Goal: Task Accomplishment & Management: Use online tool/utility

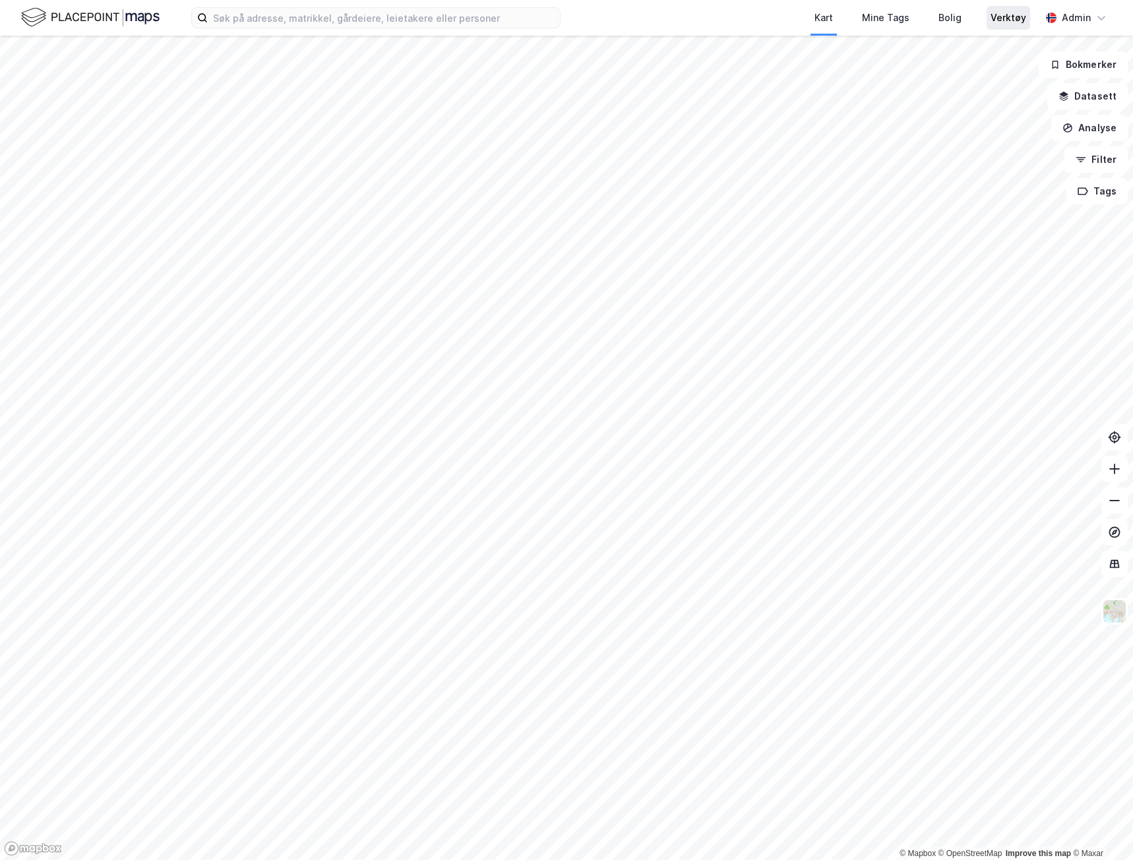
click at [997, 17] on div "Verktøy" at bounding box center [1009, 18] width 36 height 16
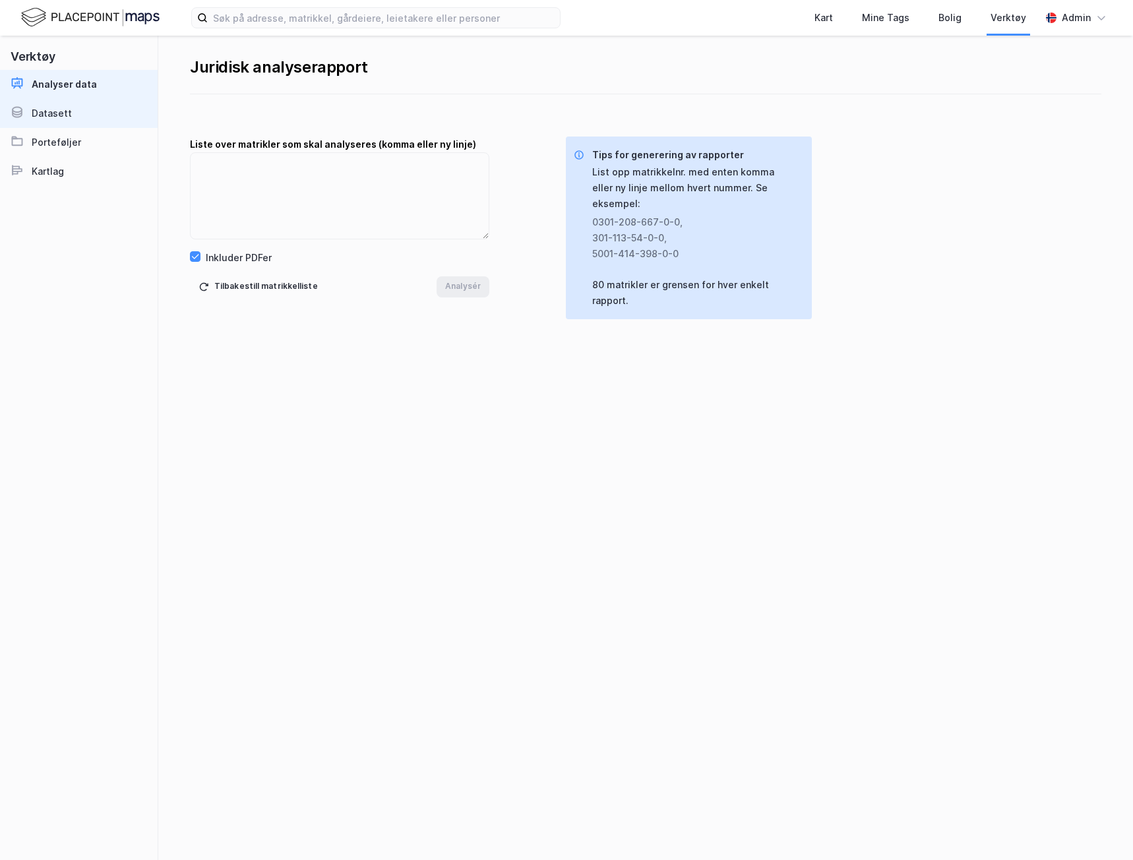
click at [67, 110] on div "Datasett" at bounding box center [52, 114] width 40 height 16
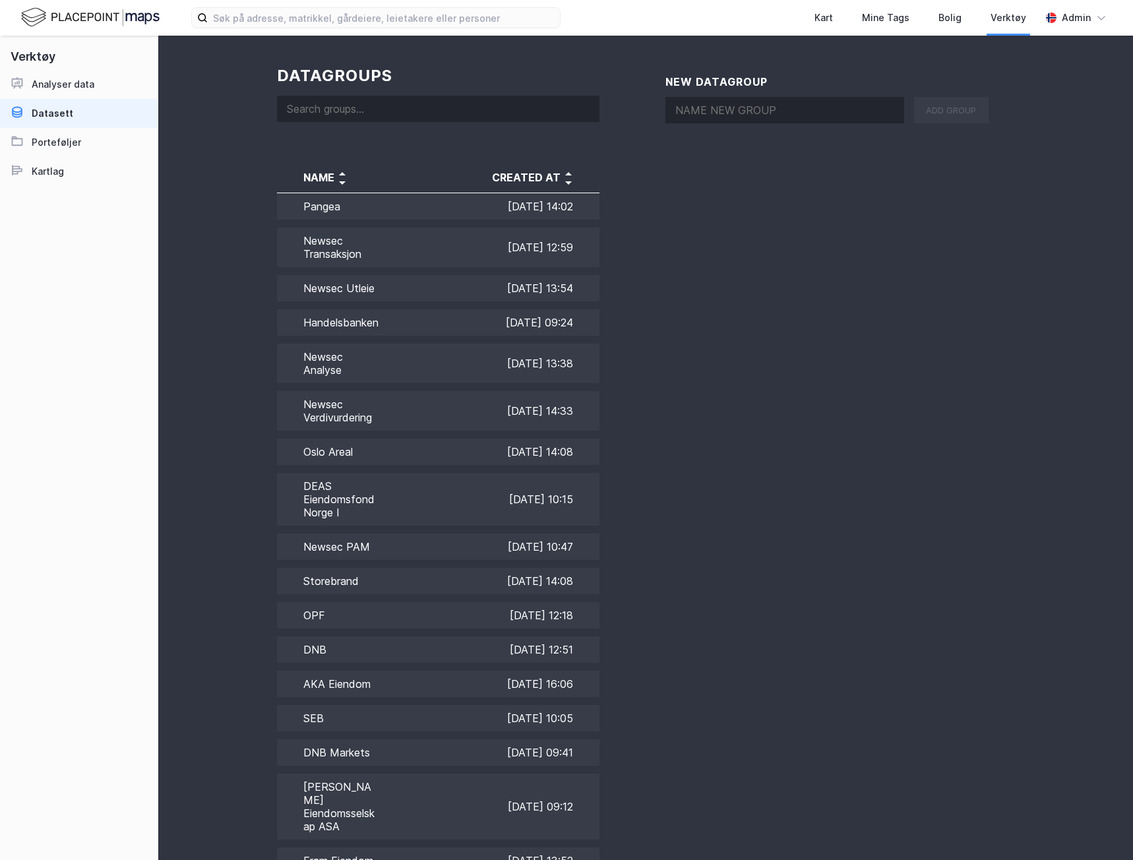
click at [440, 102] on input at bounding box center [438, 109] width 322 height 26
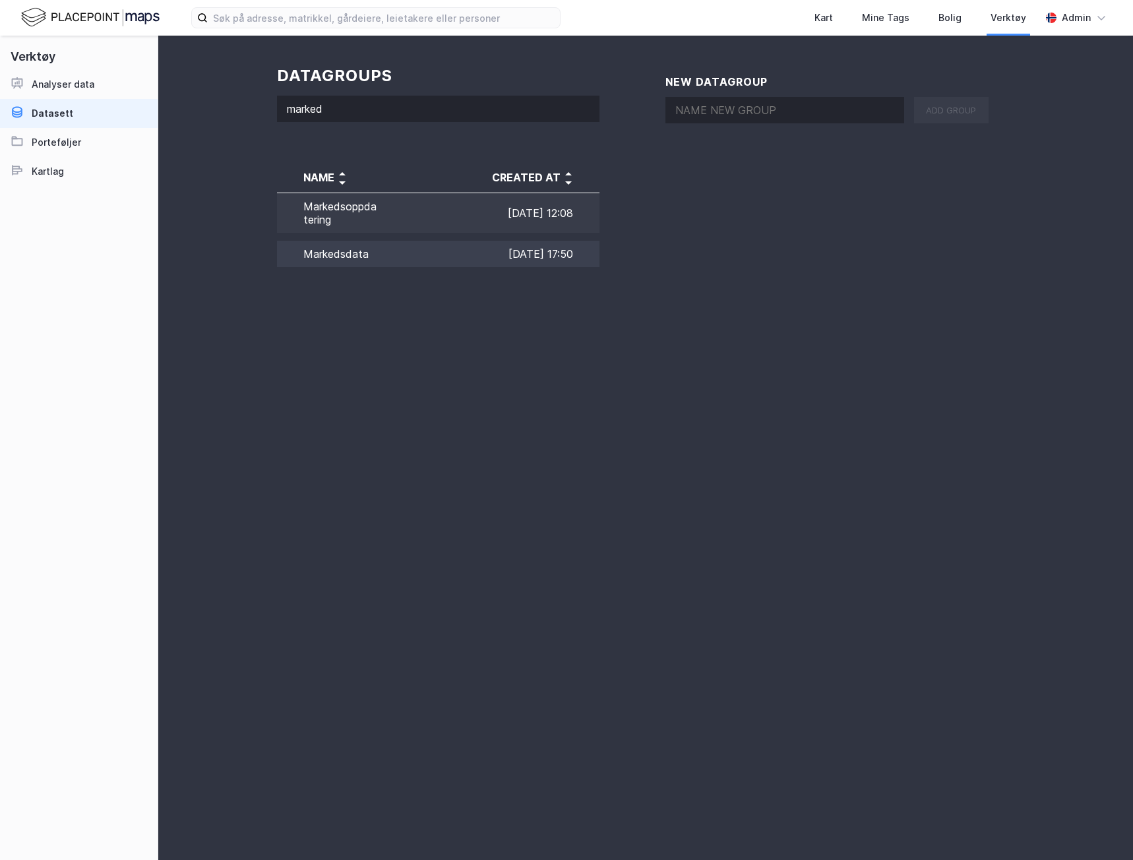
type input "marked"
click at [368, 255] on td "Markedsdata" at bounding box center [328, 254] width 102 height 34
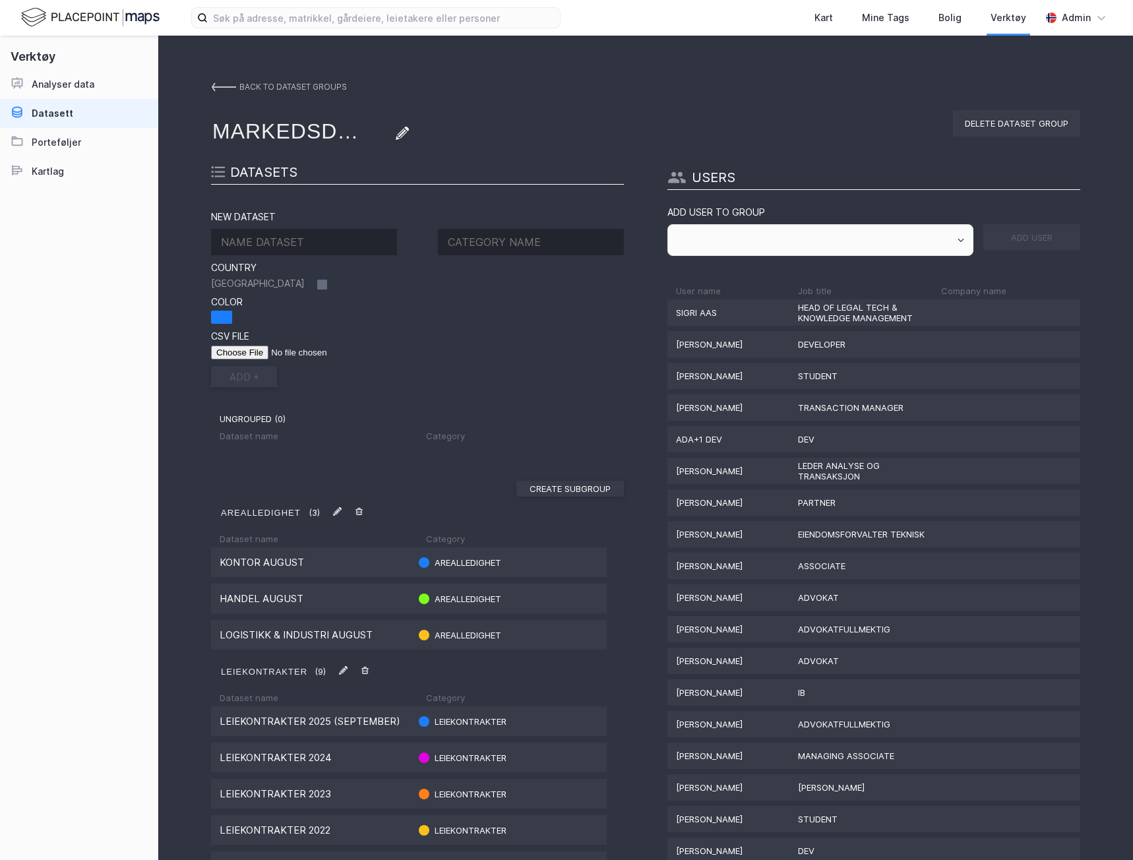
click at [322, 249] on input at bounding box center [304, 242] width 186 height 26
type input "Transaksjoner (oktober)"
click at [545, 243] on input at bounding box center [531, 242] width 186 height 26
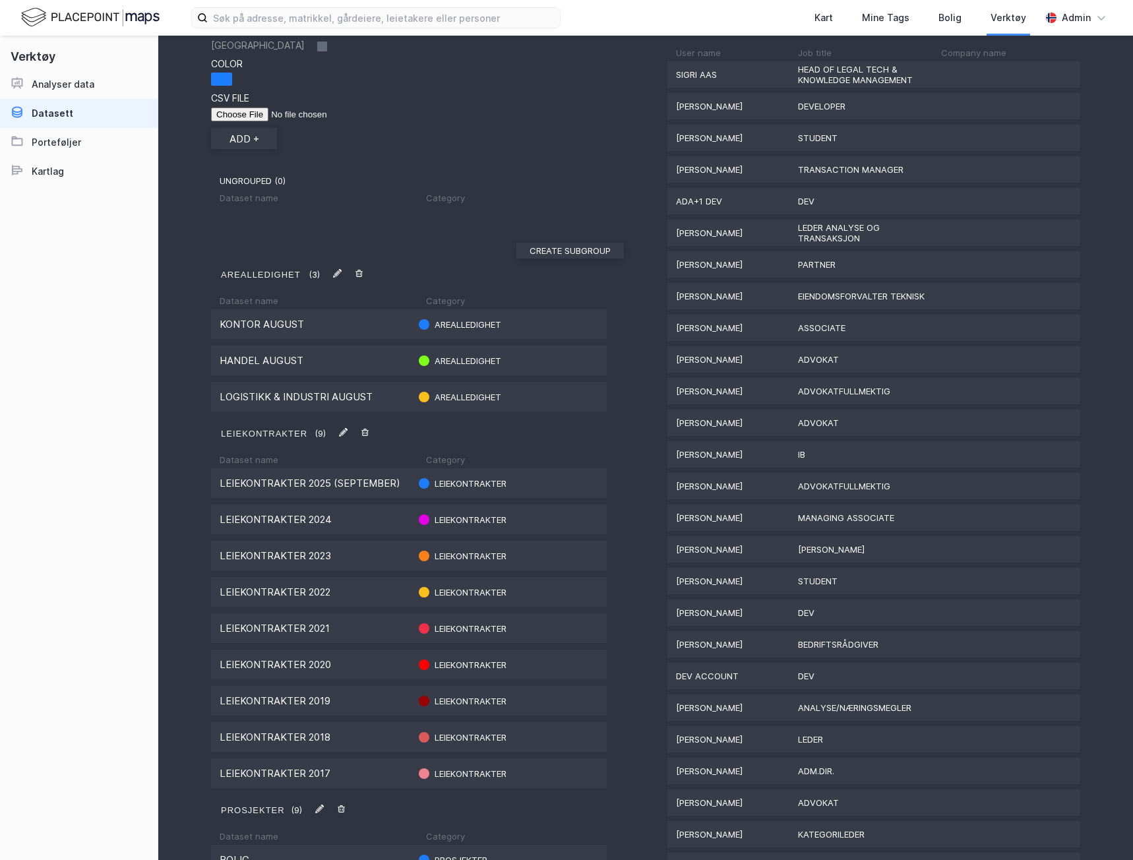
scroll to position [66, 0]
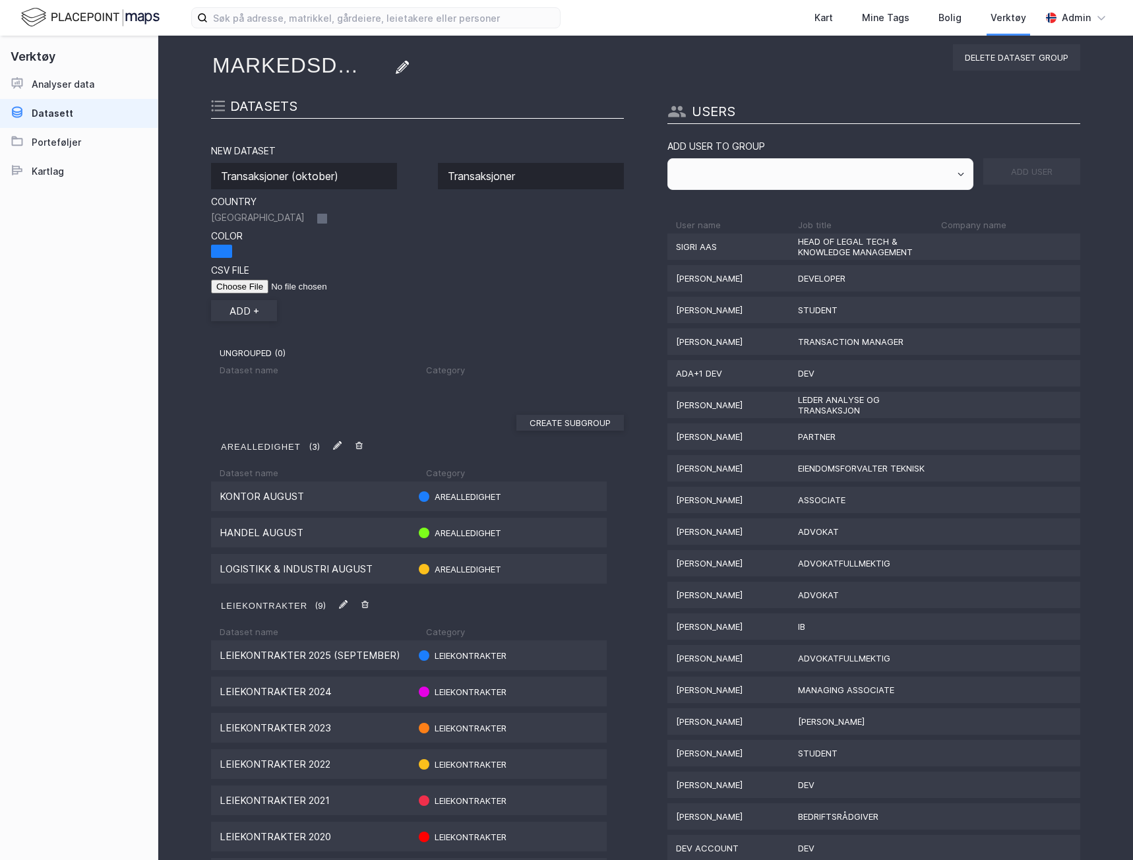
type input "Transaksjoner"
click at [293, 175] on input "Transaksjoner (oktober)" at bounding box center [304, 176] width 186 height 26
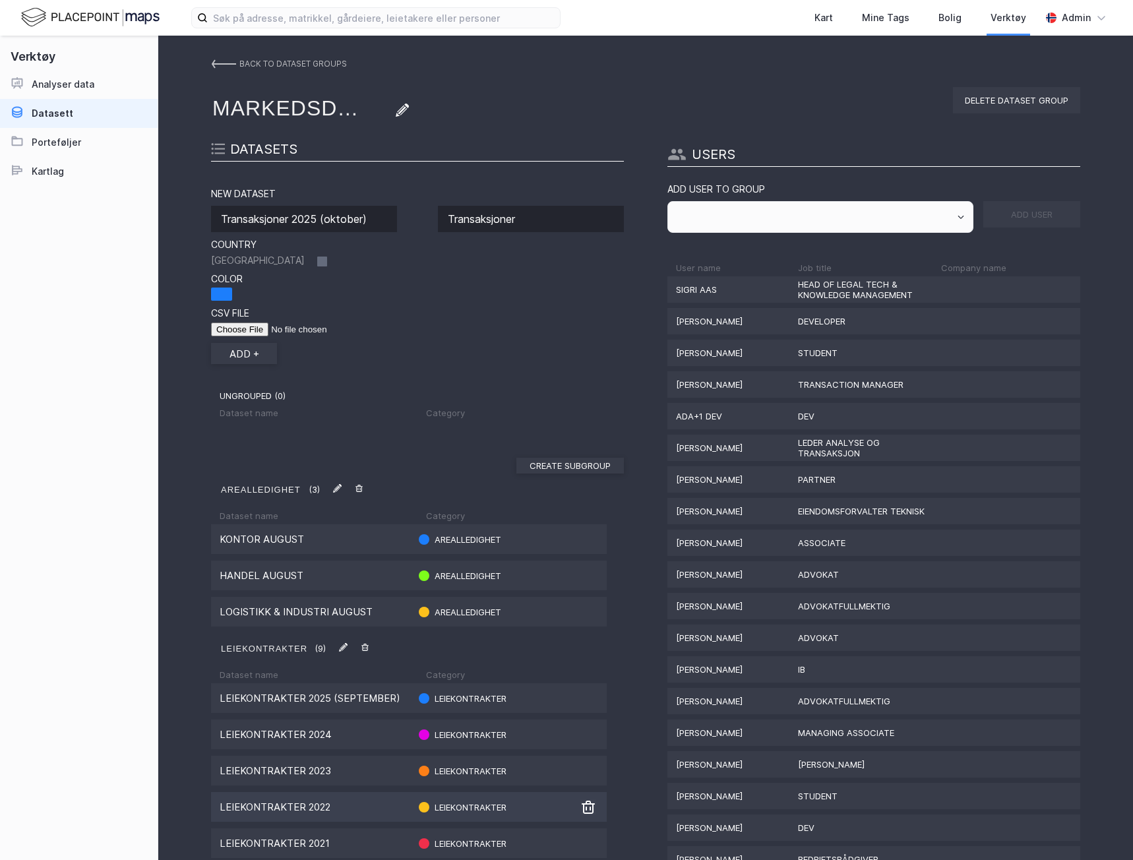
scroll to position [0, 0]
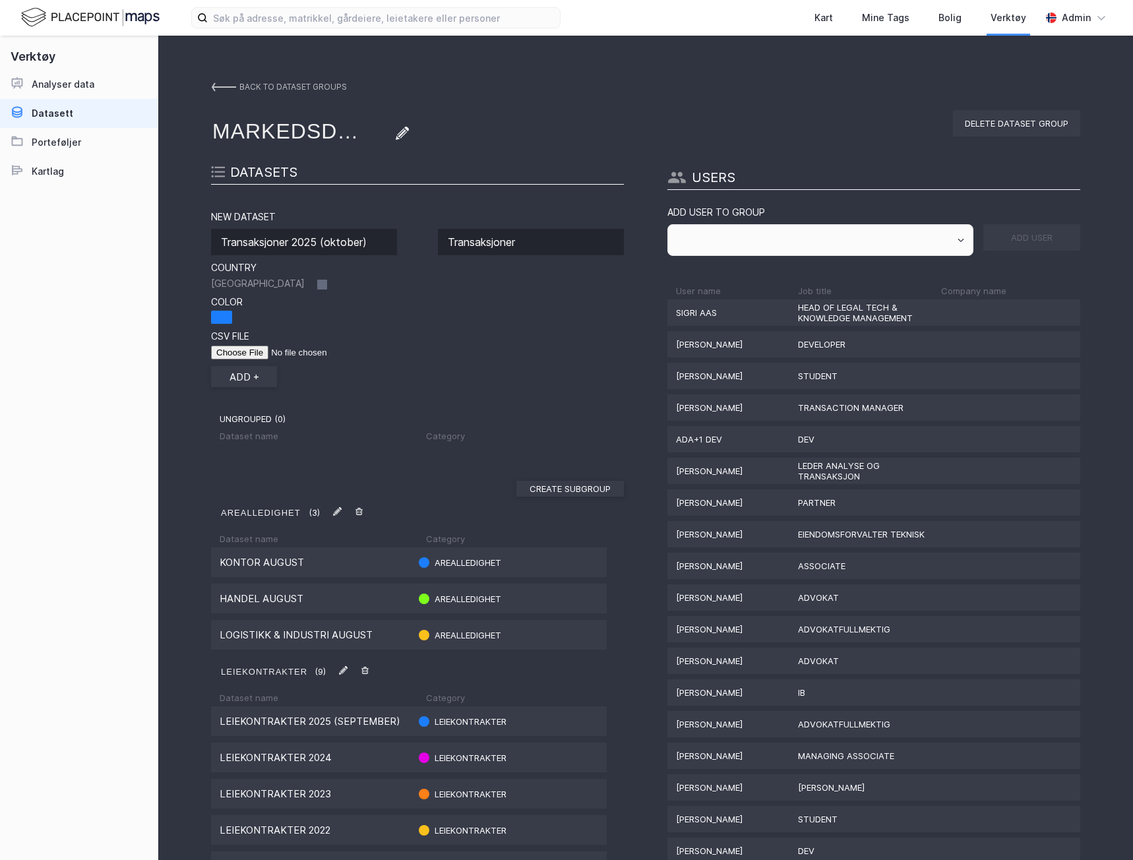
type input "Transaksjoner 2025 (oktober)"
click at [233, 347] on input "file" at bounding box center [294, 353] width 167 height 14
type input "C:\fakepath\Transaksjoner aeptember 2025.csv"
click at [247, 379] on button "add +" at bounding box center [244, 376] width 66 height 21
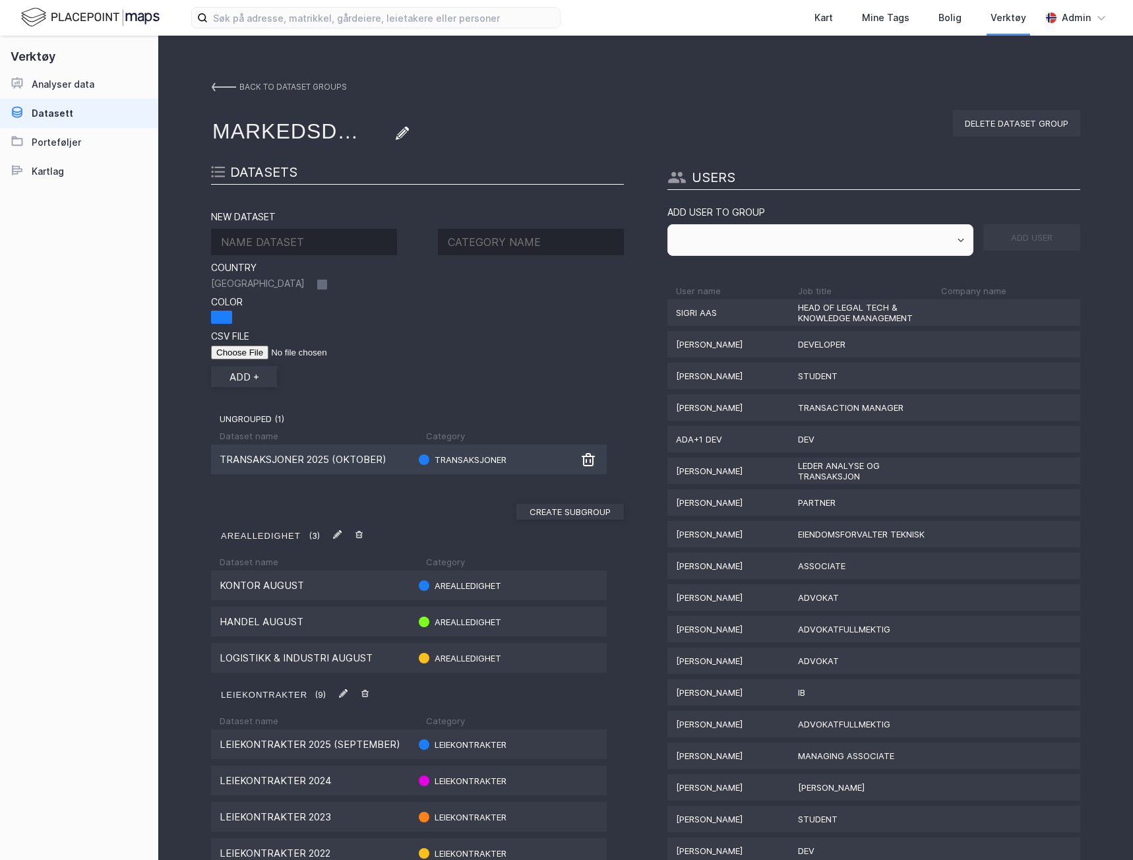
click at [319, 462] on div "Transaksjoner 2025 (oktober)" at bounding box center [314, 459] width 189 height 13
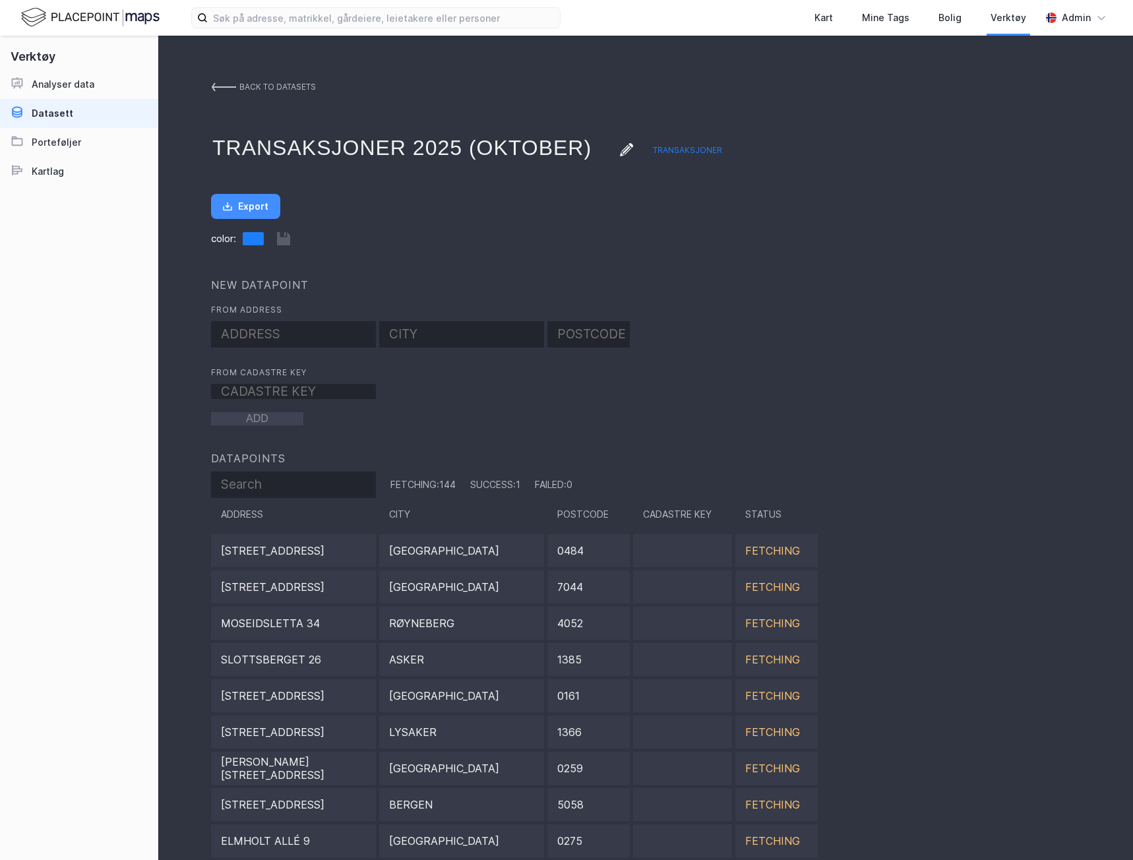
click at [223, 78] on link "back to datasets" at bounding box center [263, 87] width 105 height 24
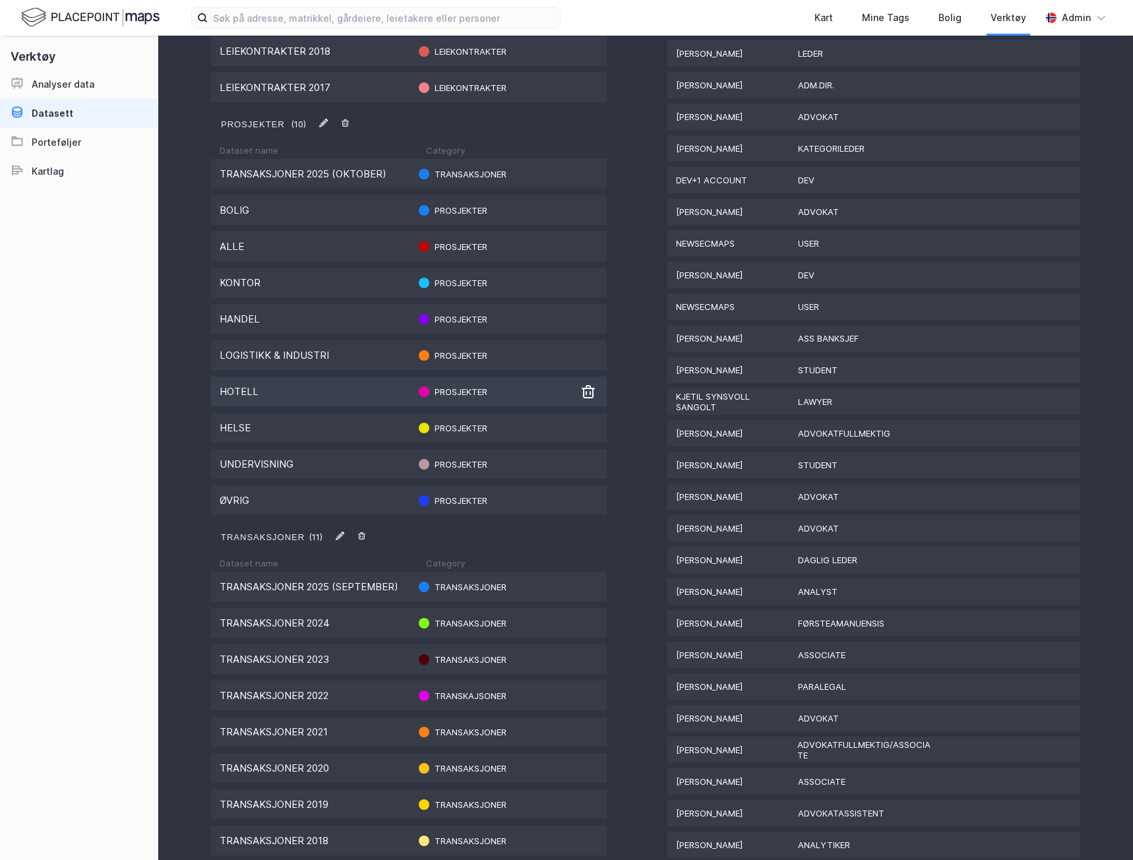
scroll to position [989, 0]
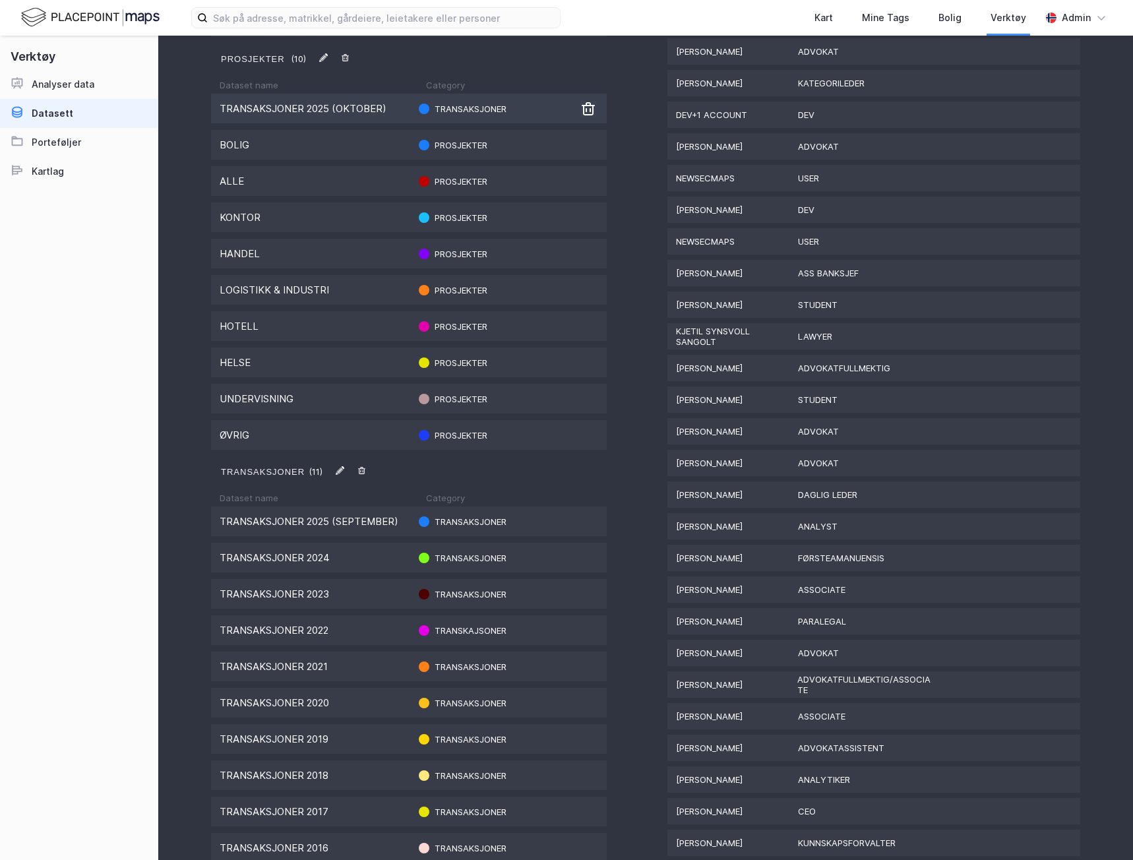
click at [318, 103] on div "Transaksjoner 2025 (oktober)" at bounding box center [314, 108] width 189 height 13
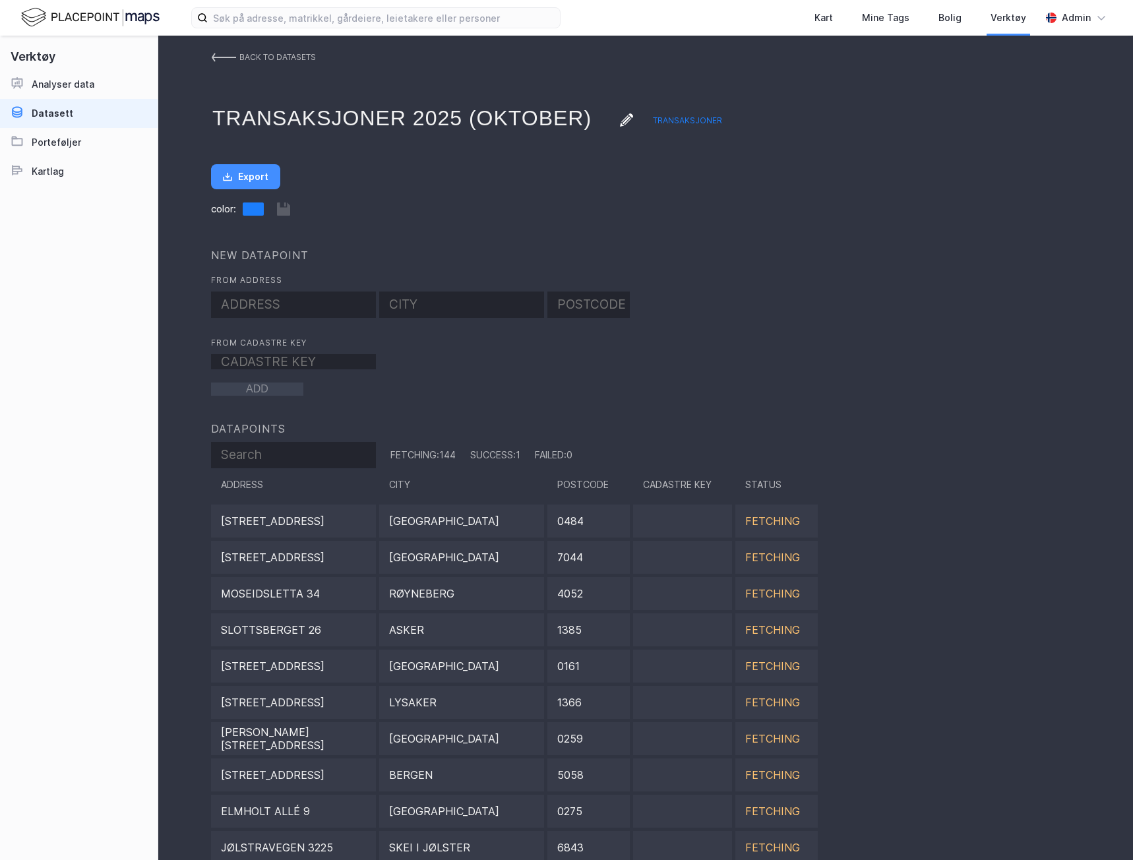
scroll to position [30, 0]
click at [318, 103] on div "back to datasets Transaksjoner 2025 (oktober) Transaksjoner Export color: NEW D…" at bounding box center [645, 433] width 975 height 854
click at [223, 54] on img at bounding box center [223, 57] width 25 height 11
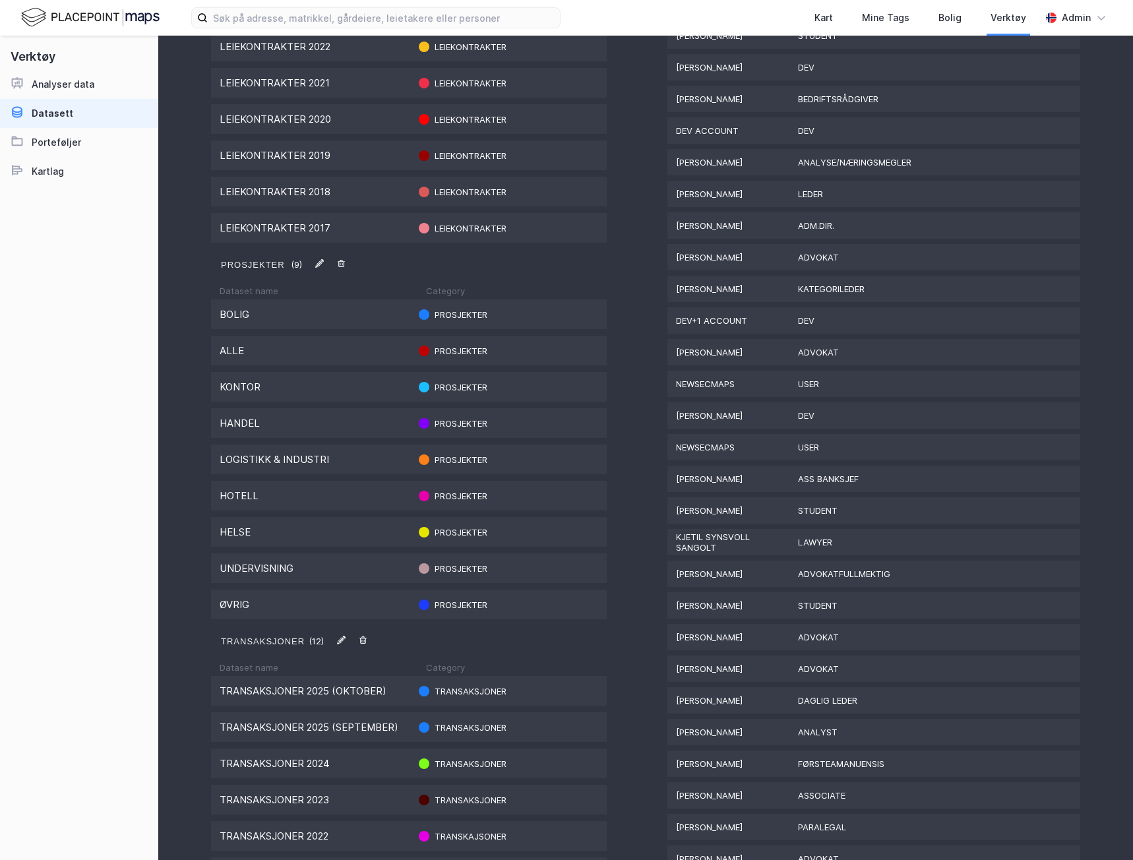
scroll to position [755, 0]
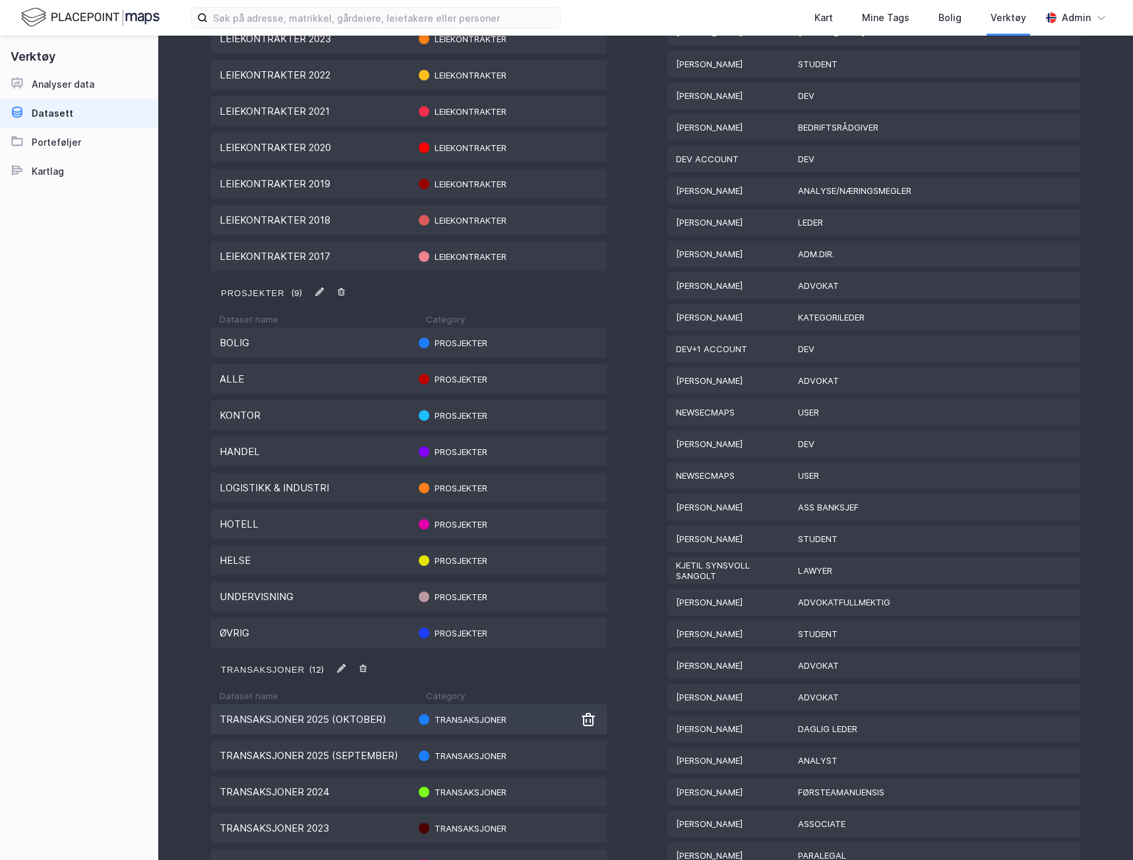
click at [324, 723] on div "Transaksjoner 2025 (oktober)" at bounding box center [314, 719] width 189 height 13
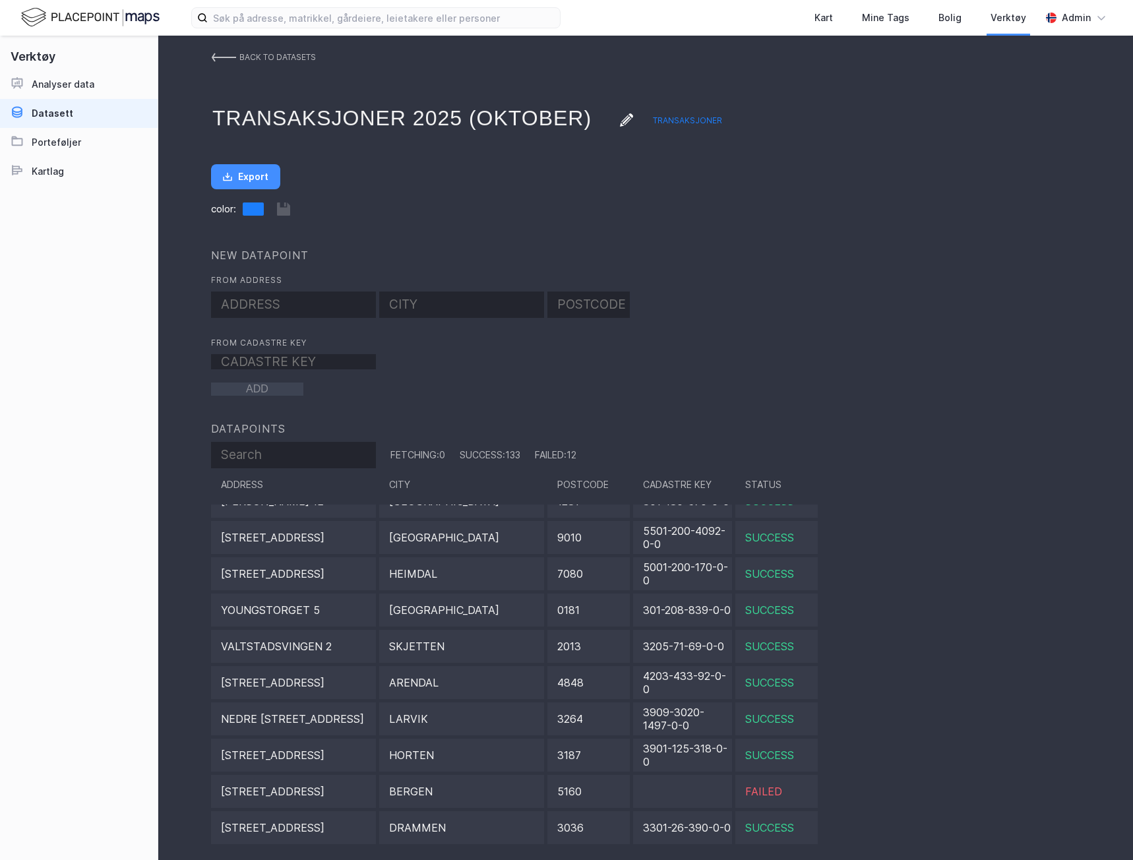
scroll to position [1781, 0]
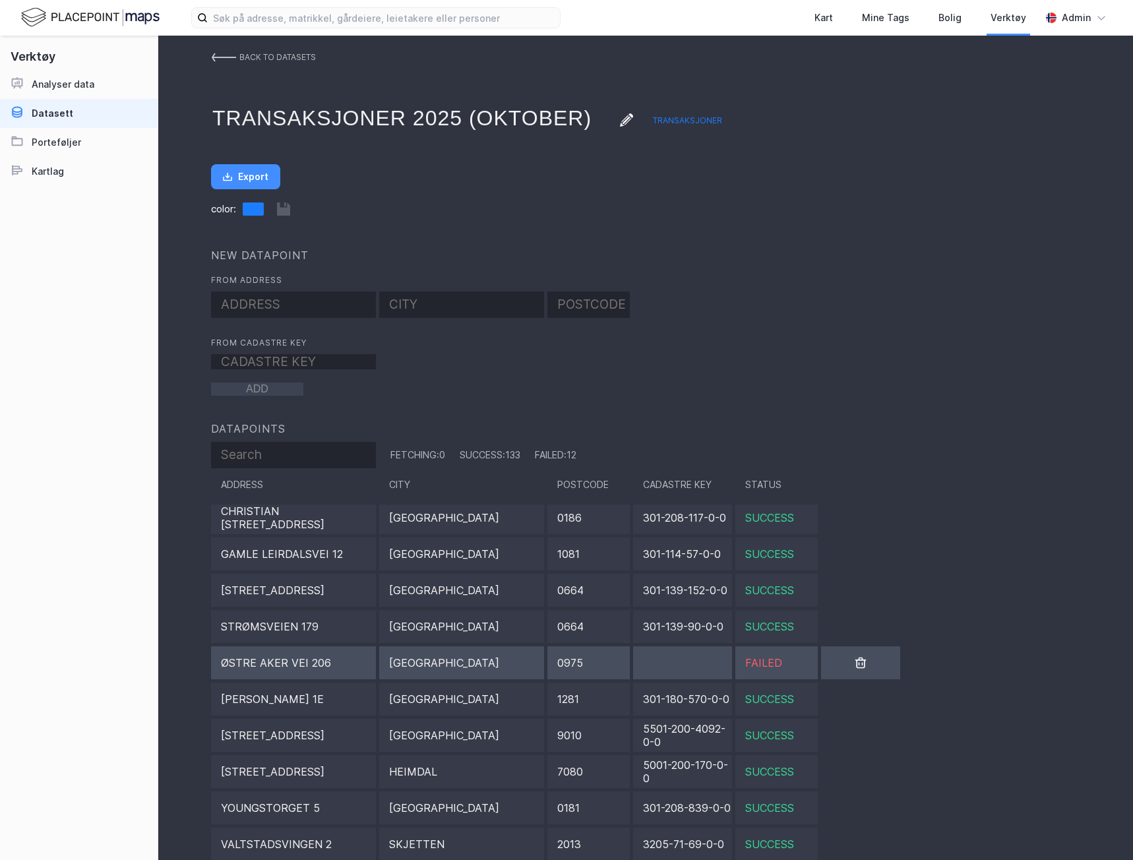
click at [330, 673] on div "Østre Aker vei 206" at bounding box center [293, 662] width 165 height 33
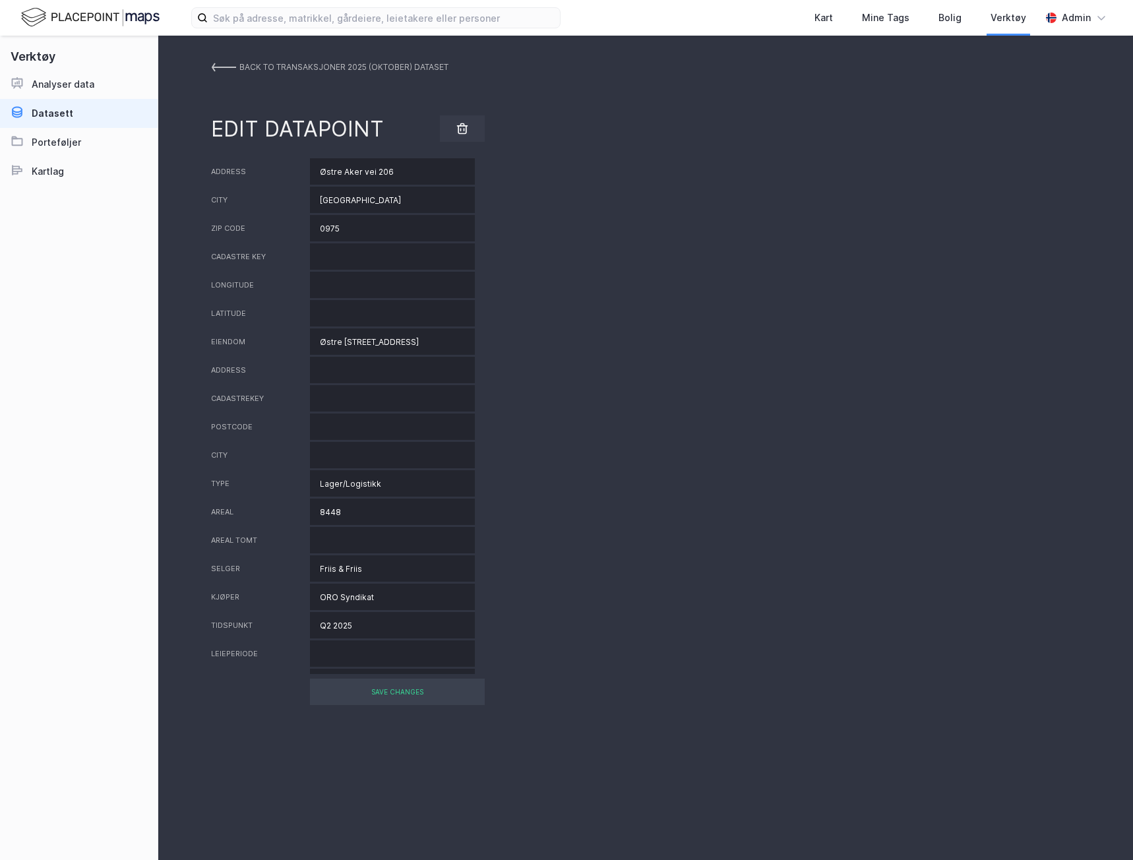
click at [230, 171] on div "Address" at bounding box center [260, 171] width 99 height 9
click at [230, 169] on div "Address" at bounding box center [260, 171] width 99 height 9
copy div "Address"
click at [220, 199] on div "City" at bounding box center [260, 199] width 99 height 9
click at [220, 198] on div "City" at bounding box center [260, 199] width 99 height 9
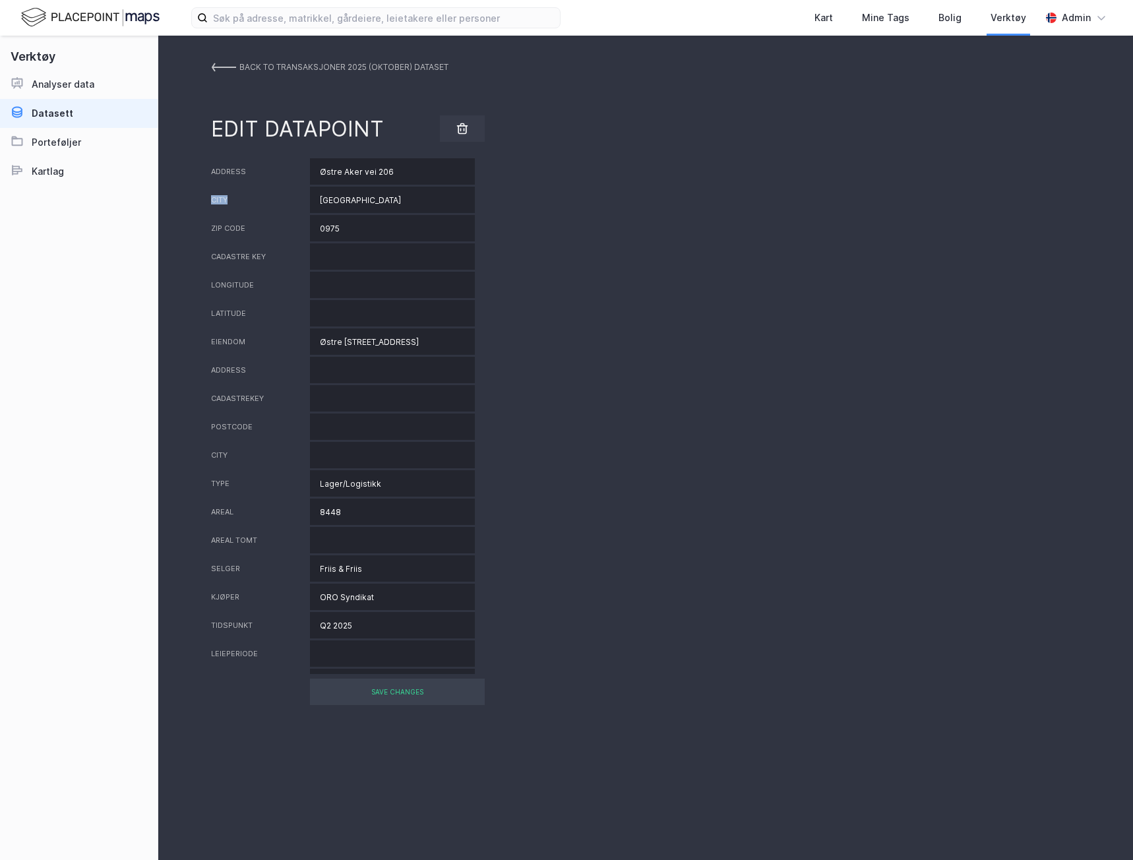
copy div "City"
drag, startPoint x: 250, startPoint y: 227, endPoint x: 206, endPoint y: 230, distance: 43.6
click at [206, 230] on div "BACK TO Transaksjoner 2025 (oktober) DATASET EDIT DATAPOINT Address Østre Aker …" at bounding box center [645, 448] width 975 height 824
copy div "Zip code"
drag, startPoint x: 390, startPoint y: 171, endPoint x: 269, endPoint y: 163, distance: 120.9
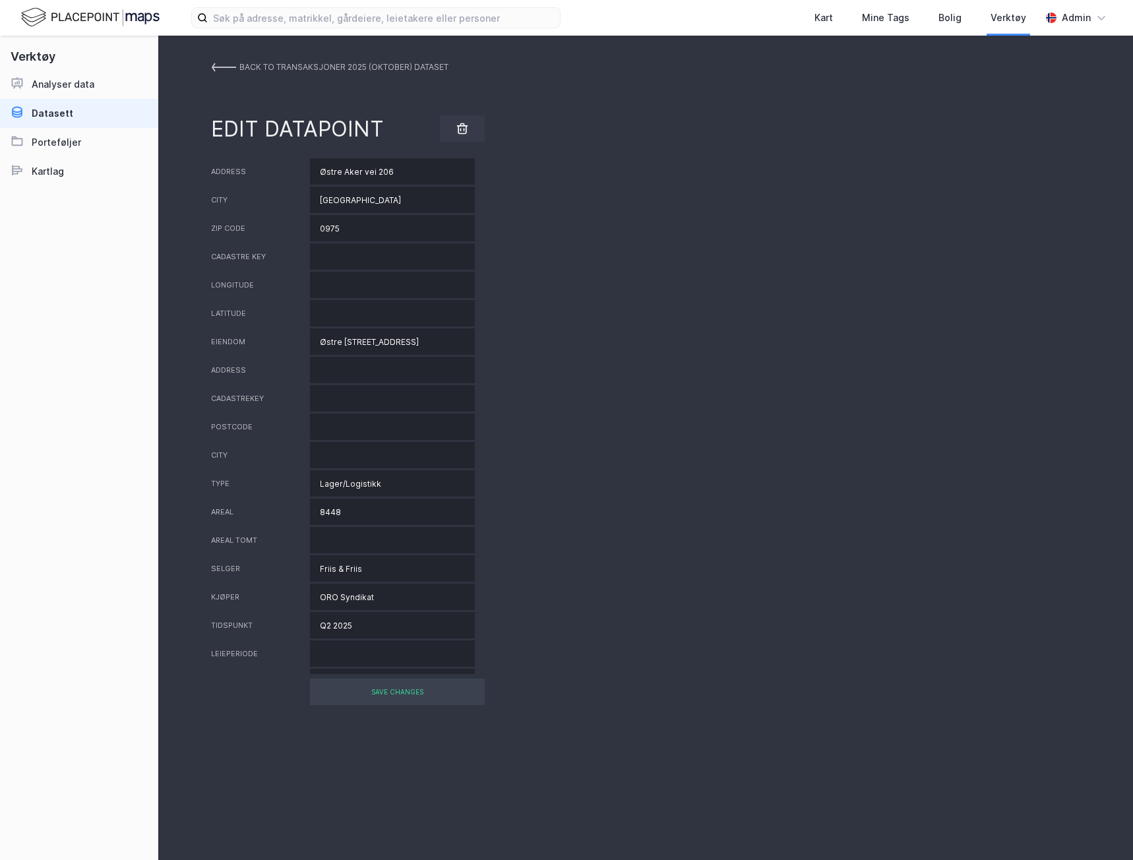
click at [267, 167] on div "Address Østre Aker vei 206" at bounding box center [645, 171] width 869 height 26
click at [425, 166] on input "Østre Aker vei 206" at bounding box center [392, 171] width 165 height 26
type input "Østre Aker vei 206a"
click at [349, 704] on div "SAVE CHANGES" at bounding box center [397, 692] width 175 height 26
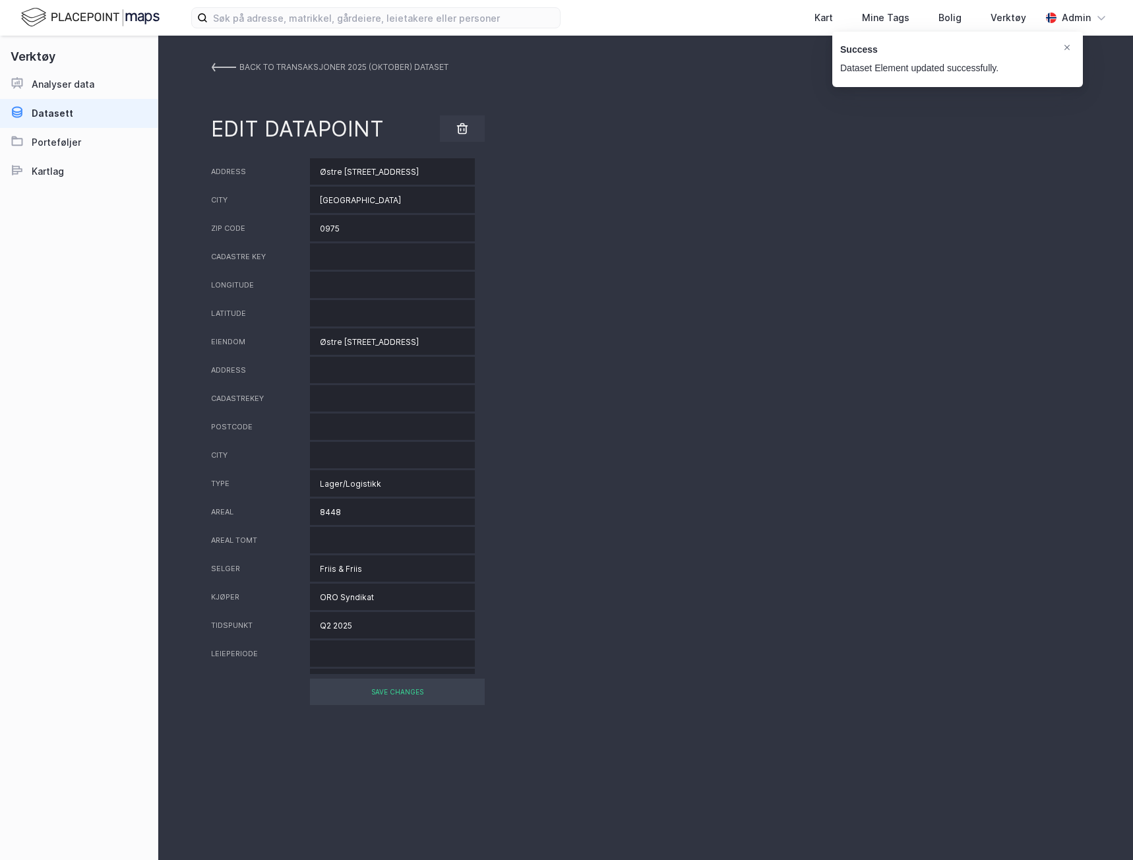
click at [243, 59] on div "BACK TO Transaksjoner 2025 (oktober) DATASET" at bounding box center [343, 67] width 209 height 24
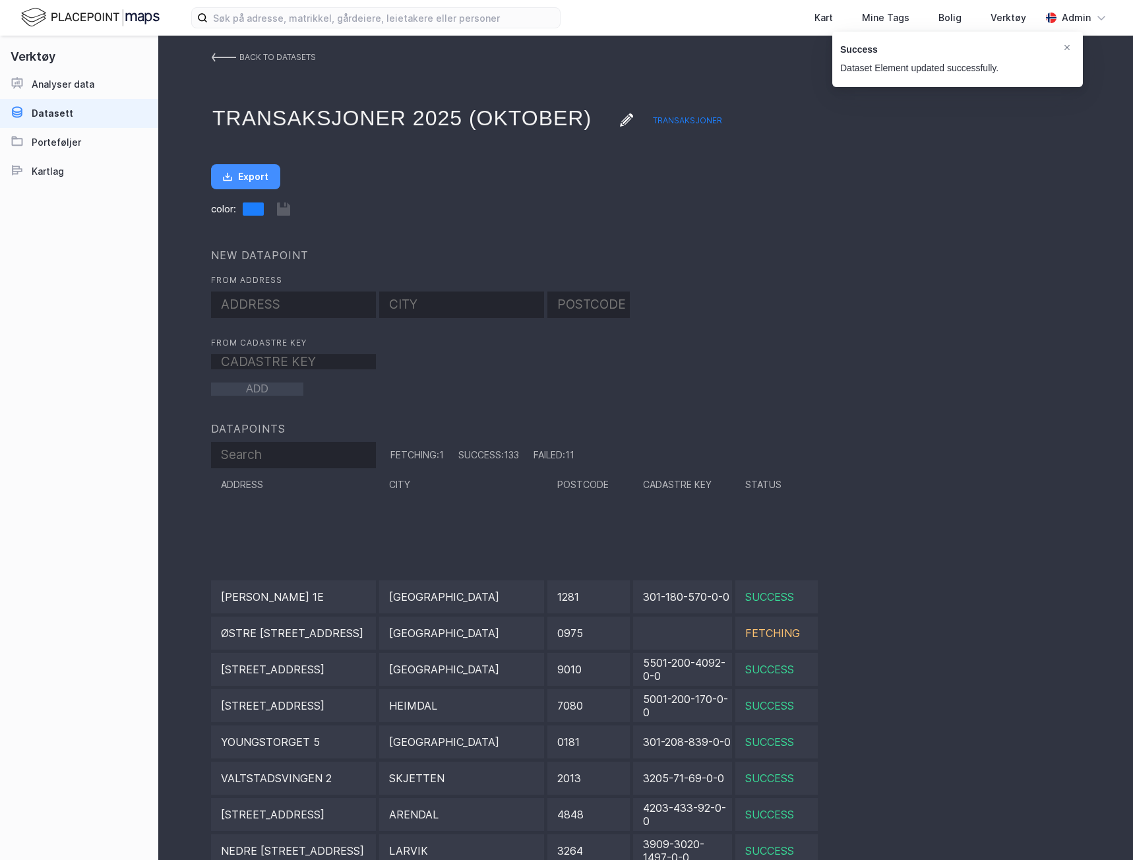
scroll to position [2176, 0]
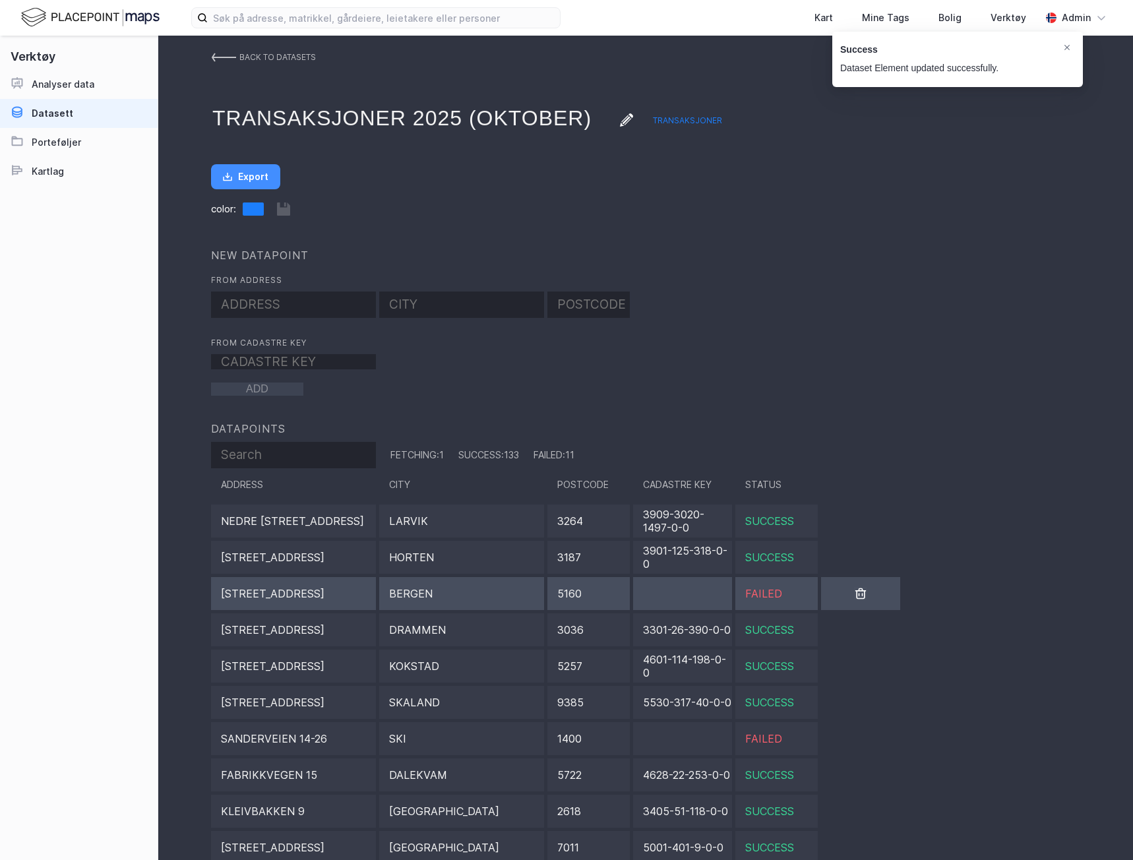
click at [391, 592] on div "Bergen" at bounding box center [461, 593] width 165 height 33
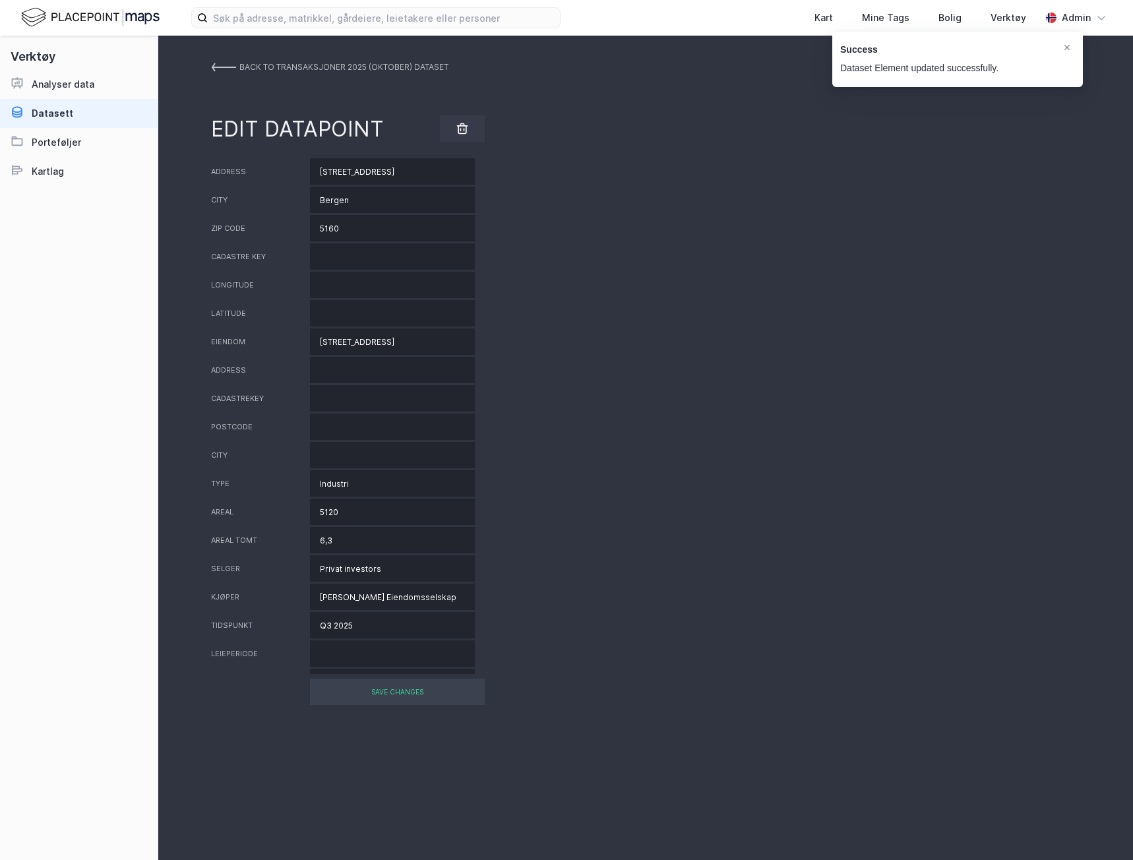
drag, startPoint x: 415, startPoint y: 168, endPoint x: 305, endPoint y: 162, distance: 110.3
click at [311, 165] on input "Vågsgaten 20" at bounding box center [392, 171] width 165 height 26
click at [336, 197] on input "Bergen" at bounding box center [392, 200] width 165 height 26
click at [336, 198] on input "Bergen" at bounding box center [392, 200] width 165 height 26
type input "Laksevåg"
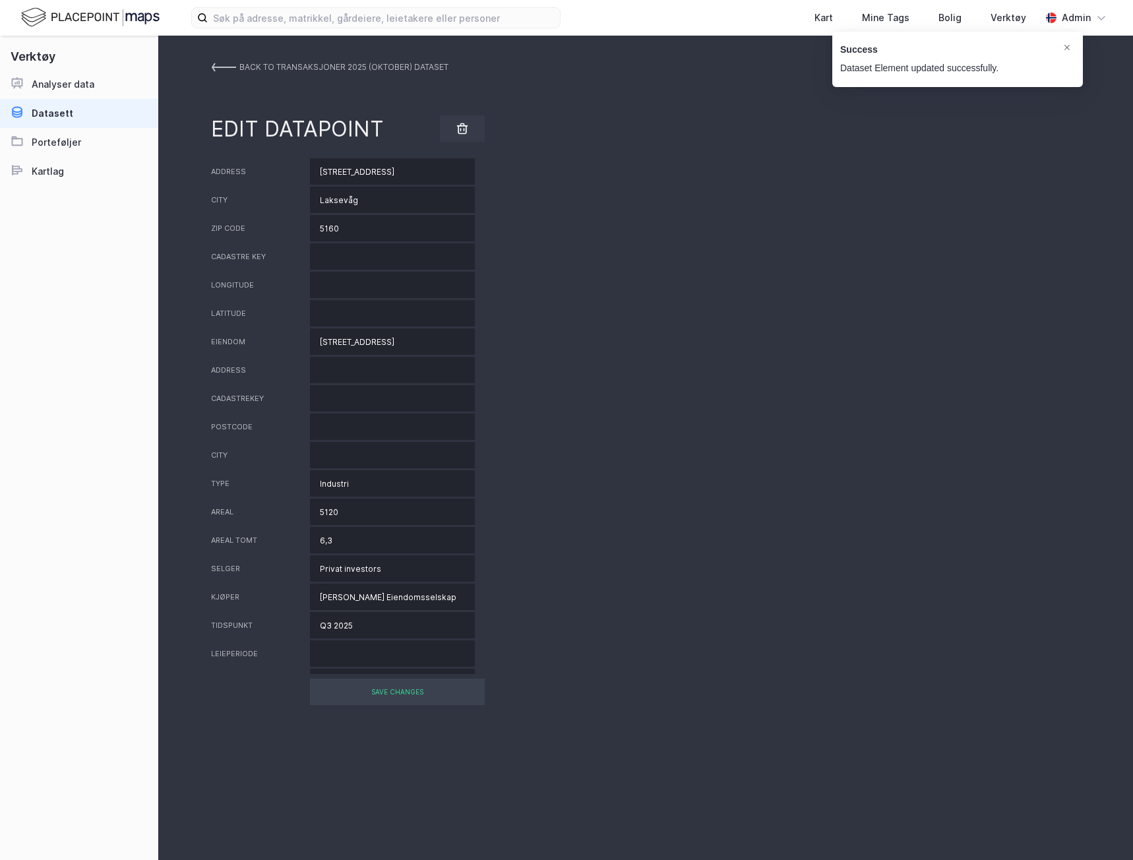
drag, startPoint x: 245, startPoint y: 153, endPoint x: 233, endPoint y: 152, distance: 11.2
click at [233, 152] on div "BACK TO Transaksjoner 2025 (oktober) DATASET EDIT DATAPOINT Address Vågsgaten 2…" at bounding box center [645, 448] width 975 height 824
click at [429, 689] on div "SAVE CHANGES" at bounding box center [397, 692] width 175 height 26
click at [212, 64] on img at bounding box center [223, 67] width 25 height 11
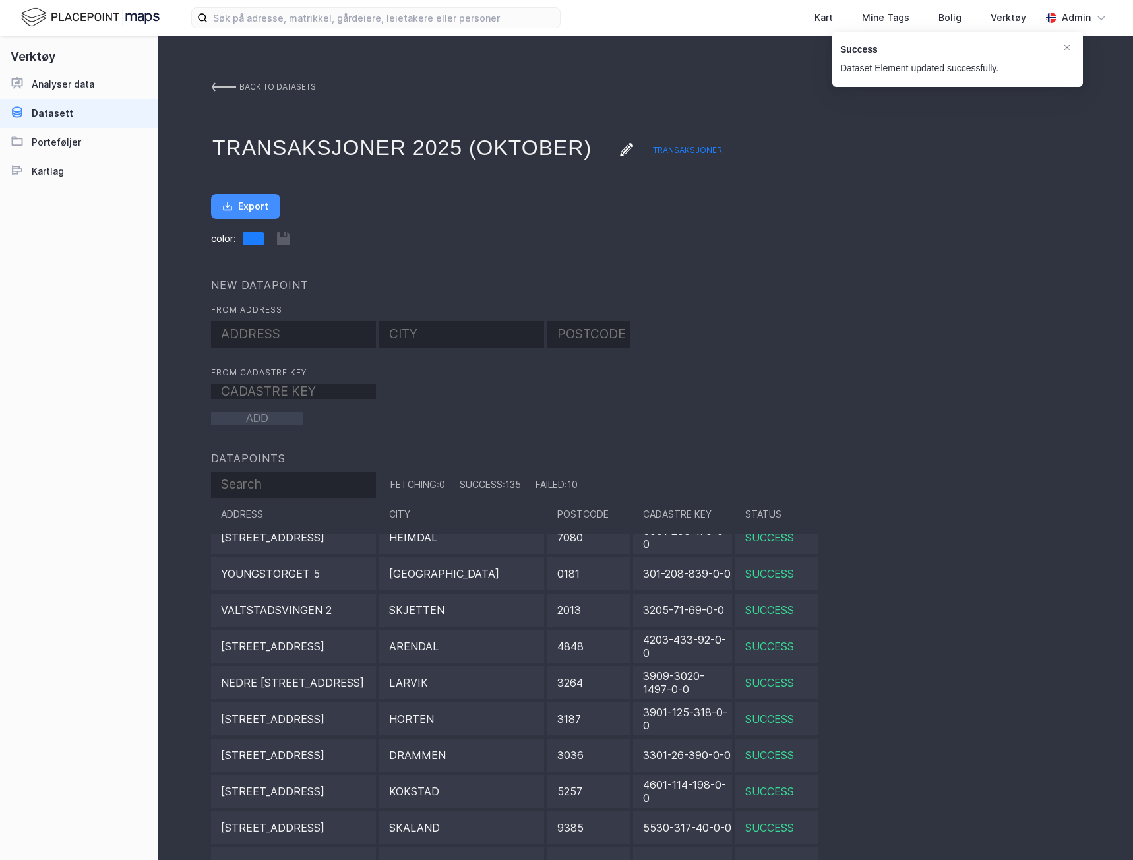
scroll to position [2440, 0]
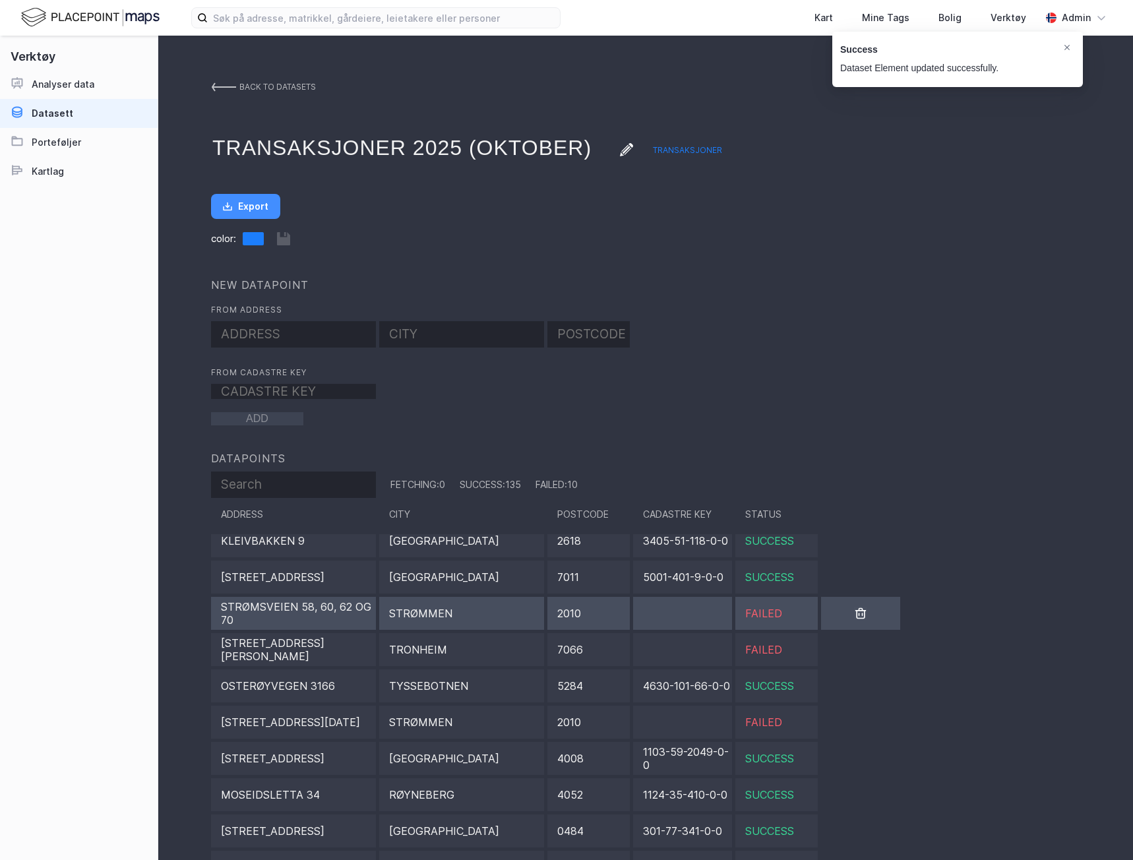
click at [304, 619] on div "Strømsveien 58, 60, 62 og 70" at bounding box center [293, 613] width 165 height 33
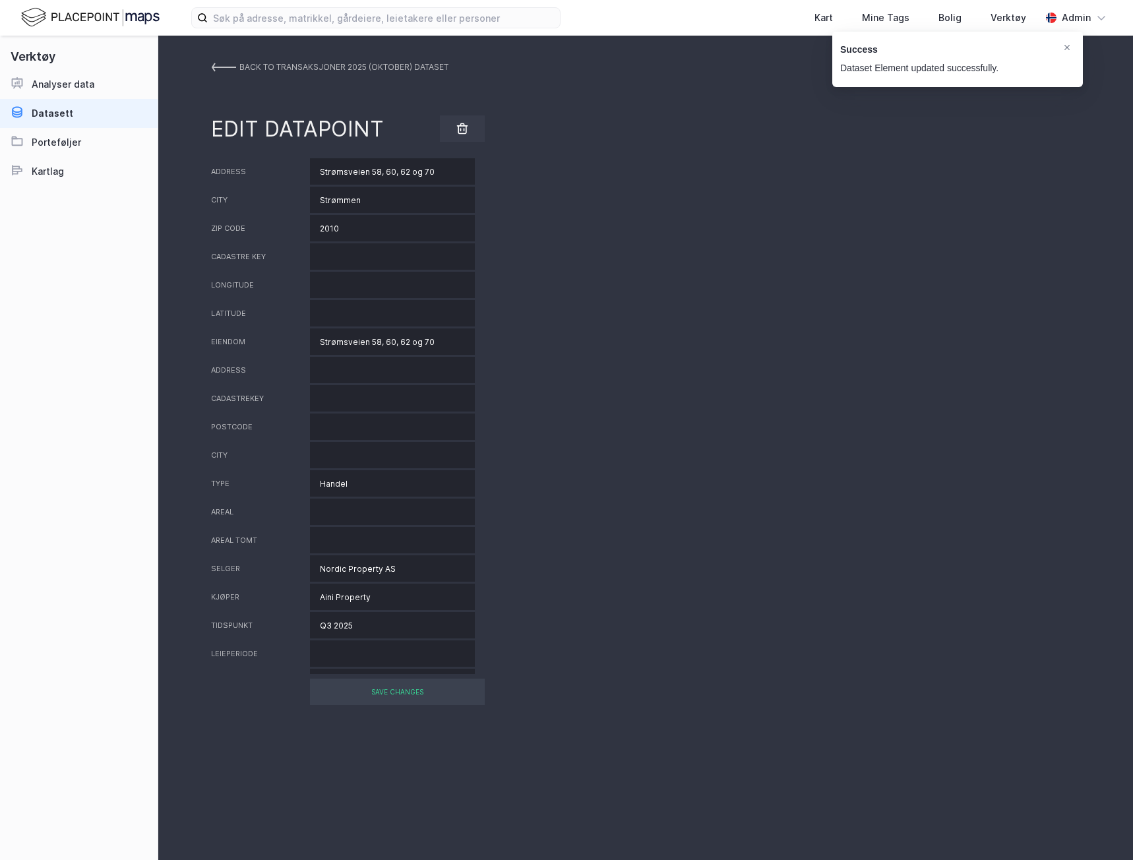
drag, startPoint x: 380, startPoint y: 340, endPoint x: 497, endPoint y: 355, distance: 118.4
click at [497, 355] on div "Address Strømsveien 58, 60, 62 og 70 City Strømmen Zip code 2010 Cadastre key L…" at bounding box center [645, 416] width 869 height 516
type input "Strømsveien 58"
click at [441, 690] on div "SAVE CHANGES" at bounding box center [397, 692] width 175 height 26
drag, startPoint x: 395, startPoint y: 339, endPoint x: 299, endPoint y: 337, distance: 96.3
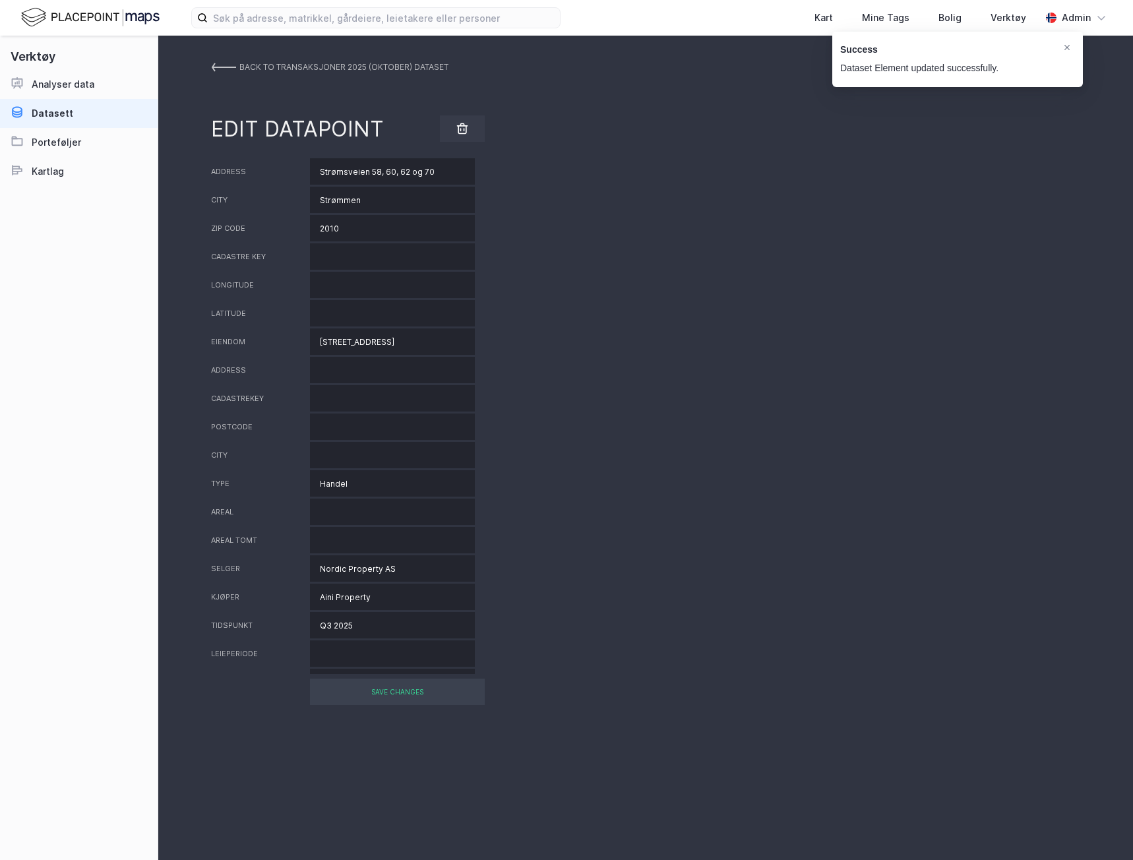
click at [299, 337] on div "Eiendom Strømsveien 58" at bounding box center [645, 341] width 869 height 26
click at [403, 696] on div "SAVE CHANGES" at bounding box center [397, 692] width 175 height 26
click at [233, 59] on link "BACK TO Transaksjoner 2025 (oktober) DATASET" at bounding box center [329, 67] width 237 height 24
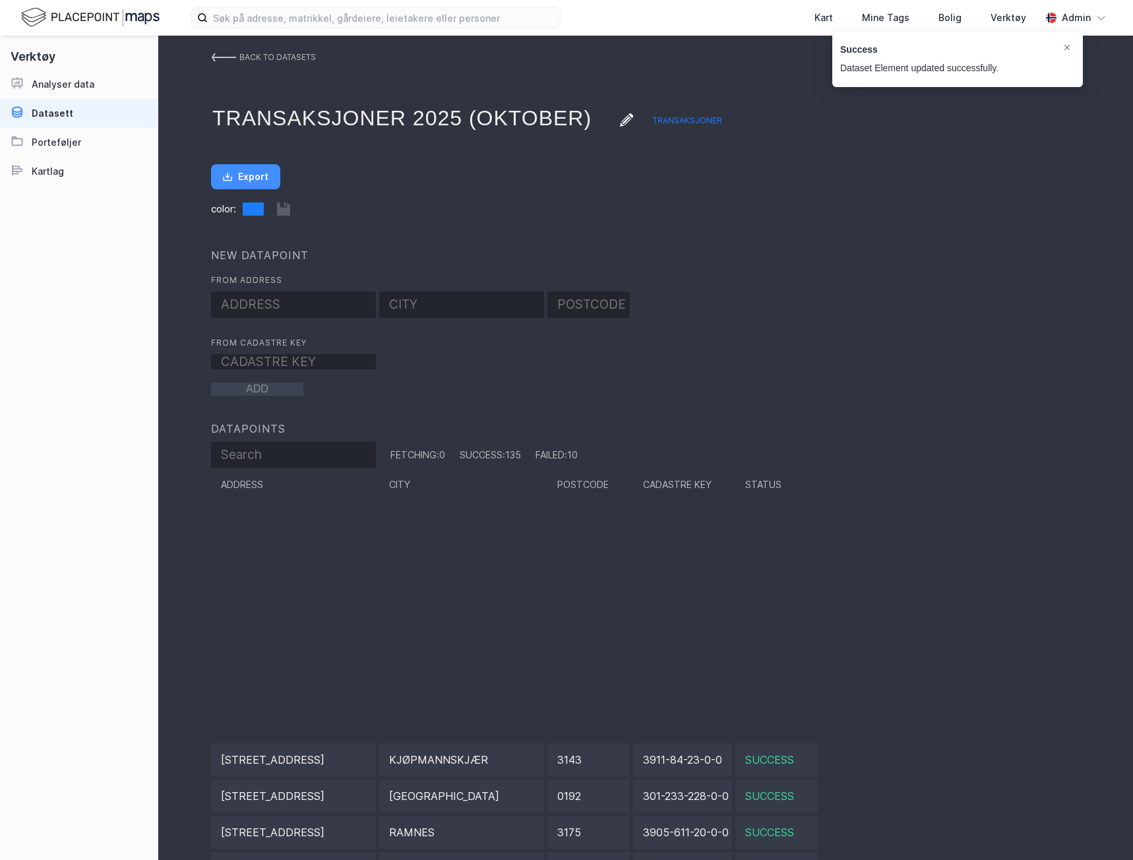
scroll to position [857, 0]
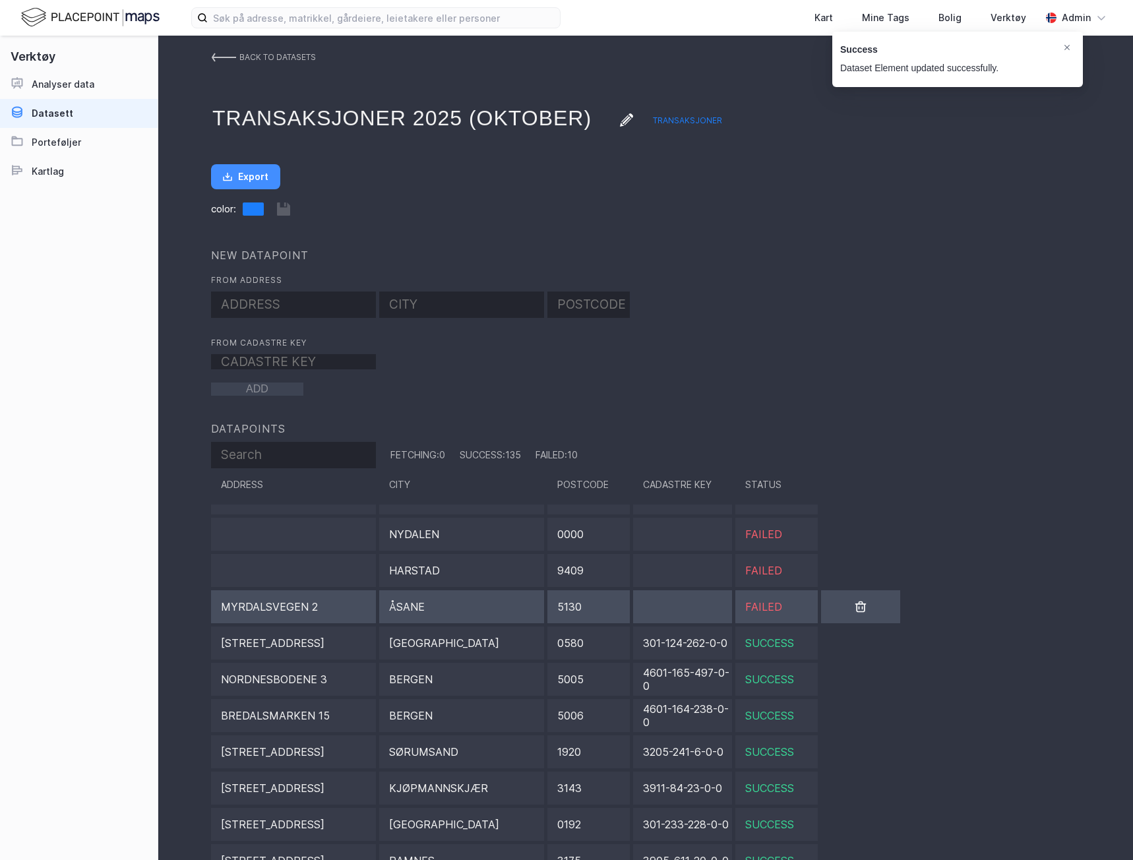
click at [452, 611] on div "Åsane" at bounding box center [461, 606] width 165 height 33
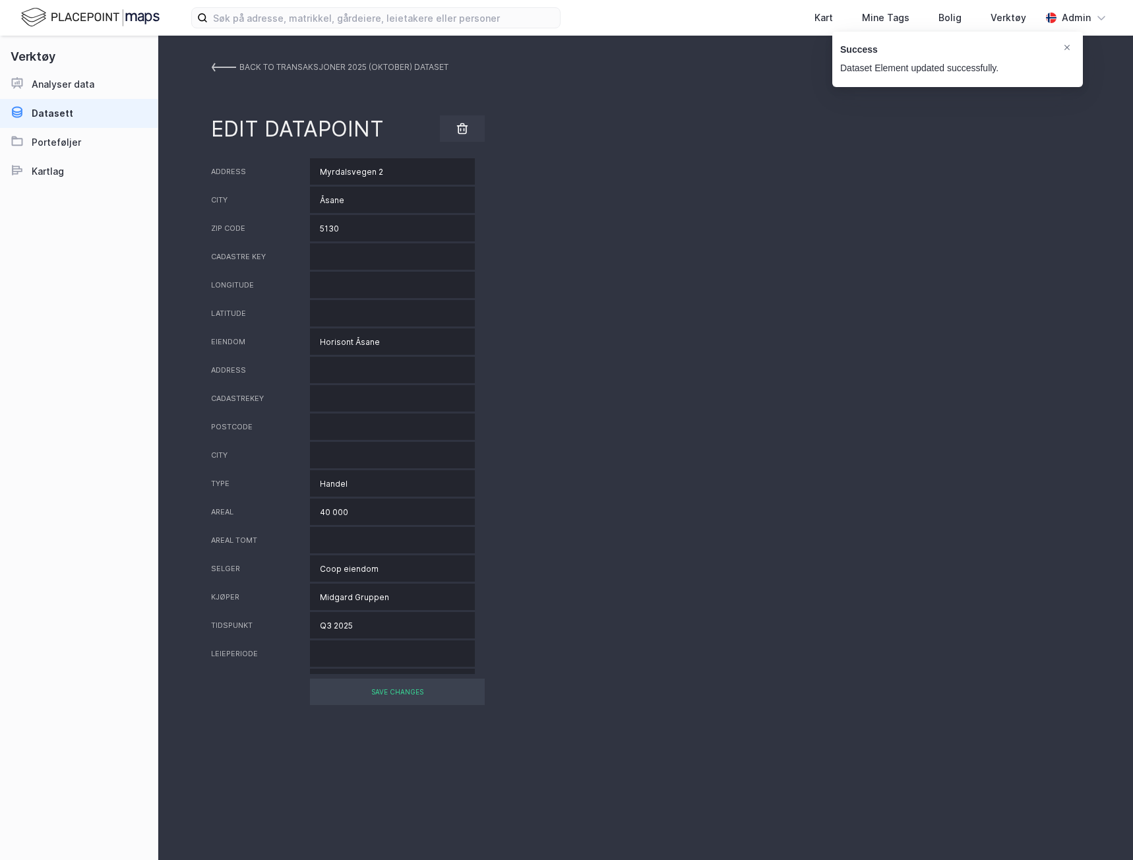
drag, startPoint x: 395, startPoint y: 173, endPoint x: 300, endPoint y: 161, distance: 95.7
click at [300, 161] on div "Address Myrdalsvegen 2" at bounding box center [645, 171] width 869 height 26
click at [324, 197] on input "Åsane" at bounding box center [392, 200] width 165 height 26
type input "Nyborg"
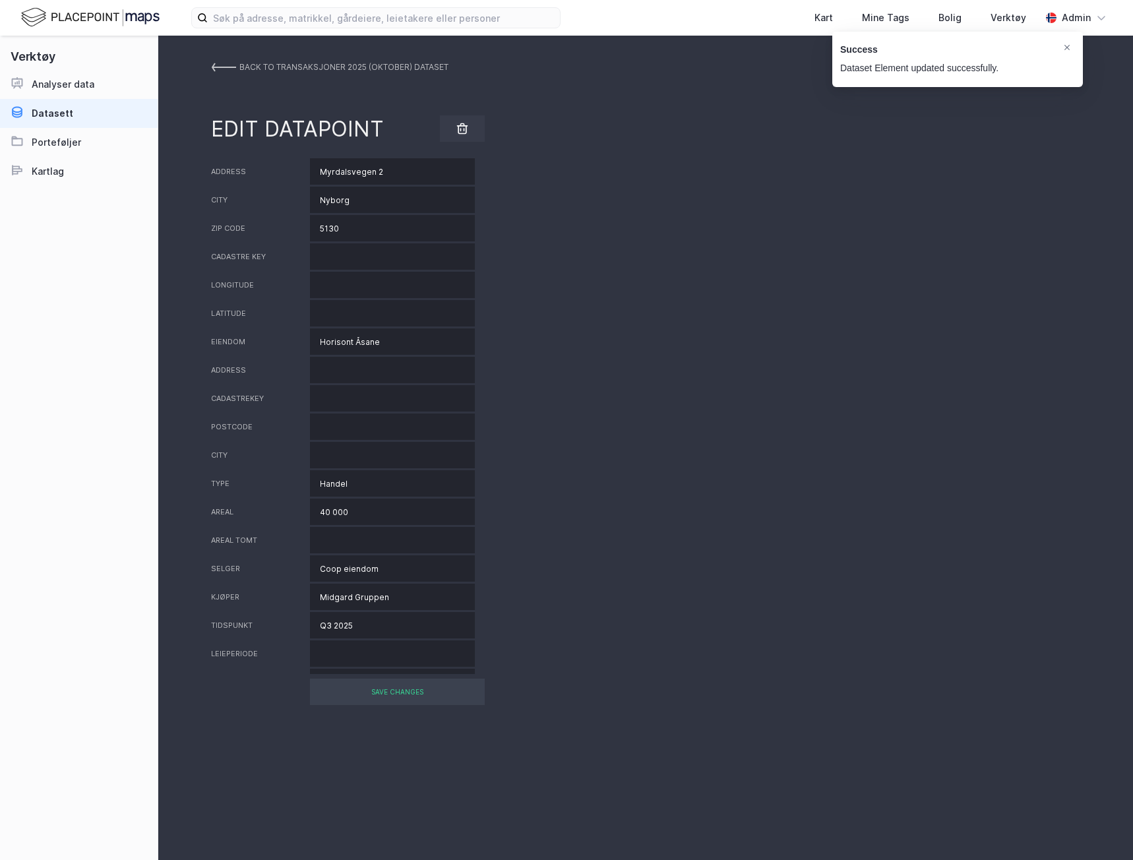
drag, startPoint x: 393, startPoint y: 179, endPoint x: 261, endPoint y: 163, distance: 132.8
click at [261, 163] on div "Address Myrdalsvegen 2" at bounding box center [645, 171] width 869 height 26
click at [780, 374] on div "address" at bounding box center [645, 370] width 869 height 26
click at [378, 686] on div "SAVE CHANGES" at bounding box center [397, 692] width 175 height 26
click at [393, 694] on div "SAVE CHANGES" at bounding box center [397, 692] width 175 height 26
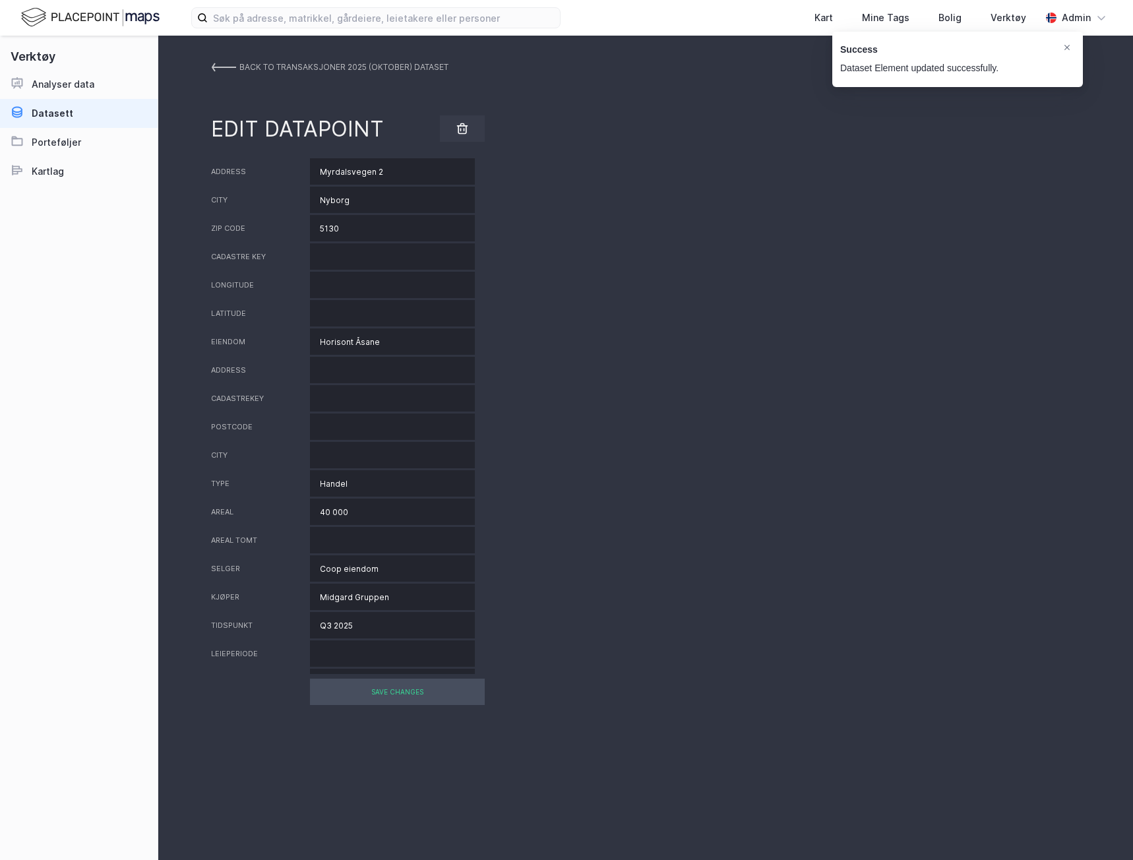
click at [436, 694] on div "SAVE CHANGES" at bounding box center [397, 692] width 175 height 26
click at [231, 60] on link "BACK TO Transaksjoner 2025 (oktober) DATASET" at bounding box center [329, 67] width 237 height 24
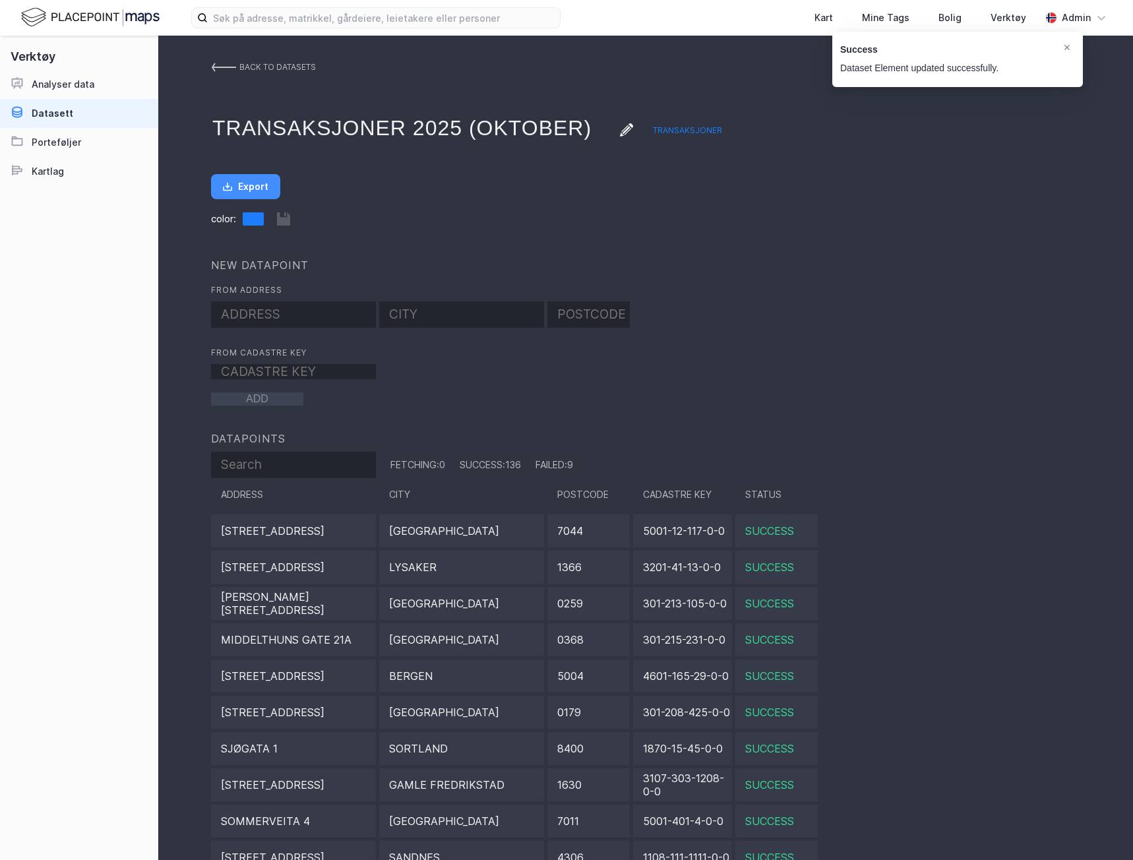
scroll to position [30, 0]
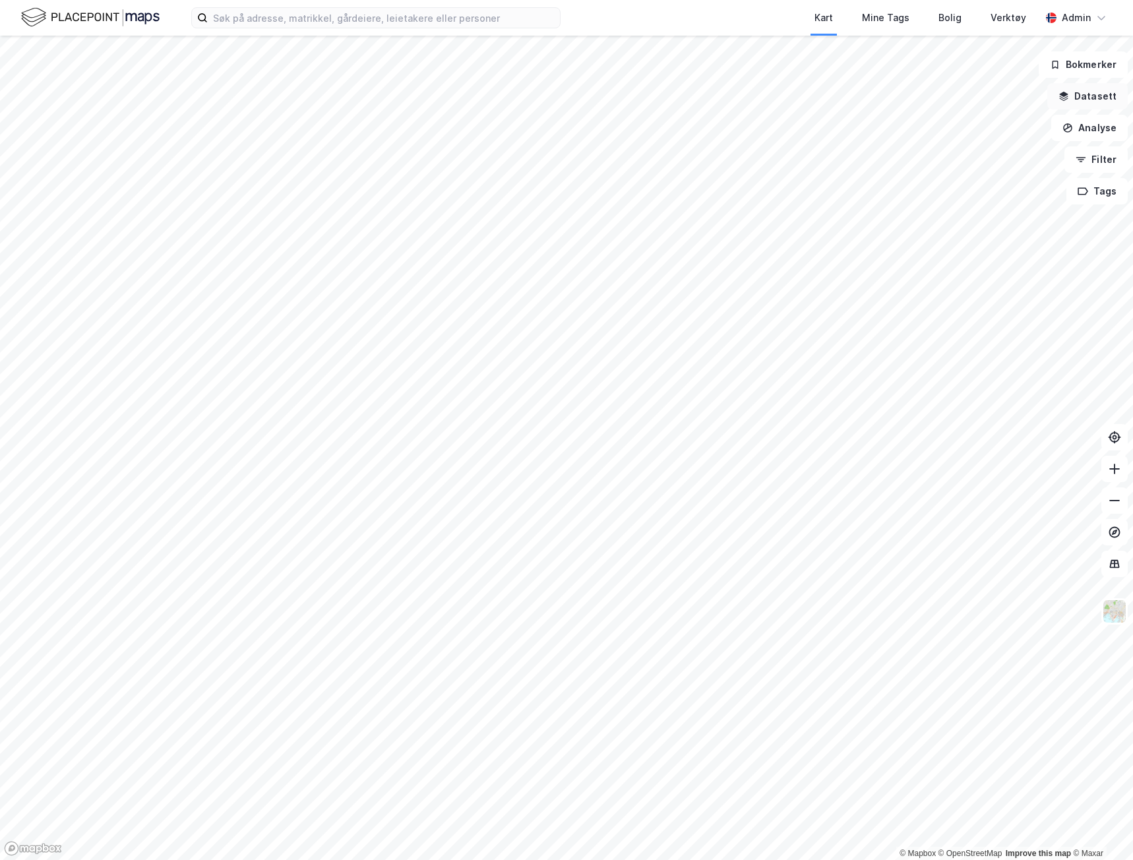
click at [1084, 92] on button "Datasett" at bounding box center [1087, 96] width 80 height 26
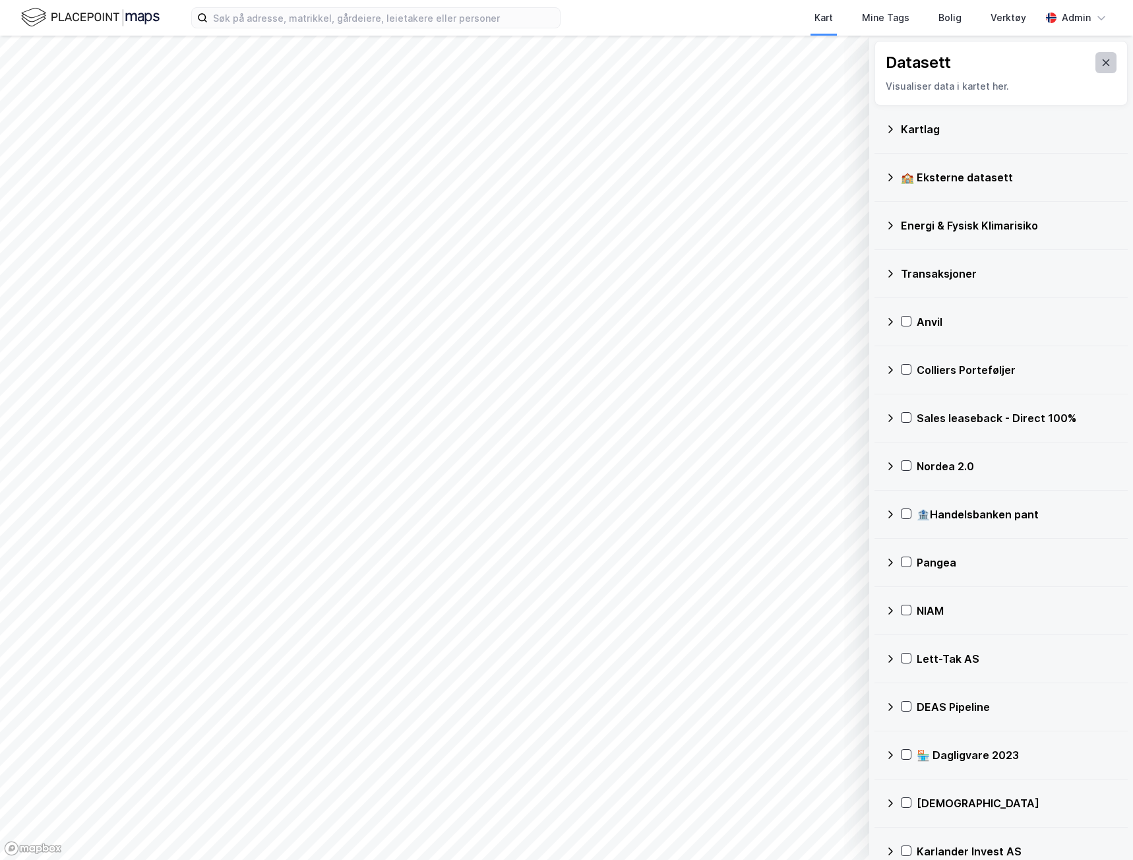
click at [1103, 64] on icon at bounding box center [1106, 62] width 7 height 7
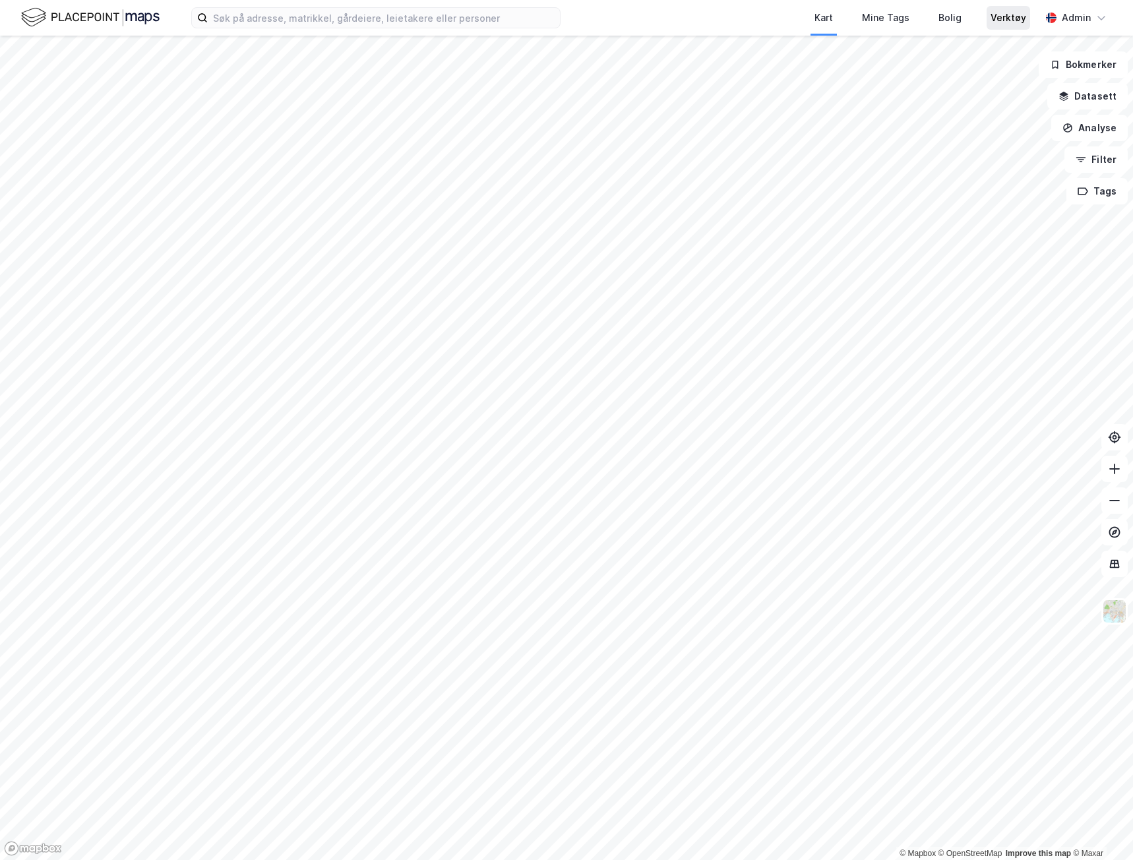
click at [996, 20] on div "Verktøy" at bounding box center [1009, 18] width 36 height 16
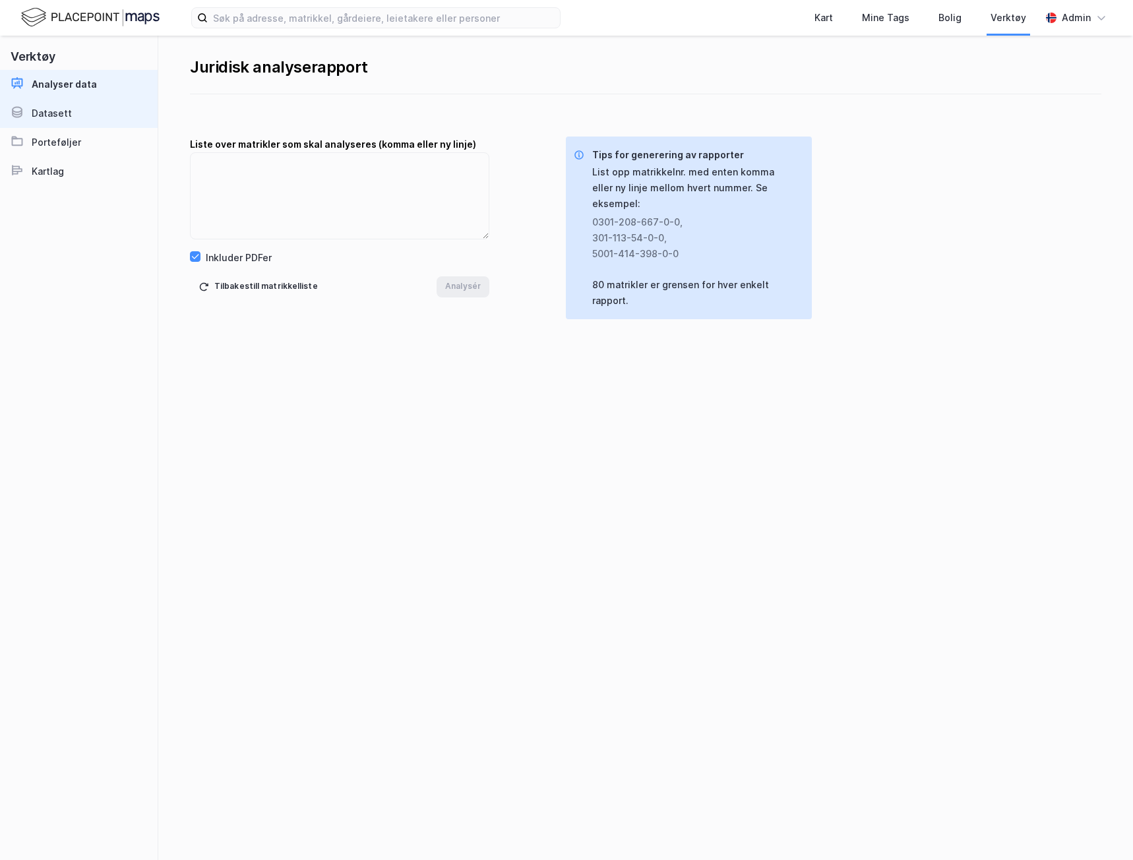
click at [110, 113] on link "Datasett" at bounding box center [79, 113] width 158 height 29
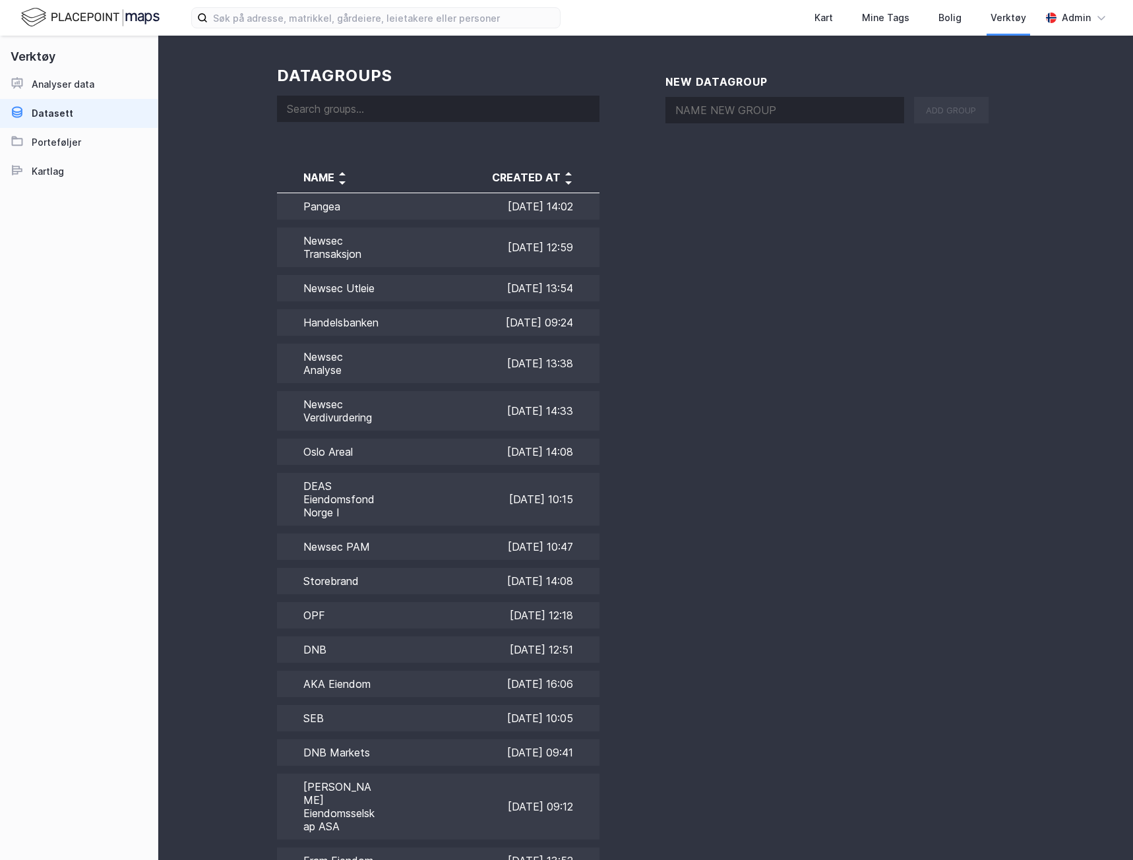
click at [344, 106] on input at bounding box center [438, 109] width 322 height 26
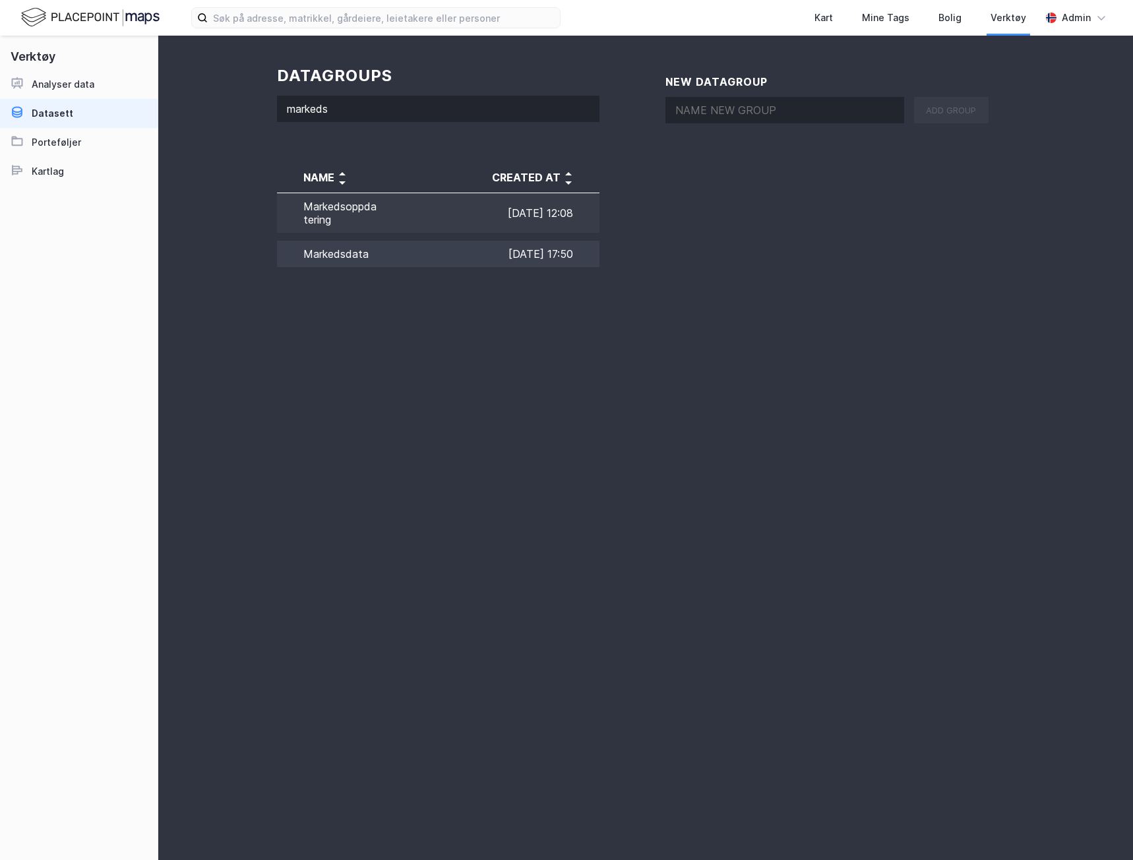
type input "markeds"
click at [353, 252] on td "Markedsdata" at bounding box center [328, 254] width 102 height 34
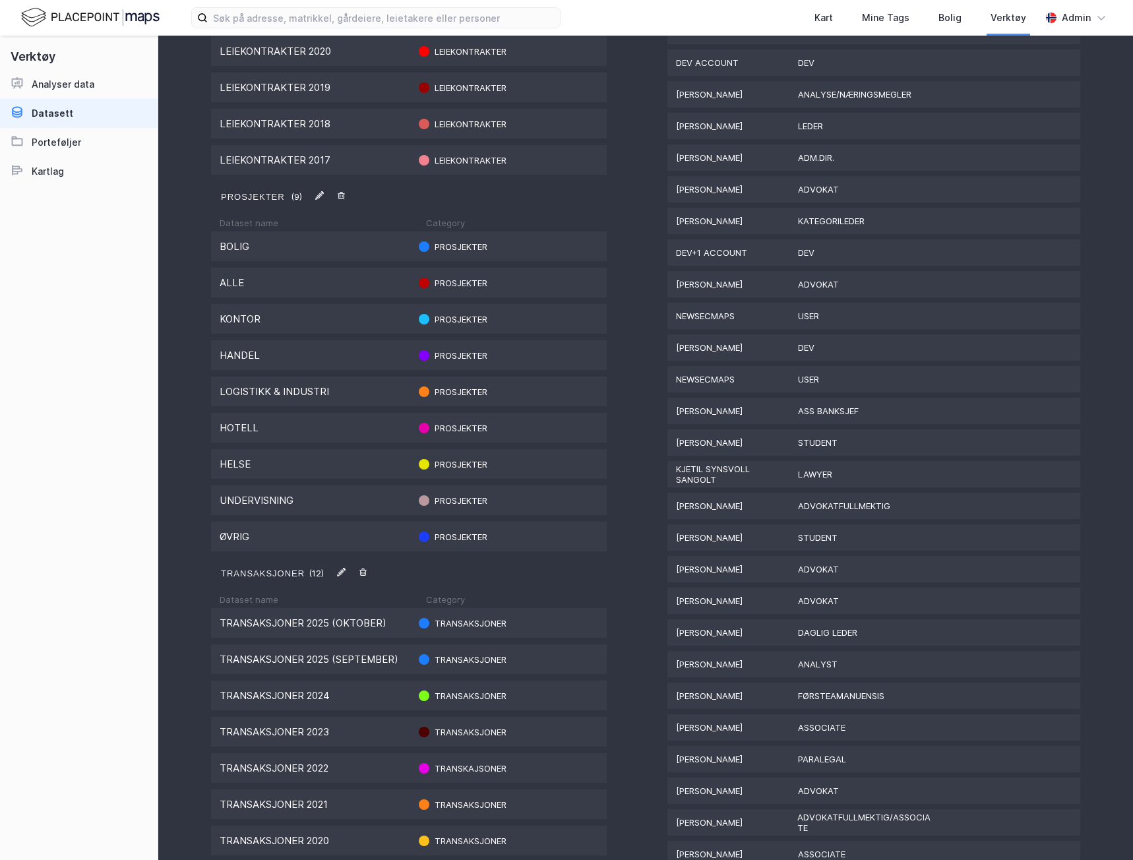
scroll to position [989, 0]
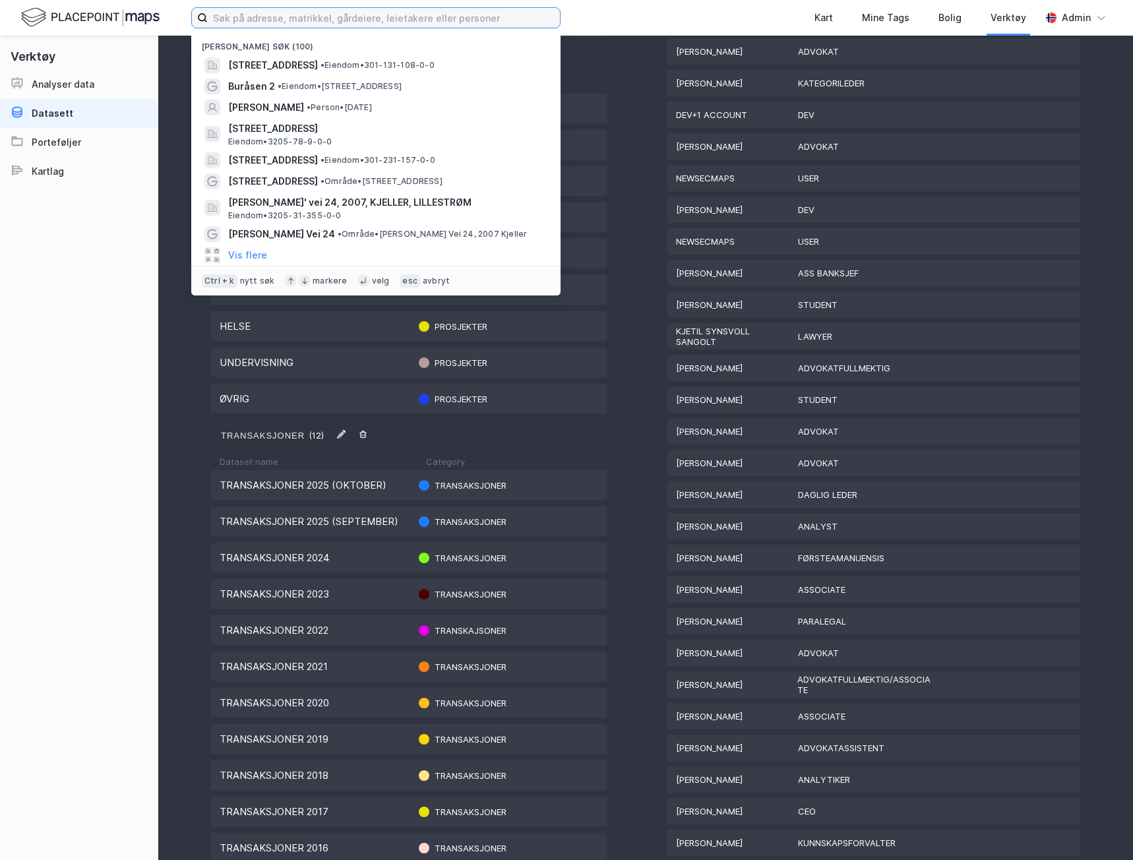
click at [244, 21] on input at bounding box center [384, 18] width 352 height 20
paste input "Østre Aker vei 206"
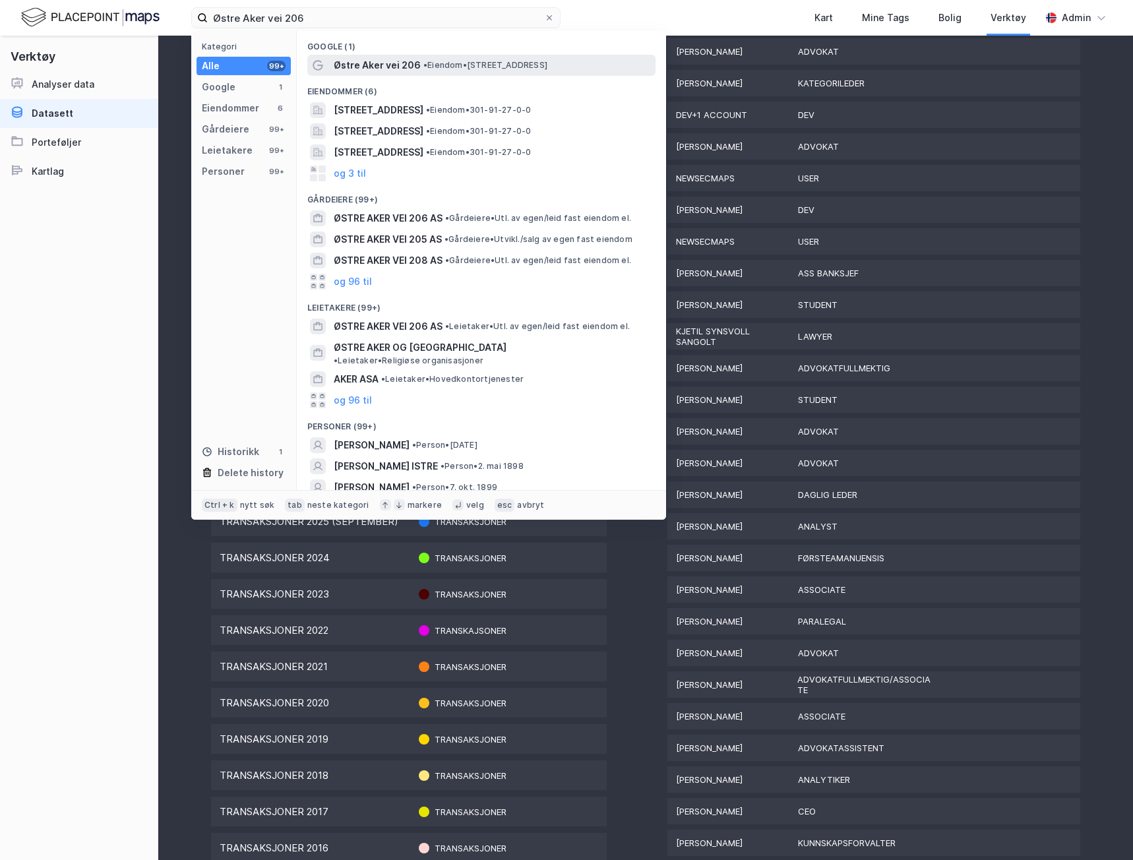
click at [371, 59] on span "Østre Aker vei 206" at bounding box center [377, 65] width 87 height 16
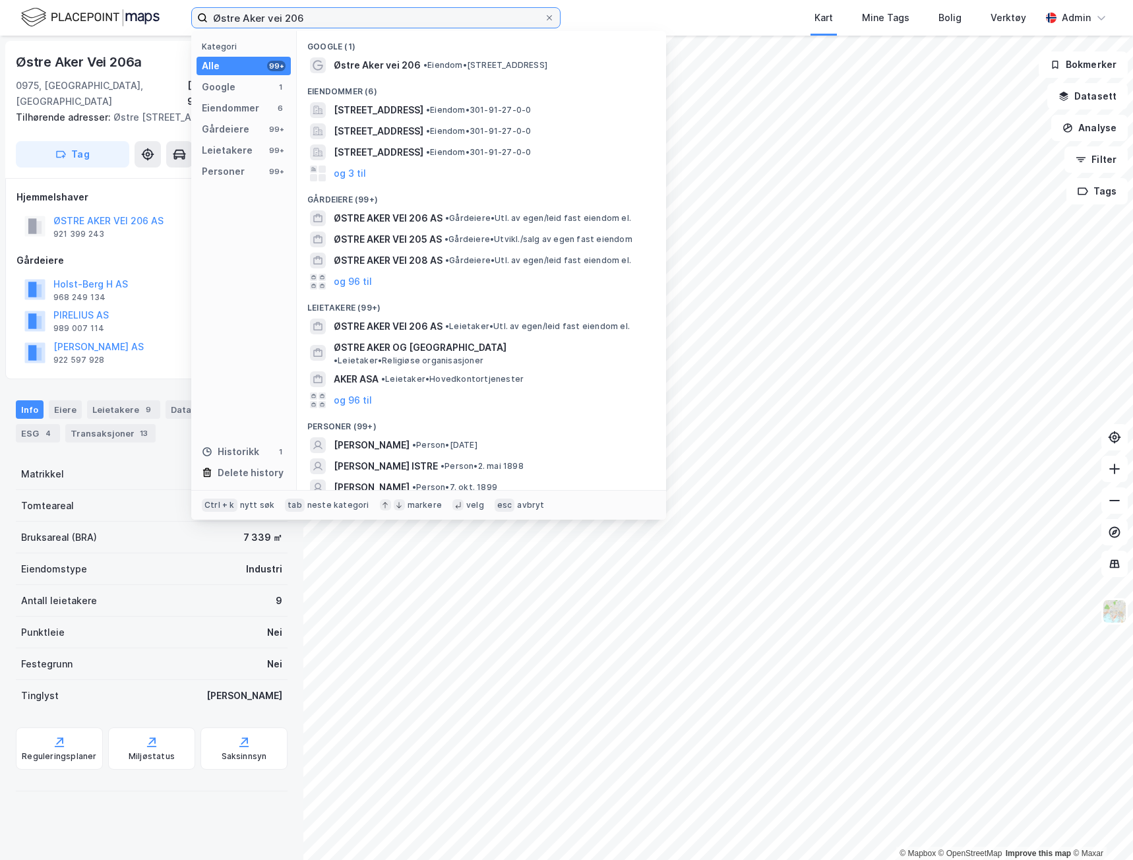
drag, startPoint x: 307, startPoint y: 20, endPoint x: 47, endPoint y: 5, distance: 260.2
click at [47, 5] on div "Østre Aker vei 206 Kategori Alle 99+ Google 1 Eiendommer 6 Gårdeiere 99+ Leieta…" at bounding box center [566, 18] width 1133 height 36
paste input "Vågsgaten 20"
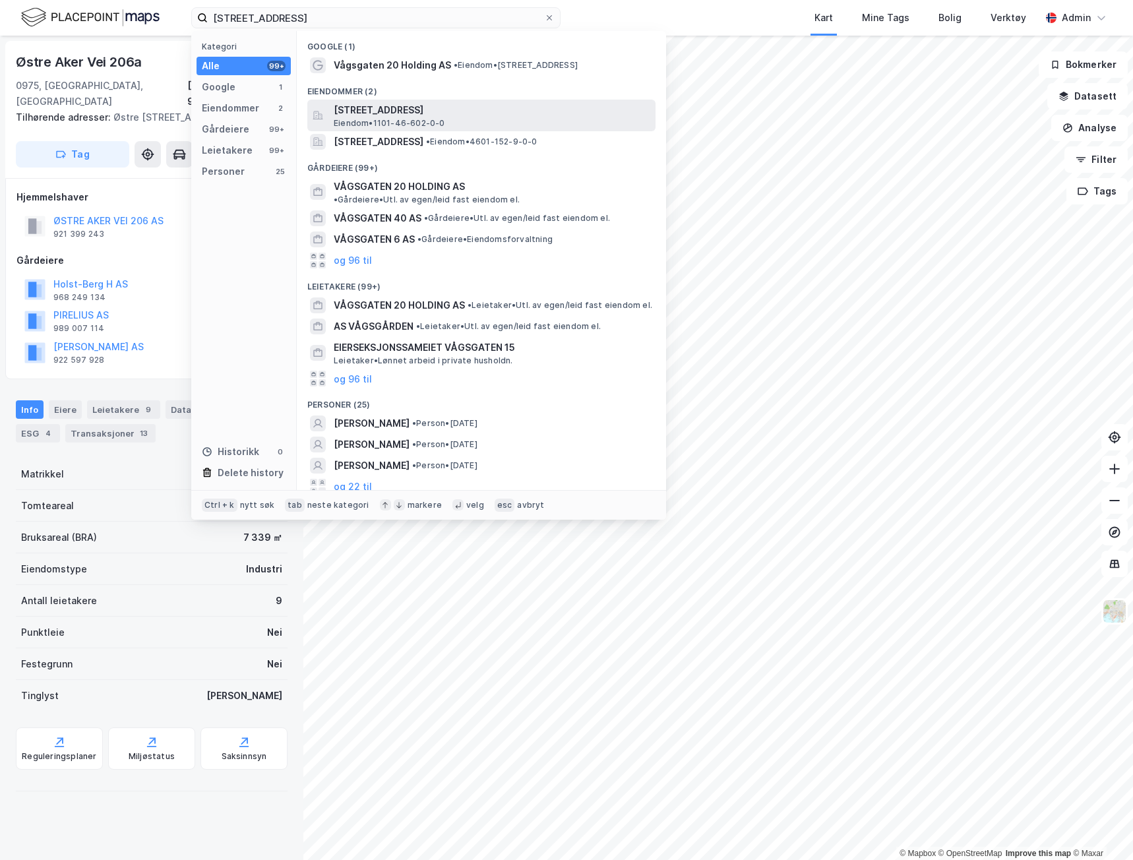
click at [351, 119] on span "Eiendom • 1101-46-602-0-0" at bounding box center [389, 123] width 111 height 11
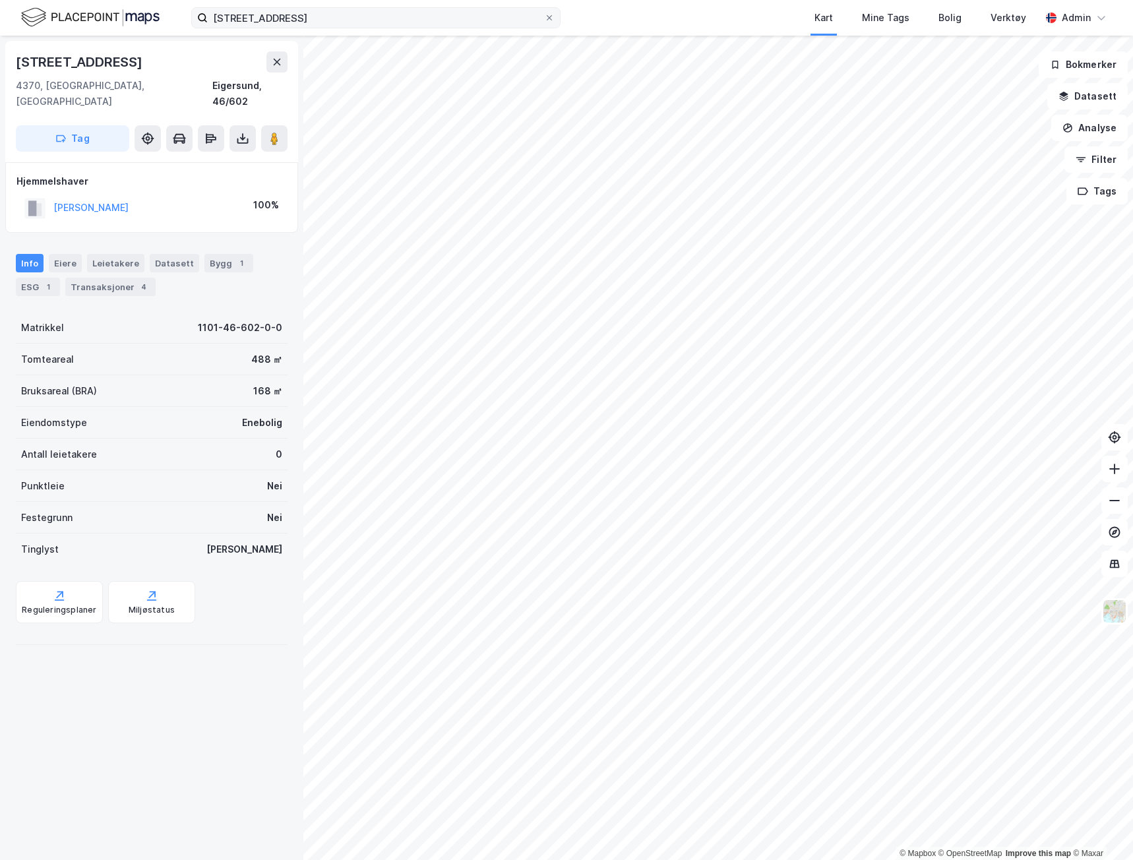
click at [375, 7] on label "Vågsgaten 20" at bounding box center [375, 17] width 369 height 21
click at [375, 8] on input "Vågsgaten 20" at bounding box center [376, 18] width 336 height 20
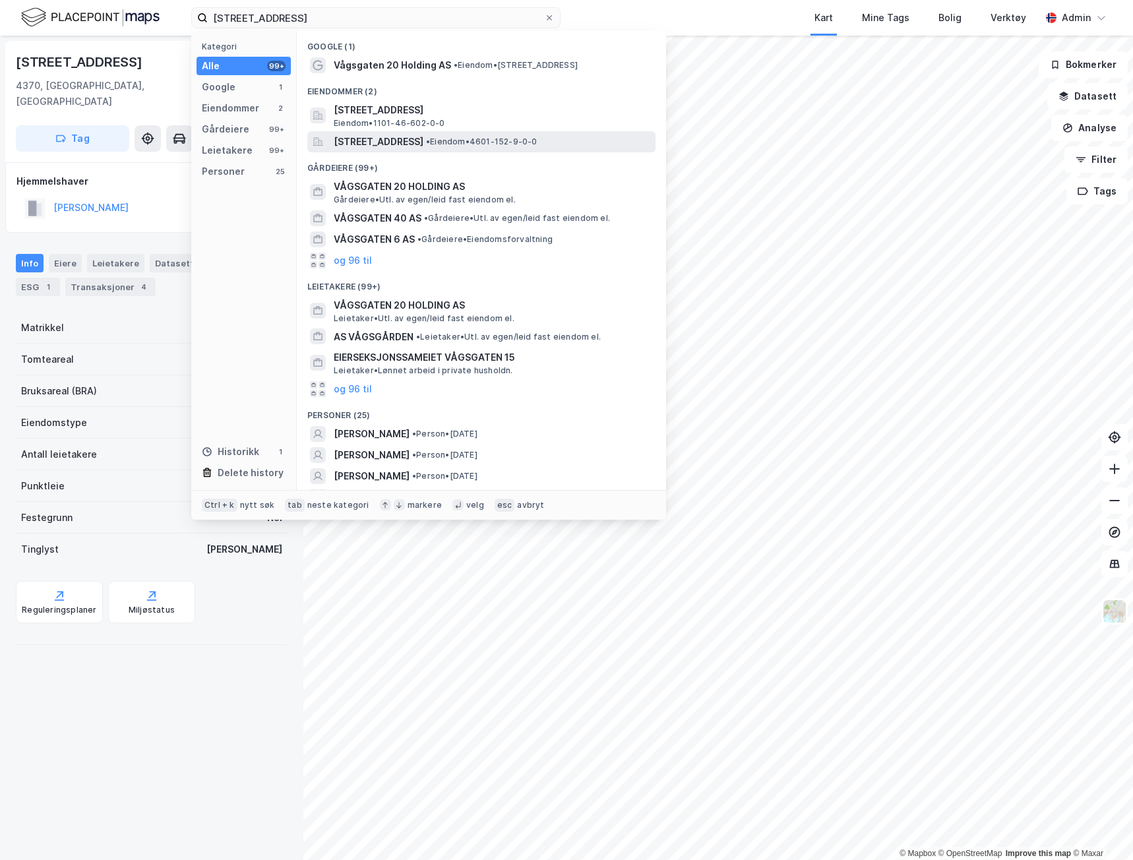
click at [367, 143] on span "Vågsgaten 20, 5160, LAKSEVÅG, BERGEN" at bounding box center [379, 142] width 90 height 16
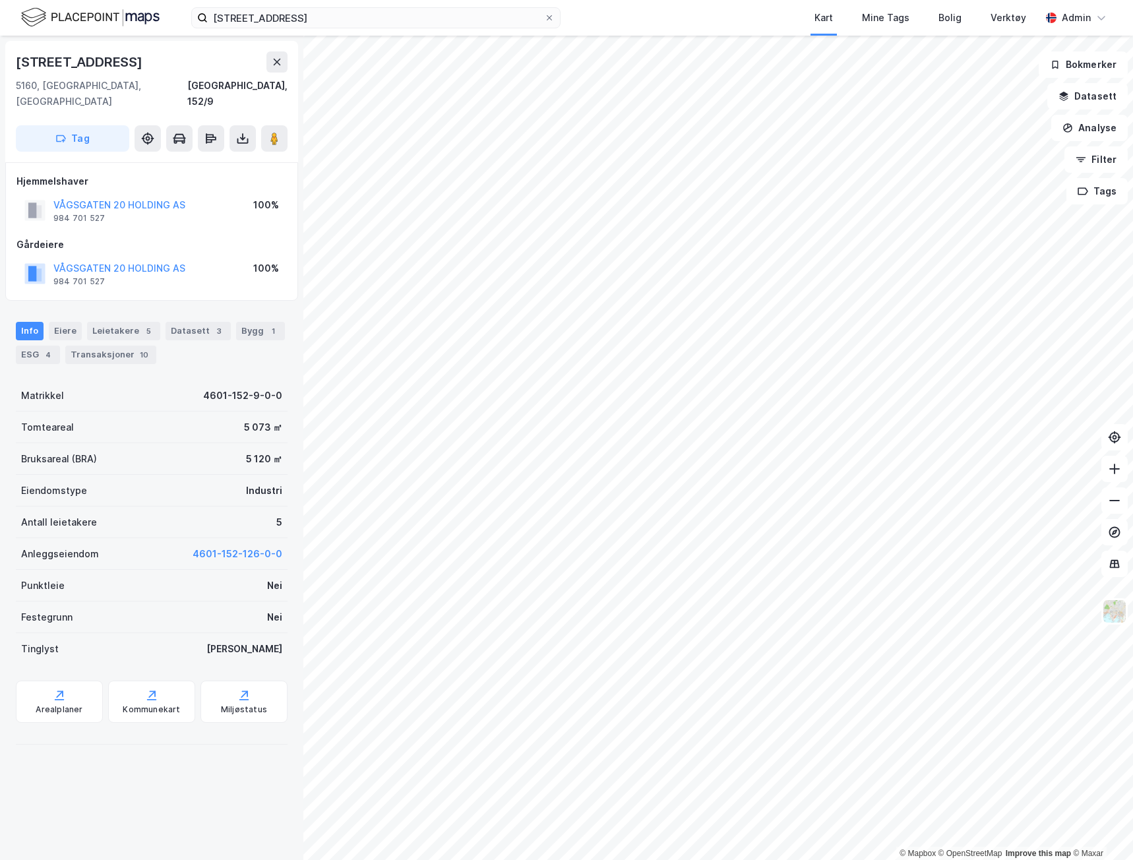
drag, startPoint x: 288, startPoint y: 7, endPoint x: 199, endPoint y: 4, distance: 89.7
click at [199, 4] on div "Vågsgaten 20 Kart Mine Tags Bolig Verktøy Admin" at bounding box center [566, 18] width 1133 height 36
click at [277, 21] on input "Vågsgaten 20" at bounding box center [376, 18] width 336 height 20
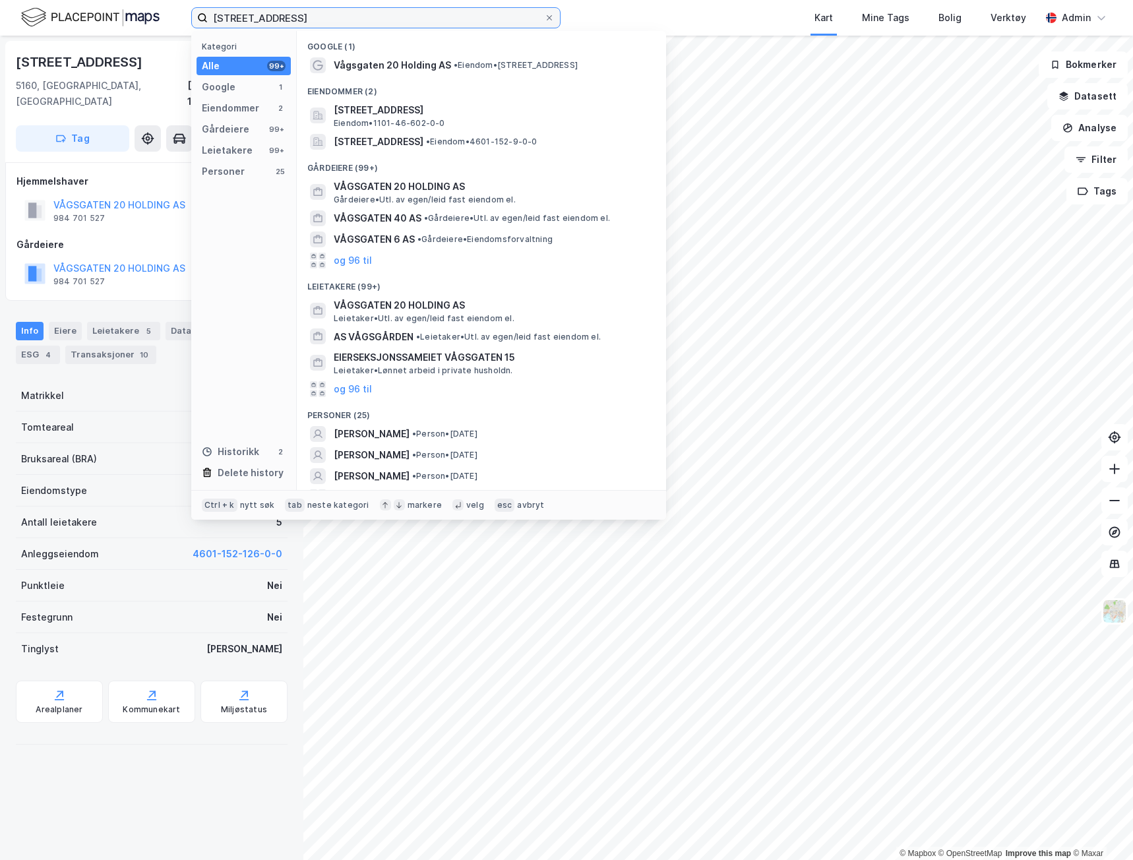
click at [266, 13] on input "Vågsgaten 20" at bounding box center [376, 18] width 336 height 20
drag, startPoint x: 295, startPoint y: 17, endPoint x: 199, endPoint y: 22, distance: 96.4
click at [199, 22] on label "Vågsgaten 20" at bounding box center [375, 17] width 369 height 21
paste input "Myrdalsvegen 2"
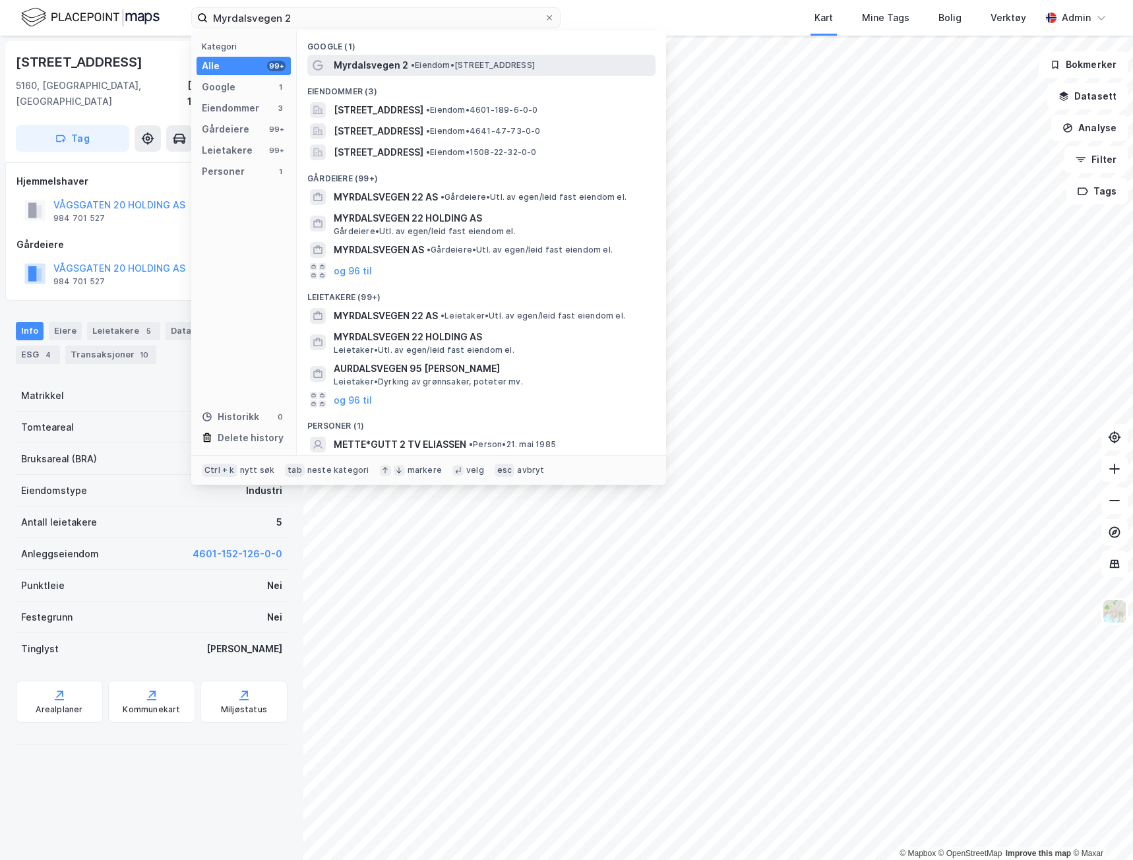
click at [379, 57] on span "Myrdalsvegen 2" at bounding box center [371, 65] width 75 height 16
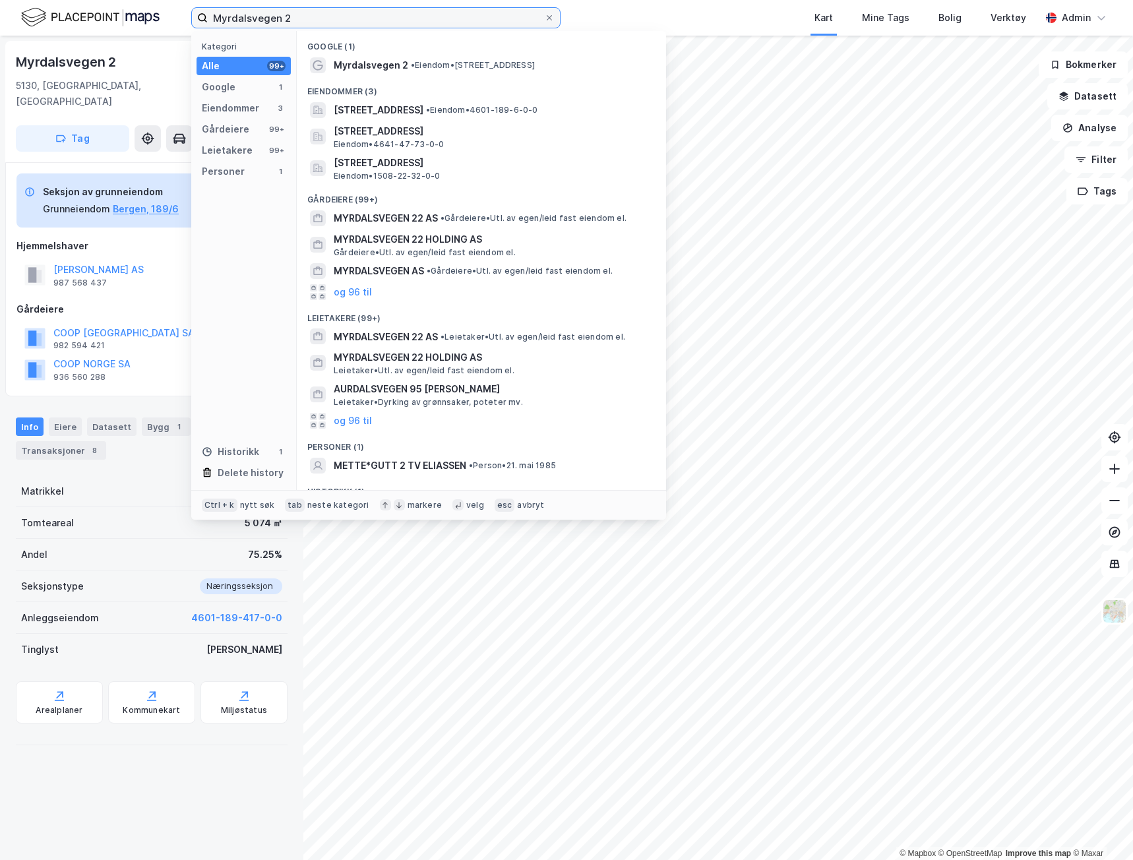
drag, startPoint x: 313, startPoint y: 13, endPoint x: 183, endPoint y: 22, distance: 130.9
click at [193, 23] on label "Myrdalsvegen 2" at bounding box center [375, 17] width 369 height 21
paste input "Ladebekken 56"
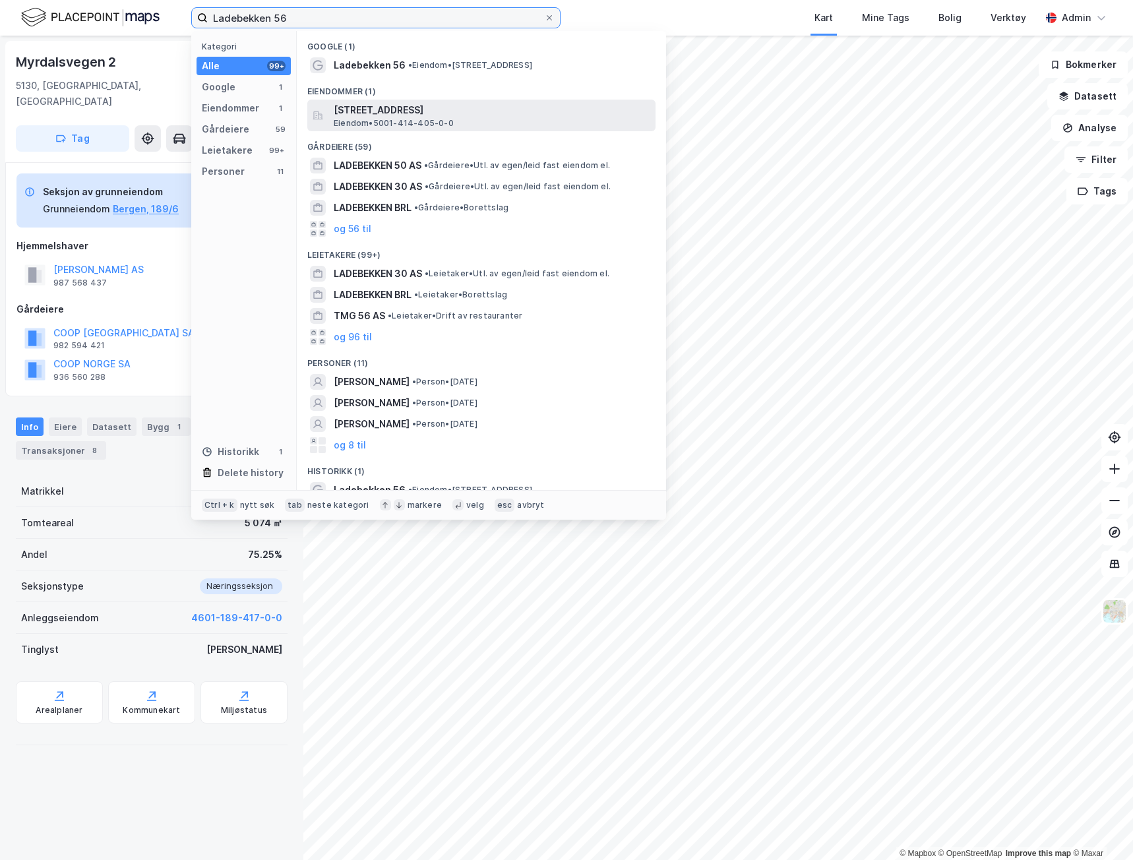
type input "Ladebekken 56"
click at [395, 111] on span "Ladebekken 56, 7066, TRONDHEIM, TRONDHEIM" at bounding box center [492, 110] width 317 height 16
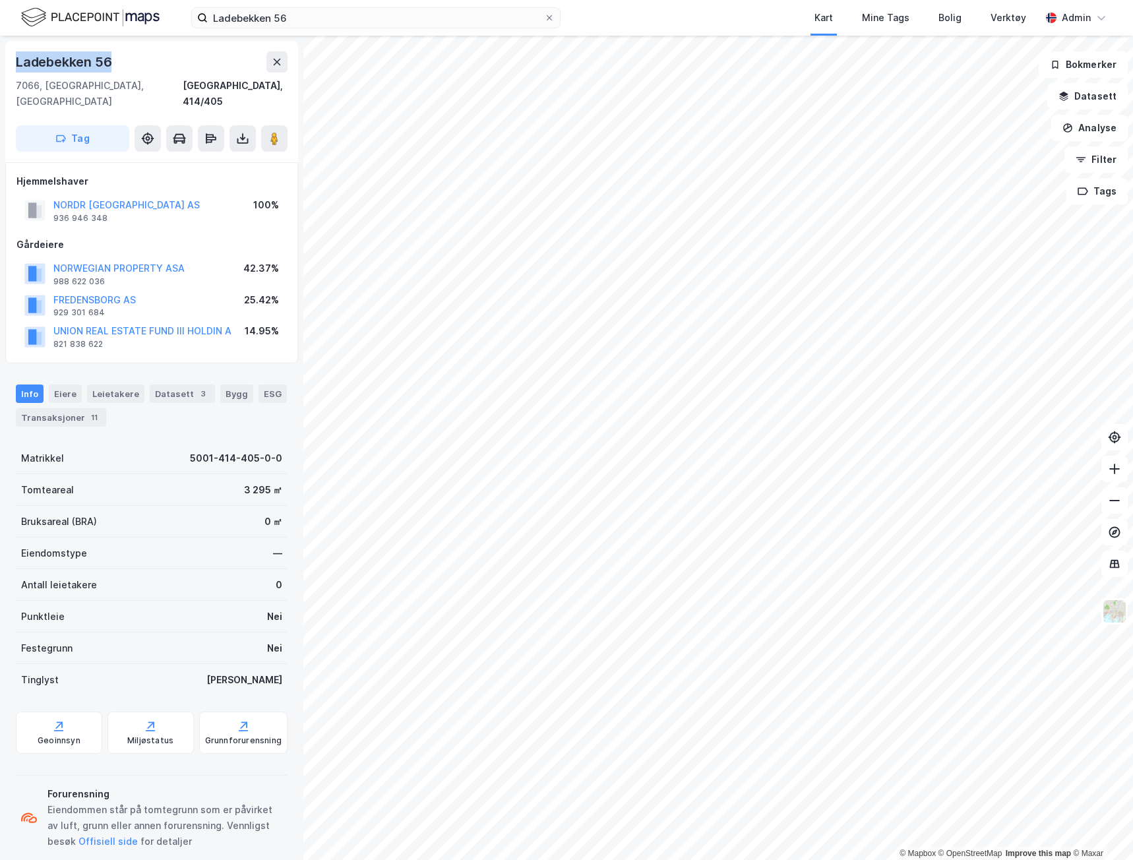
drag, startPoint x: 116, startPoint y: 61, endPoint x: 1, endPoint y: 68, distance: 115.0
click at [1, 68] on div "Ladebekken 56 7066, Trondheim, Trøndelag Trondheim, 414/405 Tag Hjemmelshaver N…" at bounding box center [151, 448] width 303 height 824
copy div "Ladebekken 56"
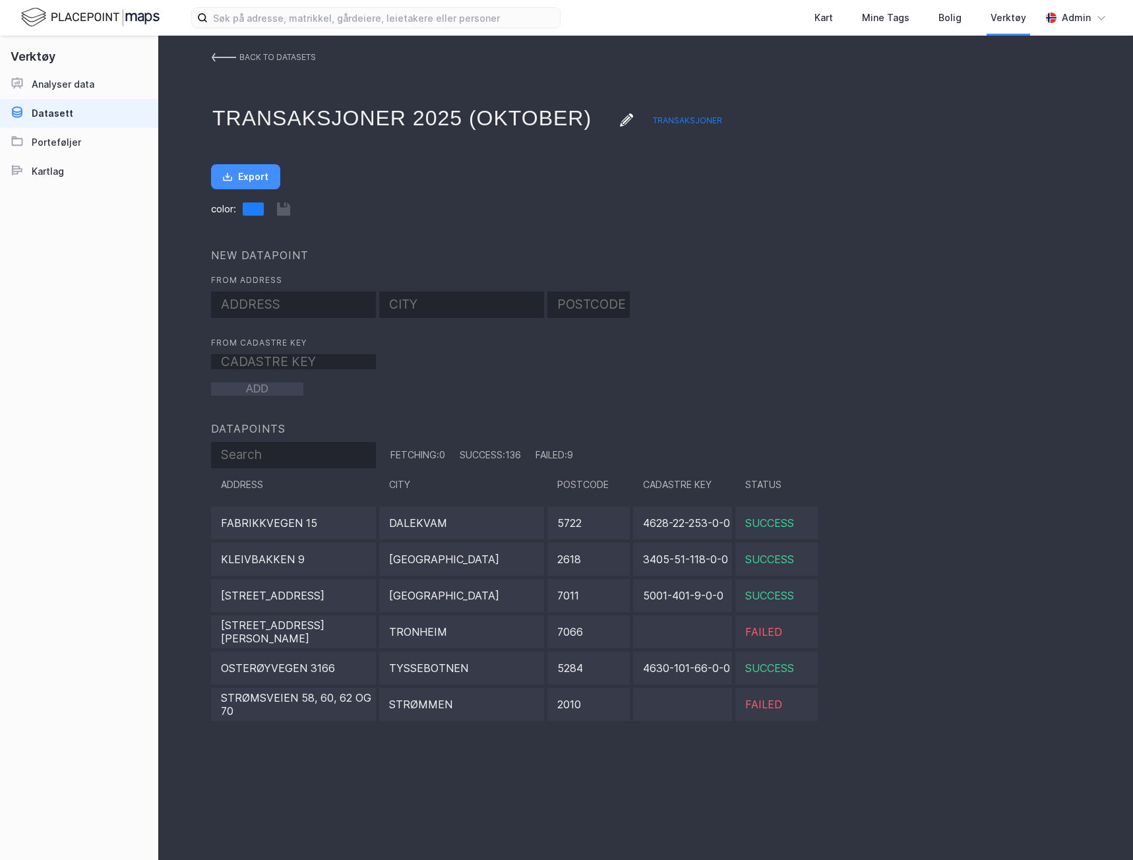
scroll to position [2176, 0]
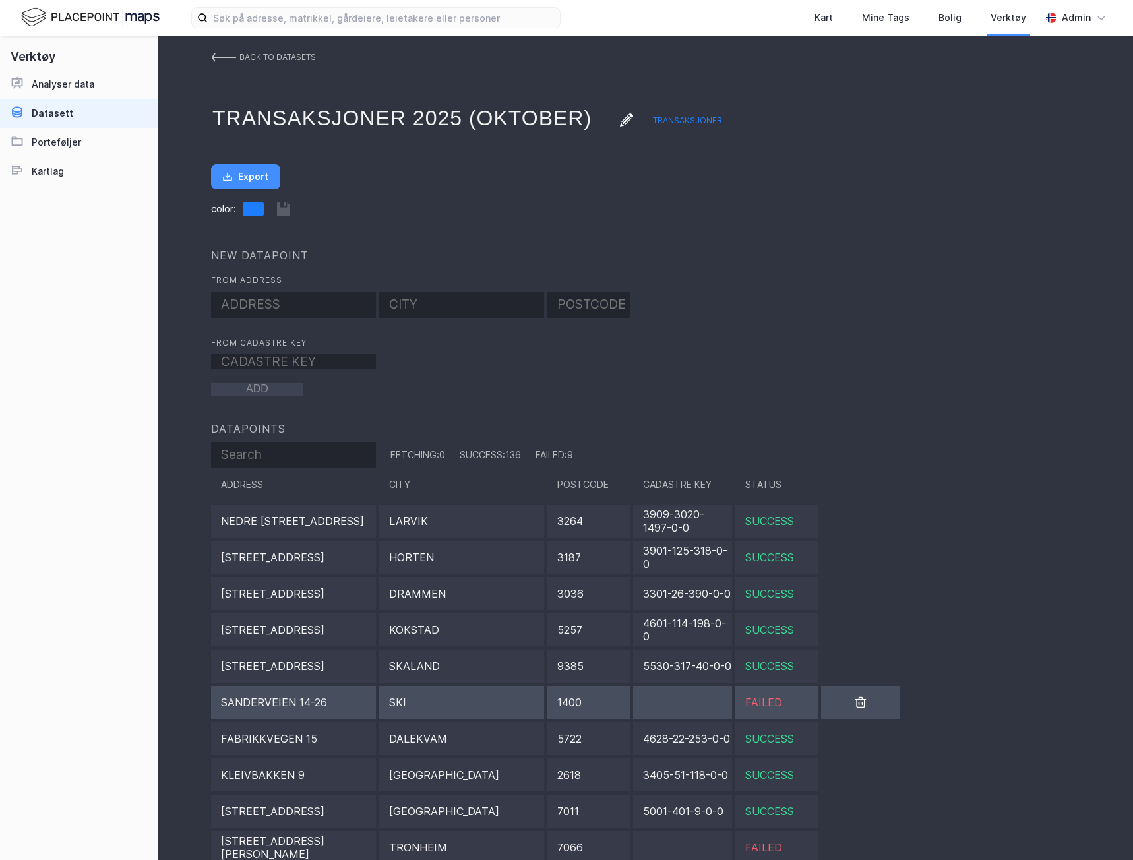
click at [468, 694] on div "Ski" at bounding box center [461, 702] width 165 height 33
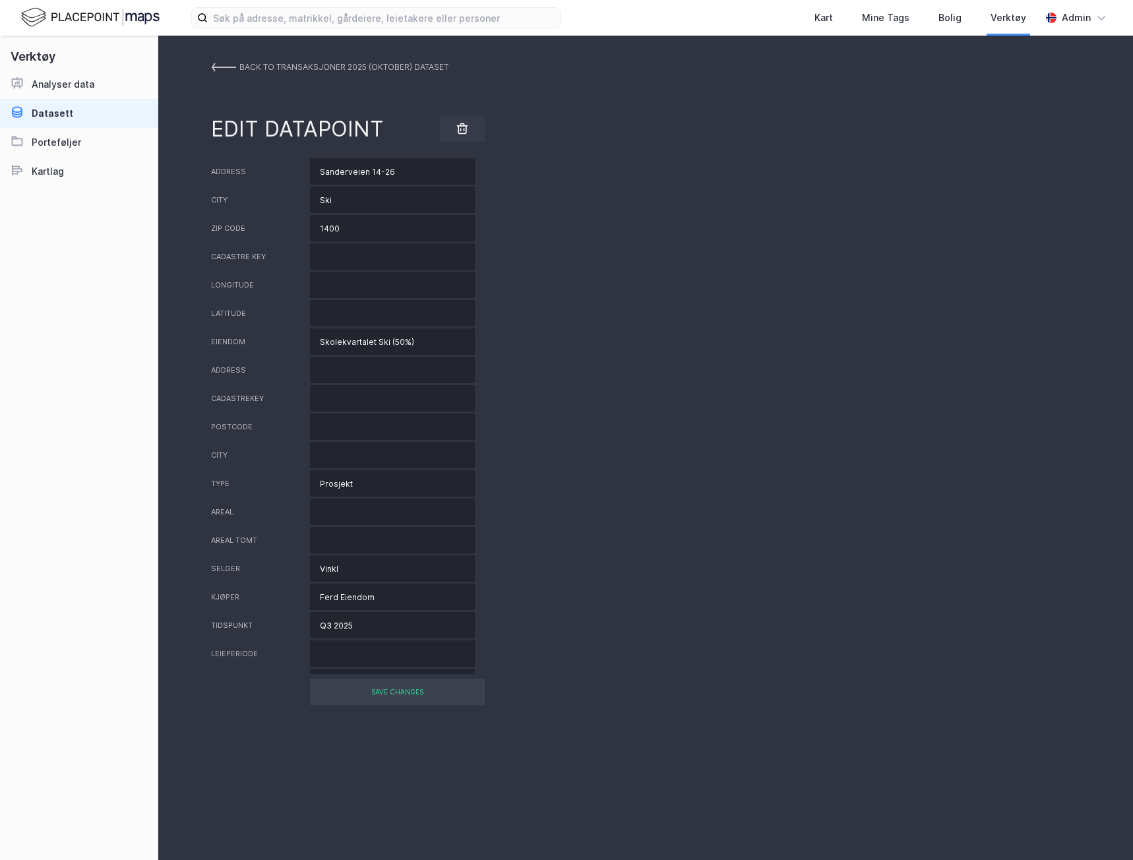
click at [403, 175] on input "Sanderveien 14-26" at bounding box center [392, 171] width 165 height 26
drag, startPoint x: 403, startPoint y: 175, endPoint x: 289, endPoint y: 159, distance: 115.3
click at [289, 159] on div "Address Sanderveien 14" at bounding box center [645, 171] width 869 height 26
type input "Sanderveien 14"
click at [661, 542] on div "Areal tomt" at bounding box center [645, 540] width 869 height 26
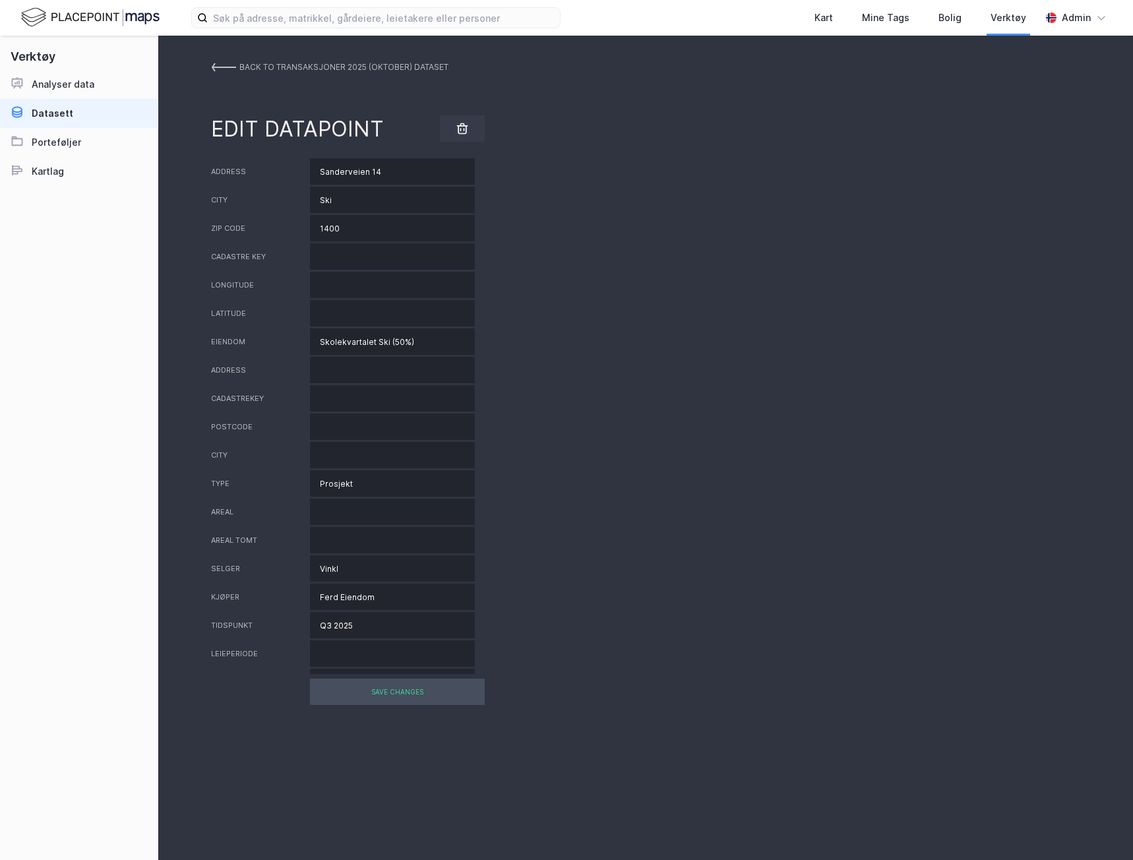
click at [411, 692] on div "SAVE CHANGES" at bounding box center [397, 692] width 175 height 26
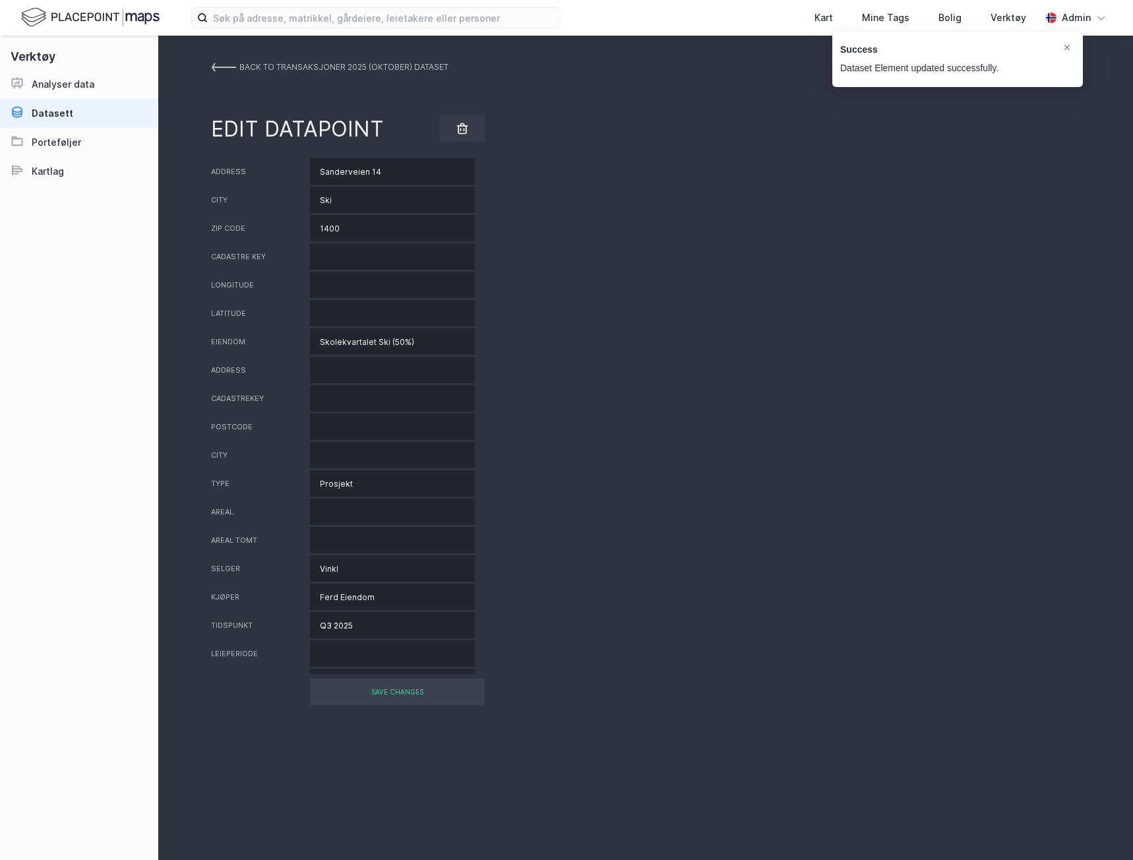
click at [229, 61] on link "BACK TO Transaksjoner 2025 (oktober) DATASET" at bounding box center [329, 67] width 237 height 24
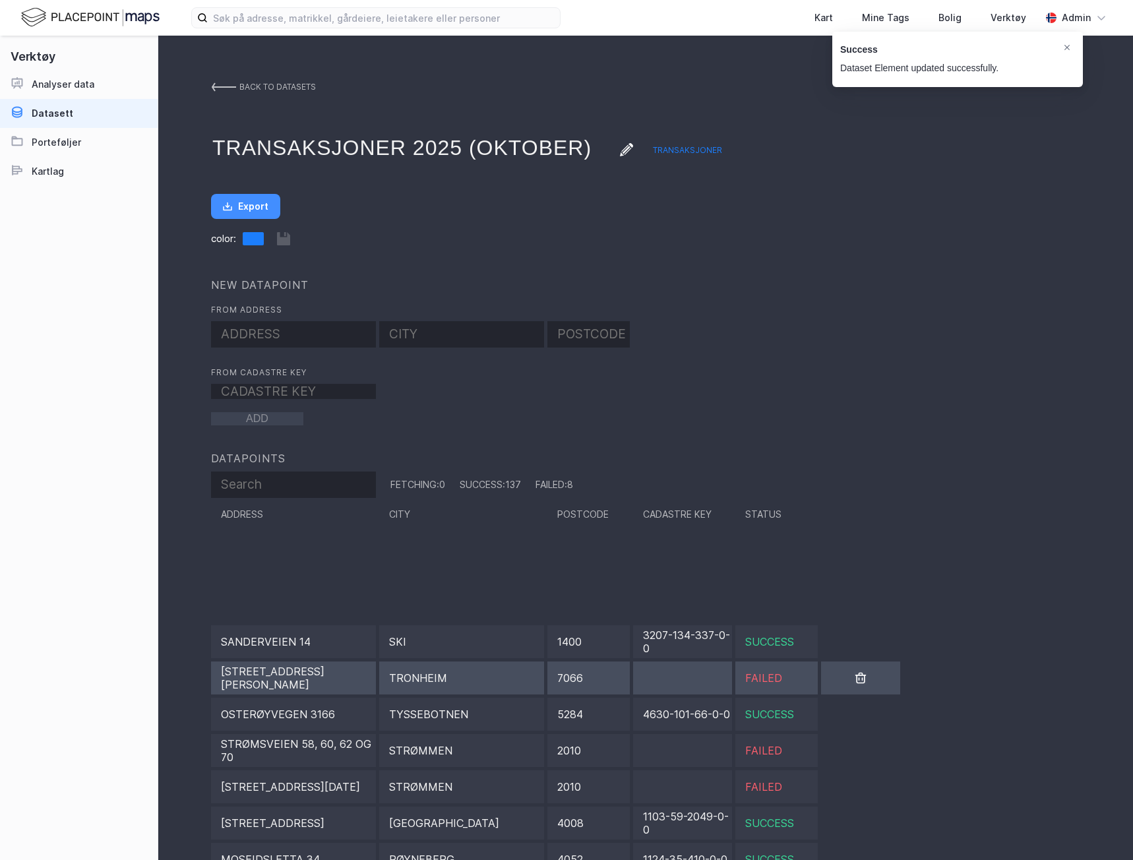
scroll to position [2374, 0]
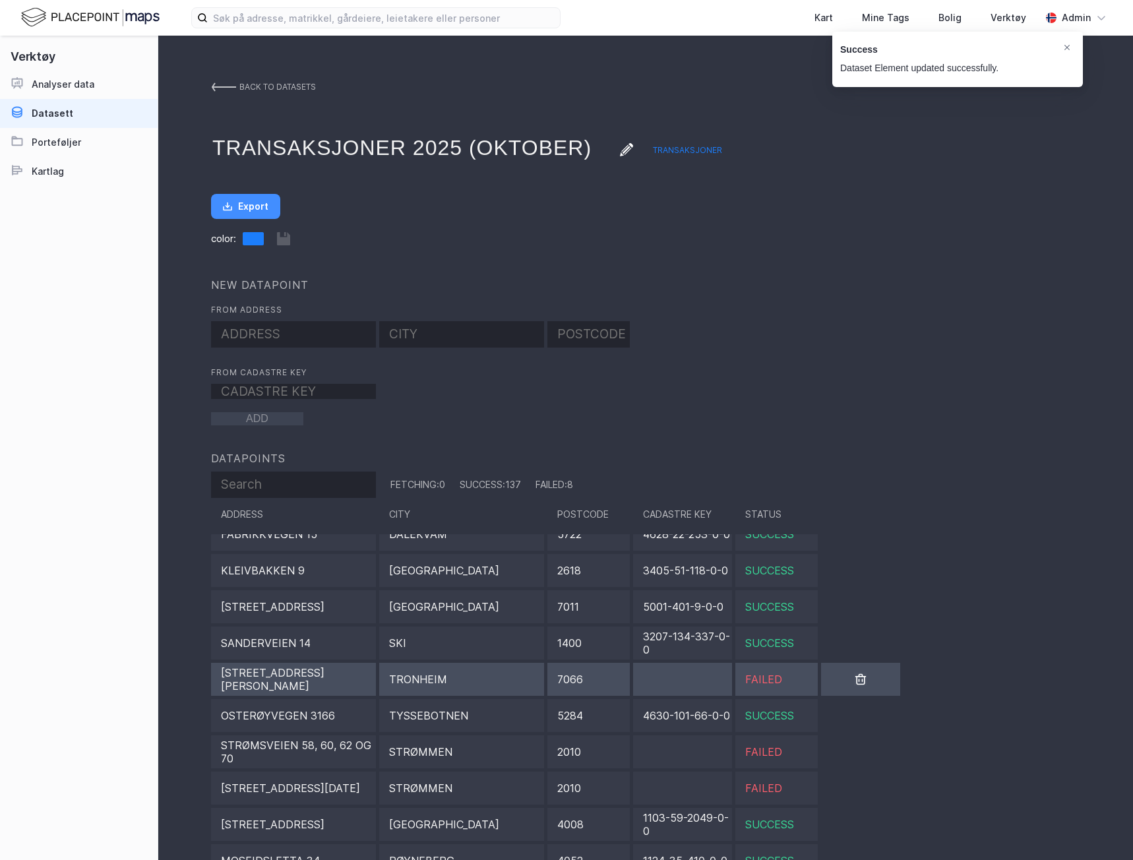
click at [566, 665] on div "7066" at bounding box center [588, 679] width 82 height 33
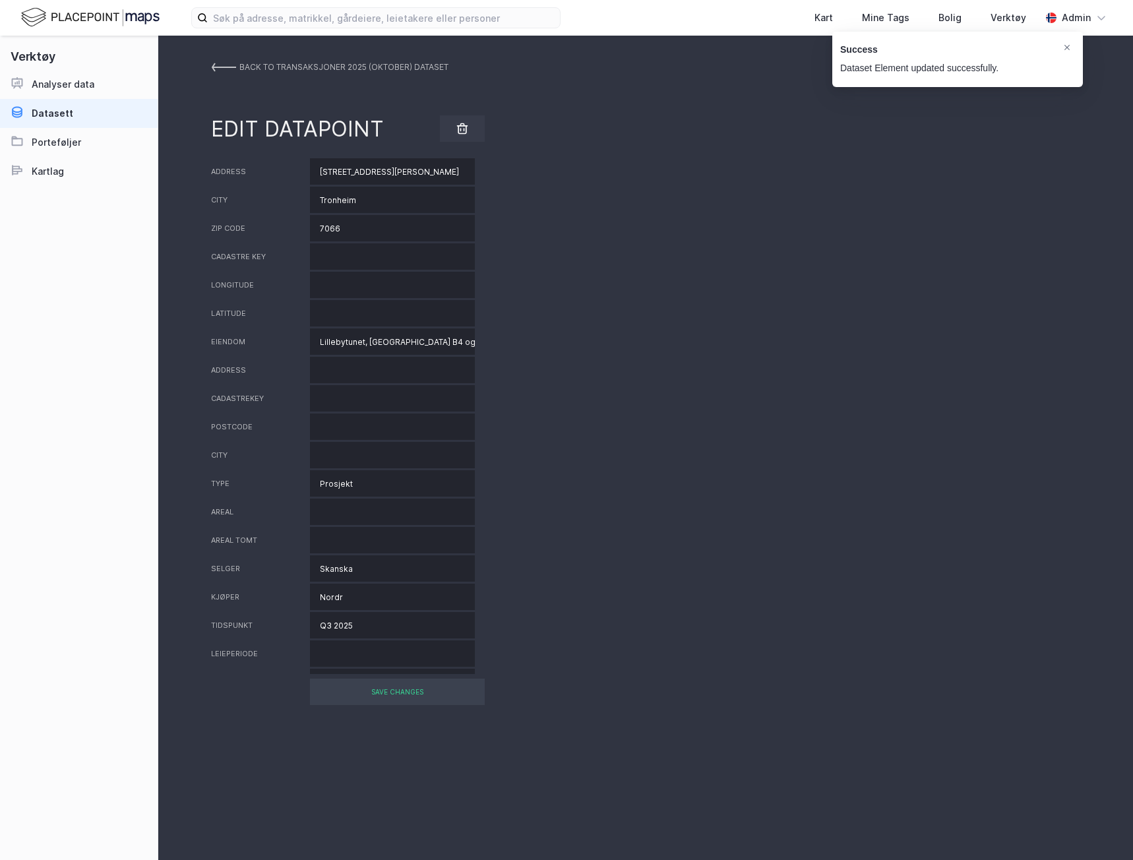
scroll to position [0, 38]
drag, startPoint x: 379, startPoint y: 171, endPoint x: 613, endPoint y: 171, distance: 233.5
click at [613, 171] on div "Address Ladebekken 56, Leksvikgata 3, Peder Myhres Veg 2" at bounding box center [645, 171] width 869 height 26
type input "Ladebekken 56"
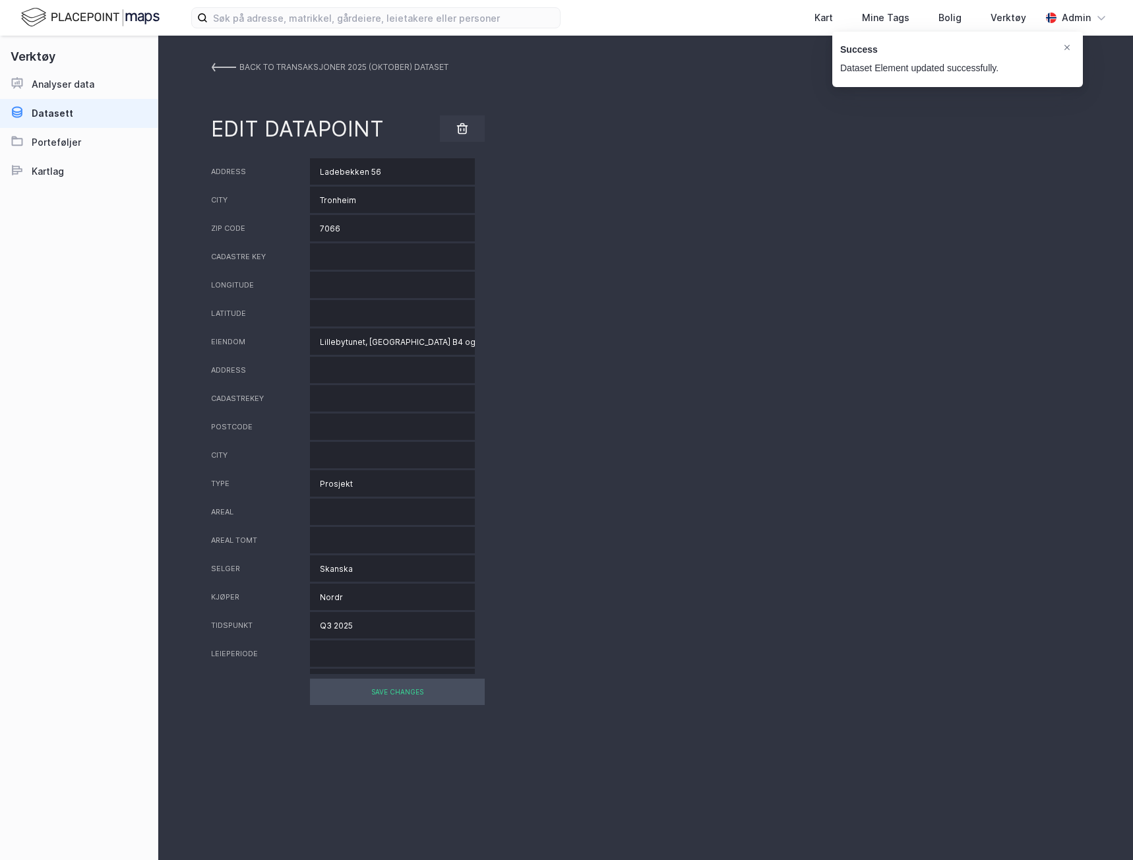
click at [398, 693] on div "SAVE CHANGES" at bounding box center [397, 692] width 175 height 26
click at [226, 67] on img at bounding box center [223, 67] width 25 height 11
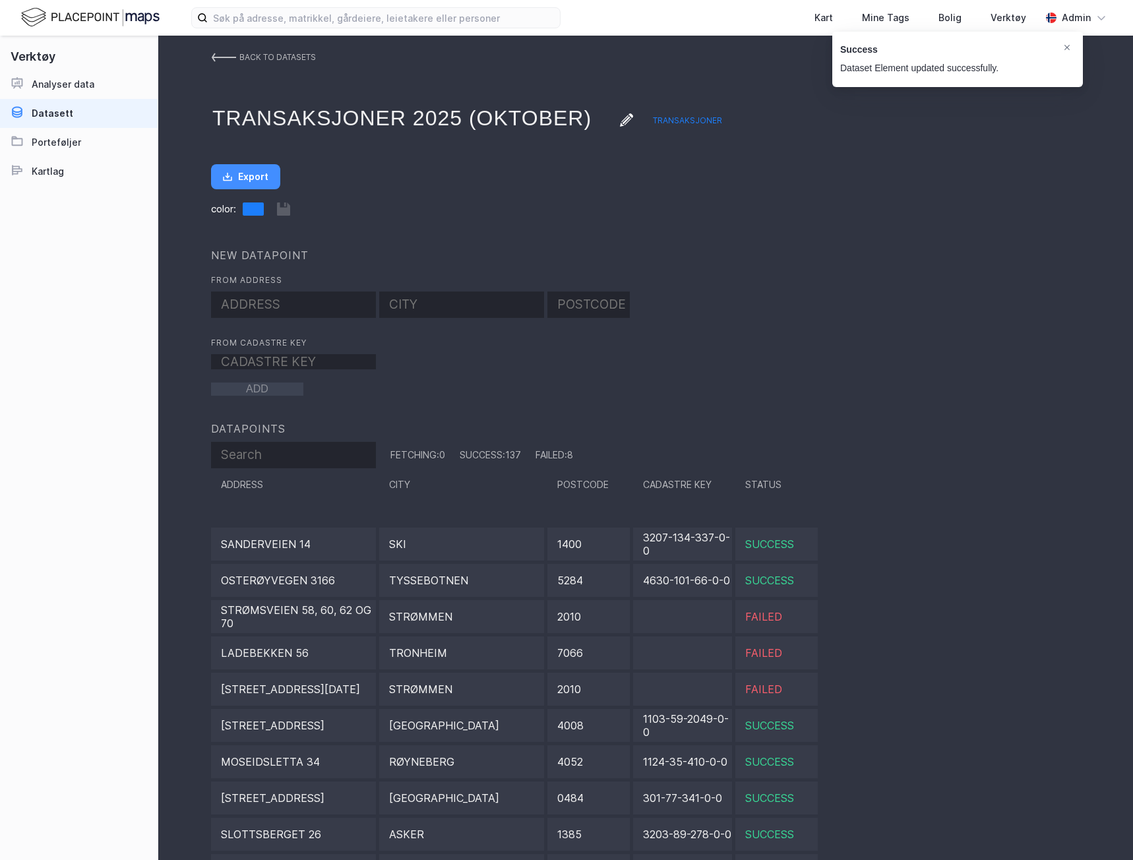
scroll to position [2440, 0]
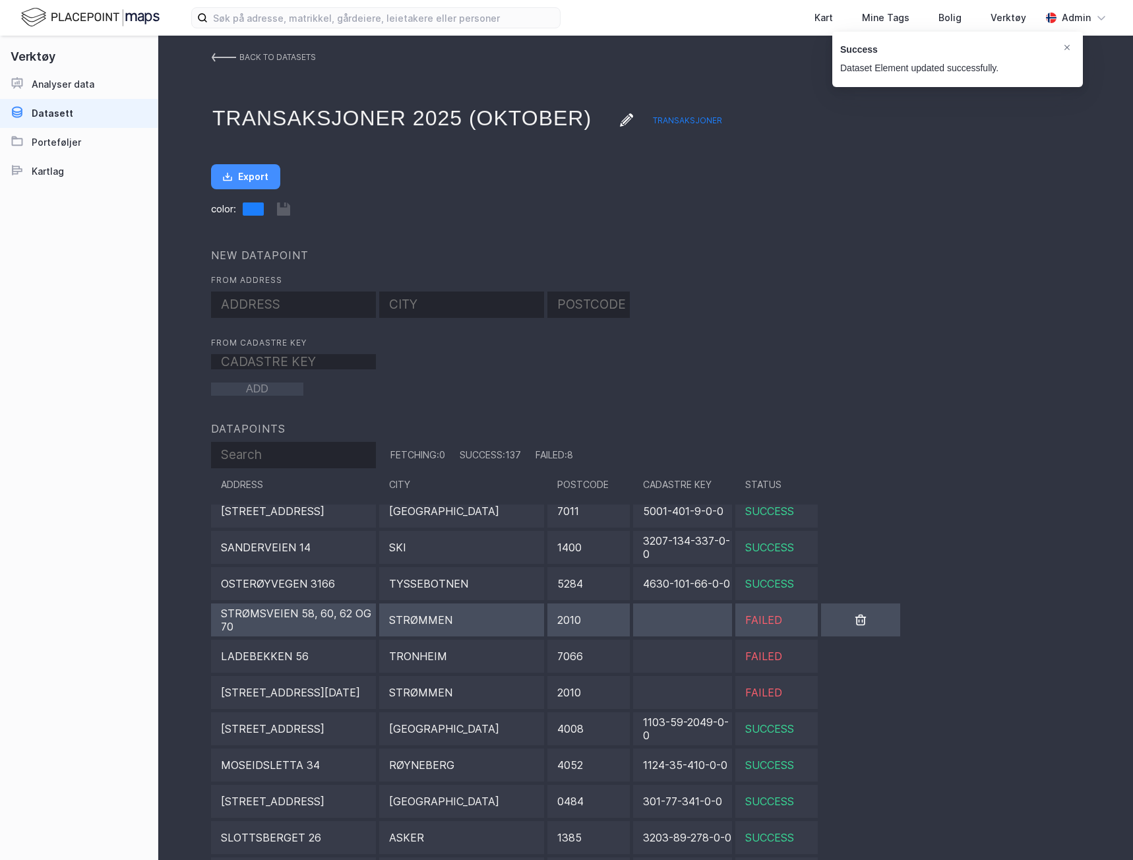
click at [513, 614] on div "Strømmen" at bounding box center [461, 619] width 165 height 33
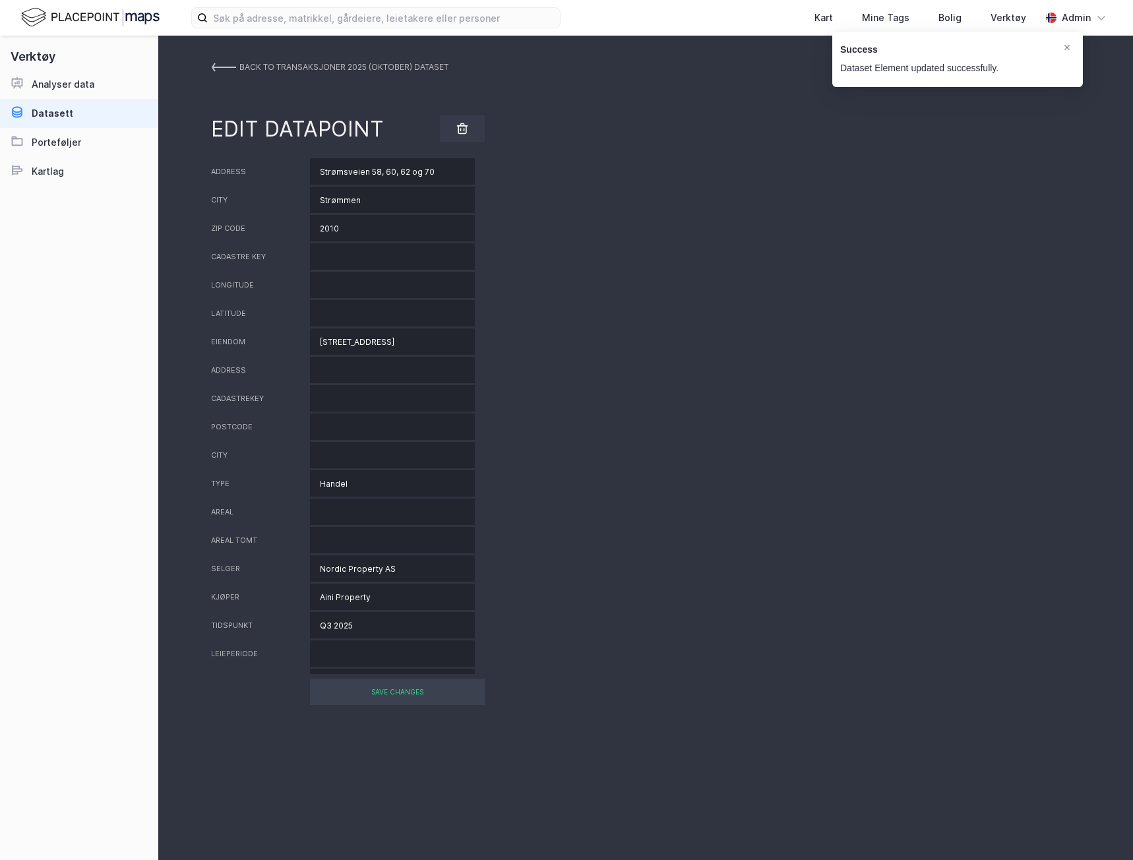
drag, startPoint x: 390, startPoint y: 171, endPoint x: 551, endPoint y: 168, distance: 161.0
click at [551, 168] on div "Address Strømsveien 58, 60, 62 og 70" at bounding box center [645, 171] width 869 height 26
type input "Strømsveien 58, 60, 62 og 70"
click at [445, 158] on div "BACK TO Transaksjoner 2025 (oktober) DATASET EDIT DATAPOINT Address Strømsveien…" at bounding box center [645, 448] width 975 height 824
drag, startPoint x: 445, startPoint y: 169, endPoint x: 288, endPoint y: 162, distance: 157.1
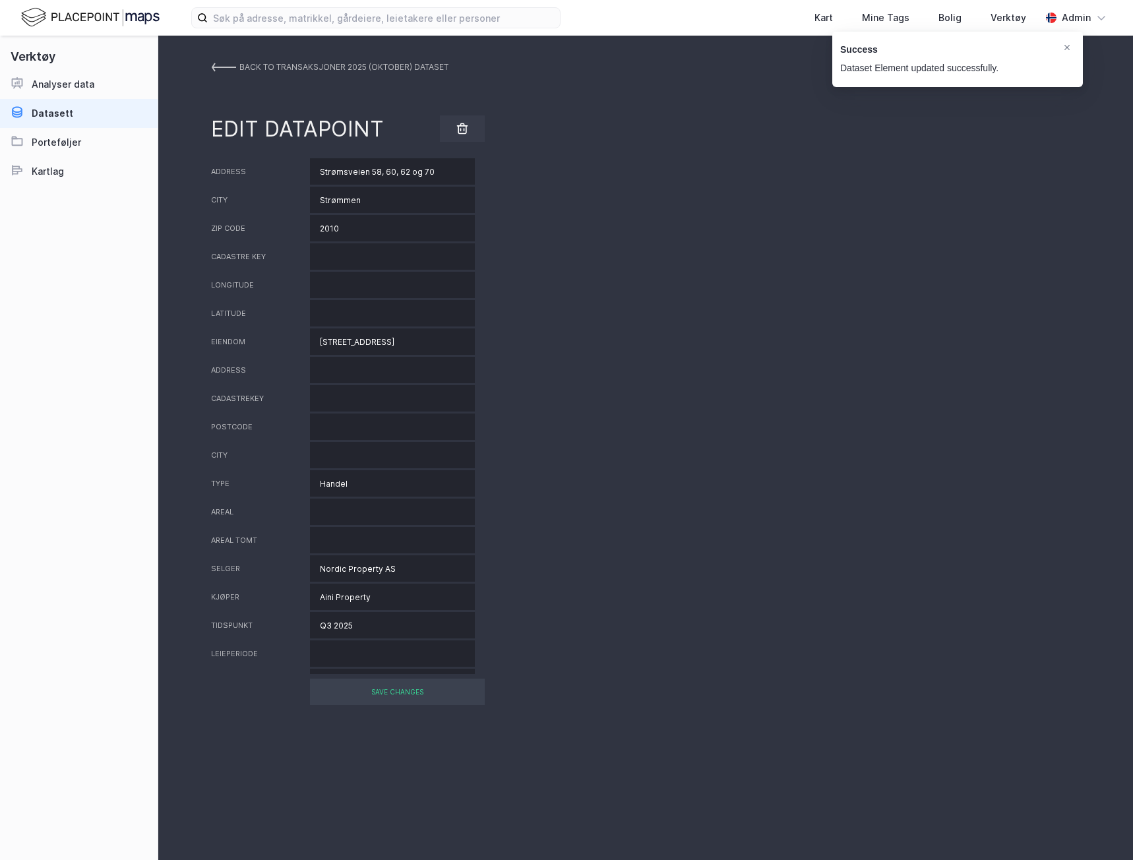
click at [288, 162] on div "Address Strømsveien 58, 60, 62 og 70" at bounding box center [645, 171] width 869 height 26
drag, startPoint x: 349, startPoint y: 328, endPoint x: 221, endPoint y: 315, distance: 128.6
click at [221, 315] on div "Address Strømsveien 58, 60, 62 og 70 City Strømmen Zip code 2010 Cadastre key L…" at bounding box center [645, 416] width 869 height 516
paste input ", 60, 62 og 70"
type input "Strømsveien 58, 60, 62 og 70"
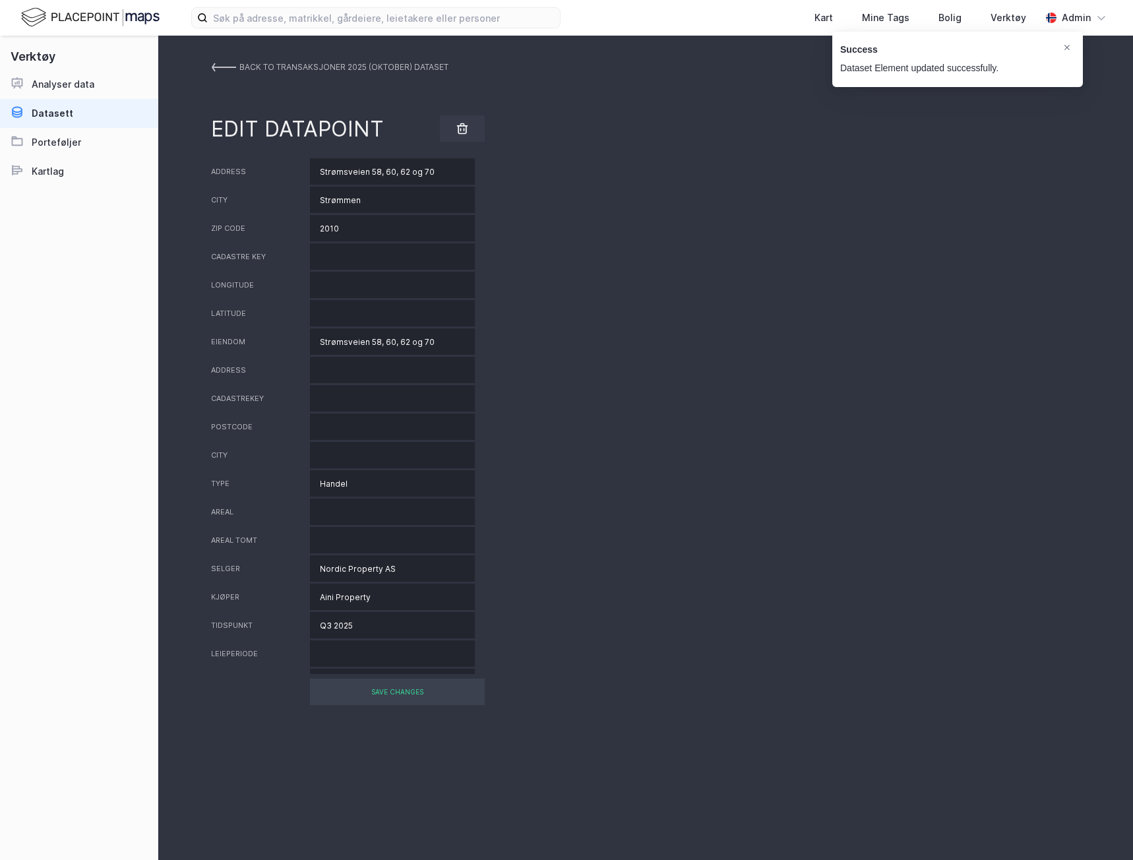
drag, startPoint x: 377, startPoint y: 170, endPoint x: 515, endPoint y: 169, distance: 137.8
click at [515, 169] on div "Address Strømsveien 58, 60, 62 og 70" at bounding box center [645, 171] width 869 height 26
type input "Strømsveien 58"
click at [437, 694] on div "SAVE CHANGES" at bounding box center [397, 692] width 175 height 26
click at [238, 60] on link "BACK TO Transaksjoner 2025 (oktober) DATASET" at bounding box center [329, 67] width 237 height 24
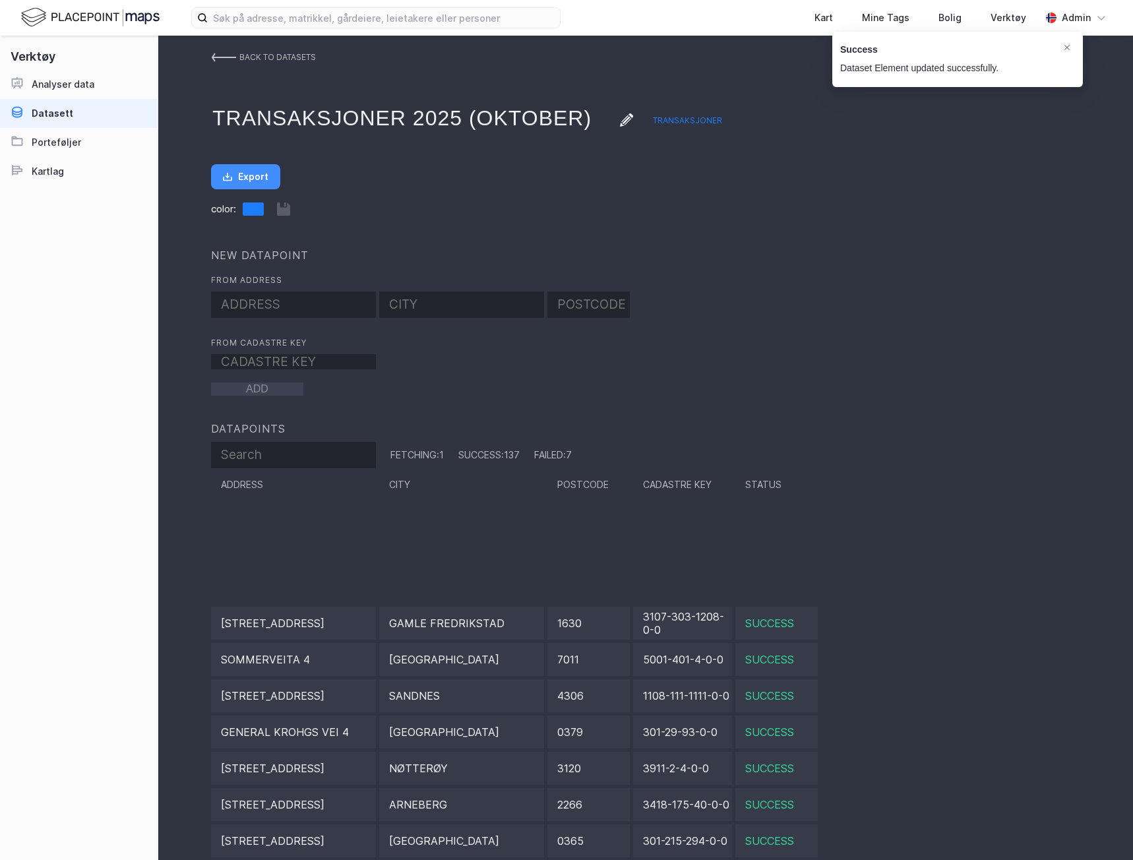
scroll to position [330, 0]
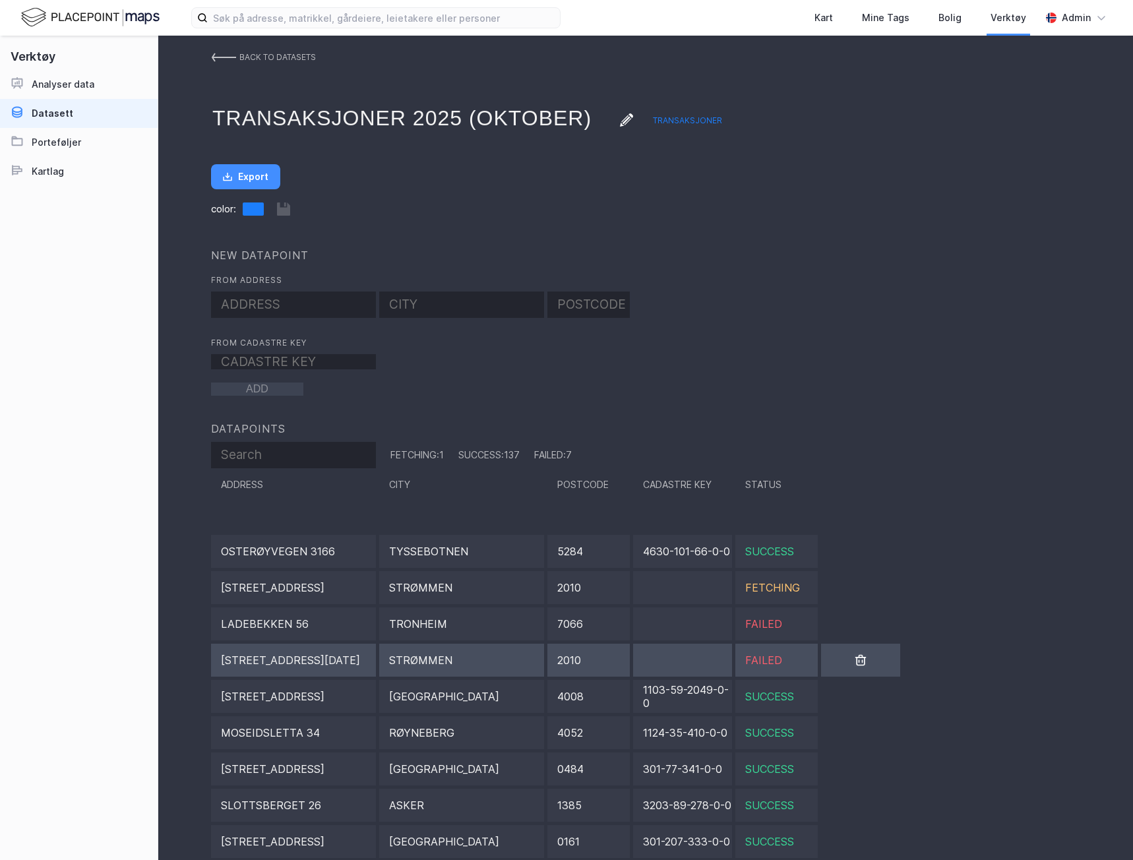
scroll to position [2440, 0]
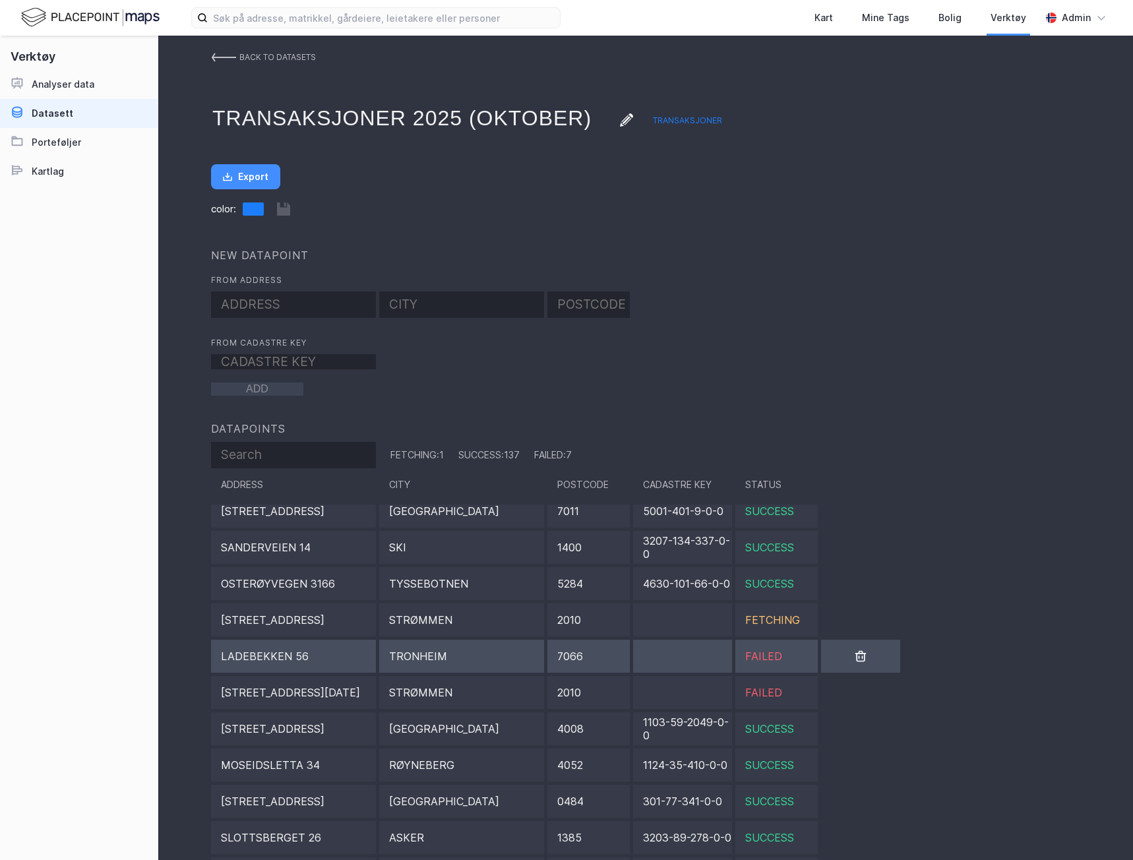
click at [503, 650] on div "Tronheim" at bounding box center [461, 656] width 165 height 33
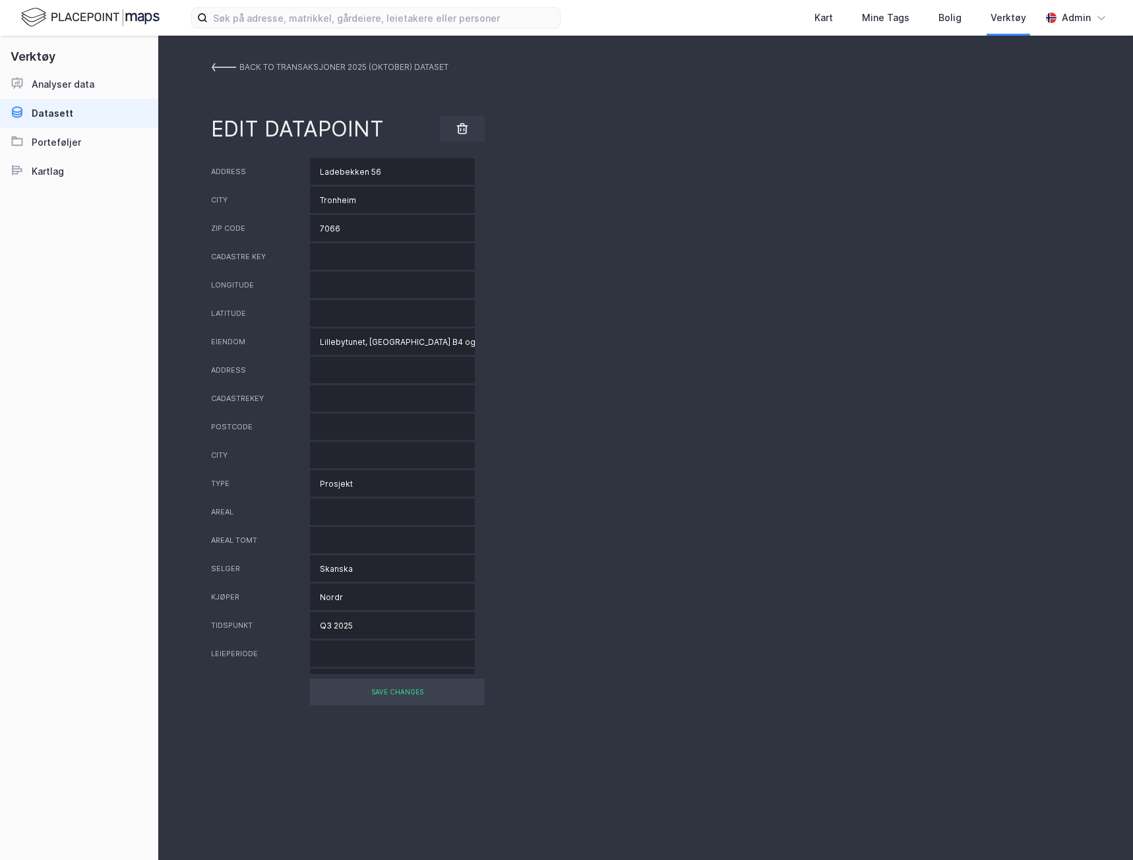
click at [427, 171] on input "Ladebekken 56" at bounding box center [392, 171] width 165 height 26
click at [224, 59] on link "BACK TO Transaksjoner 2025 (oktober) DATASET" at bounding box center [329, 67] width 237 height 24
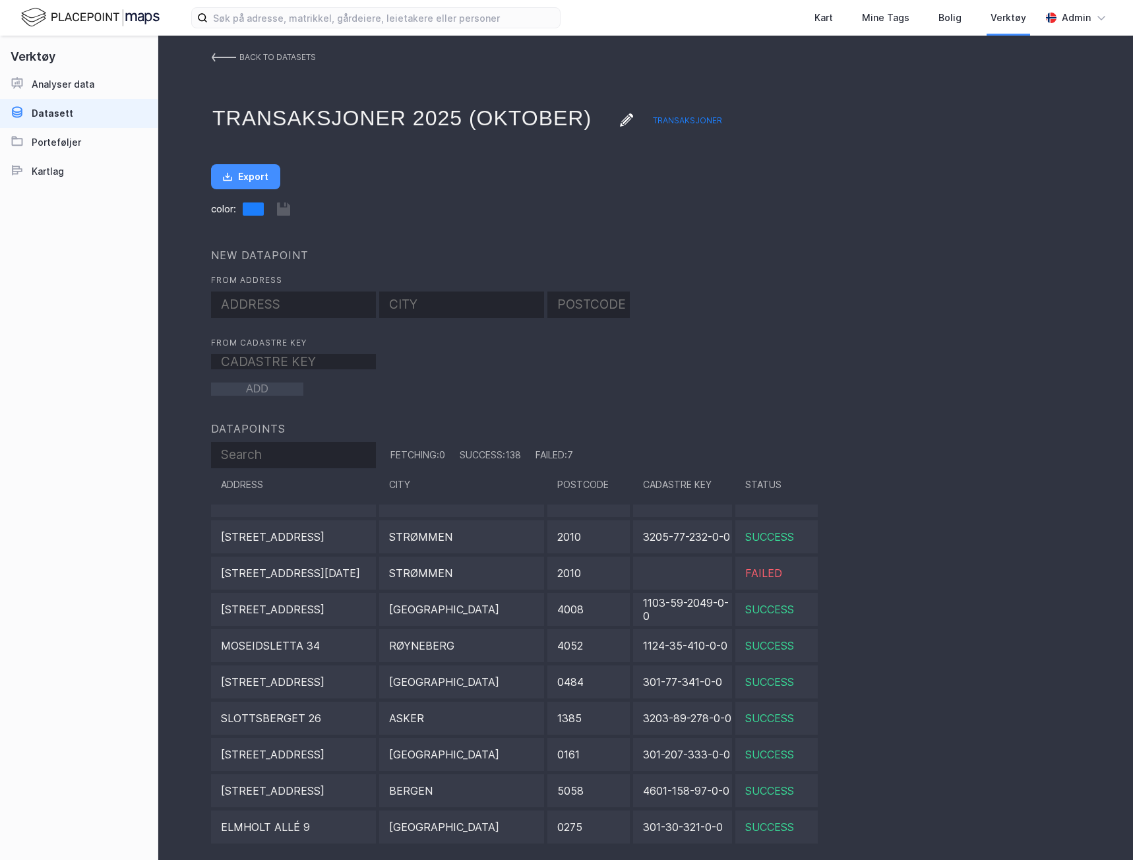
scroll to position [2440, 0]
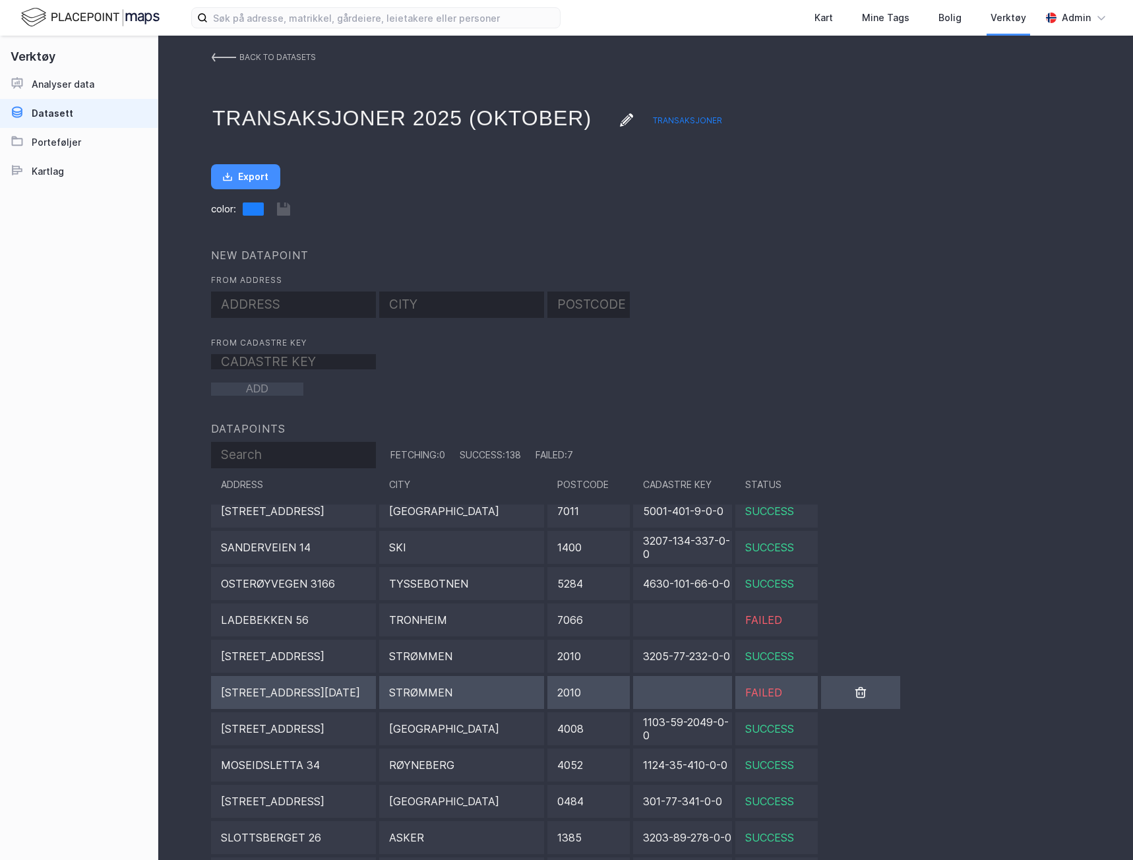
click at [487, 697] on div "Strømmen" at bounding box center [461, 692] width 165 height 33
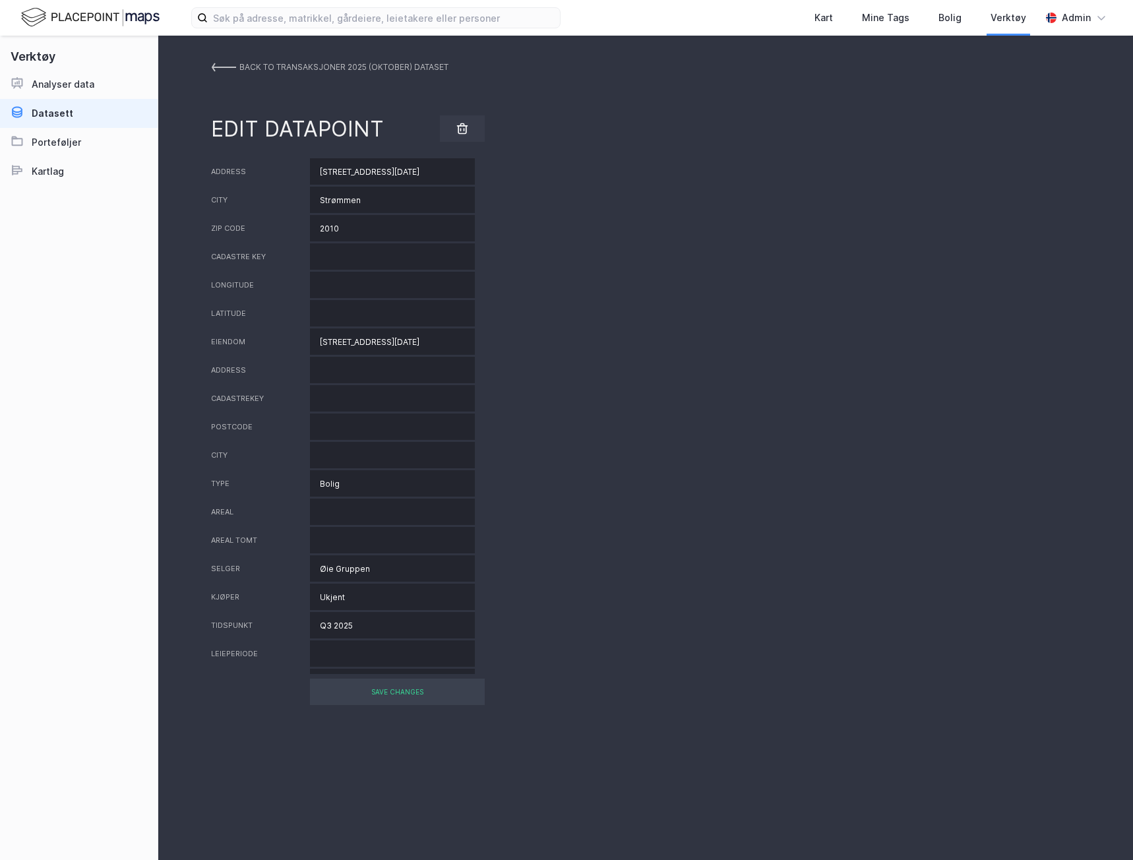
drag, startPoint x: 389, startPoint y: 171, endPoint x: 459, endPoint y: 170, distance: 69.9
click at [433, 171] on input "[STREET_ADDRESS][DATE]" at bounding box center [392, 171] width 165 height 26
type input "Sagdalsveien 7 A"
click at [438, 691] on div "SAVE CHANGES" at bounding box center [397, 692] width 175 height 26
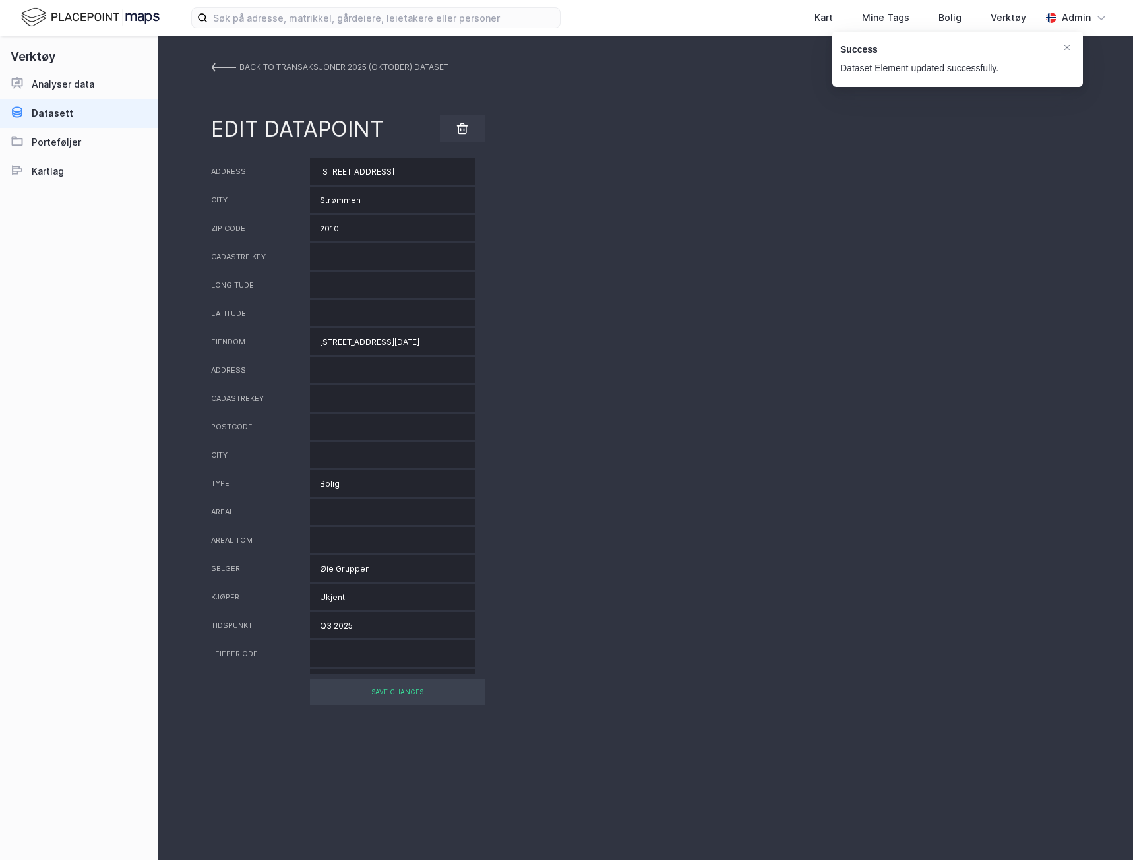
click at [222, 72] on img at bounding box center [223, 67] width 25 height 11
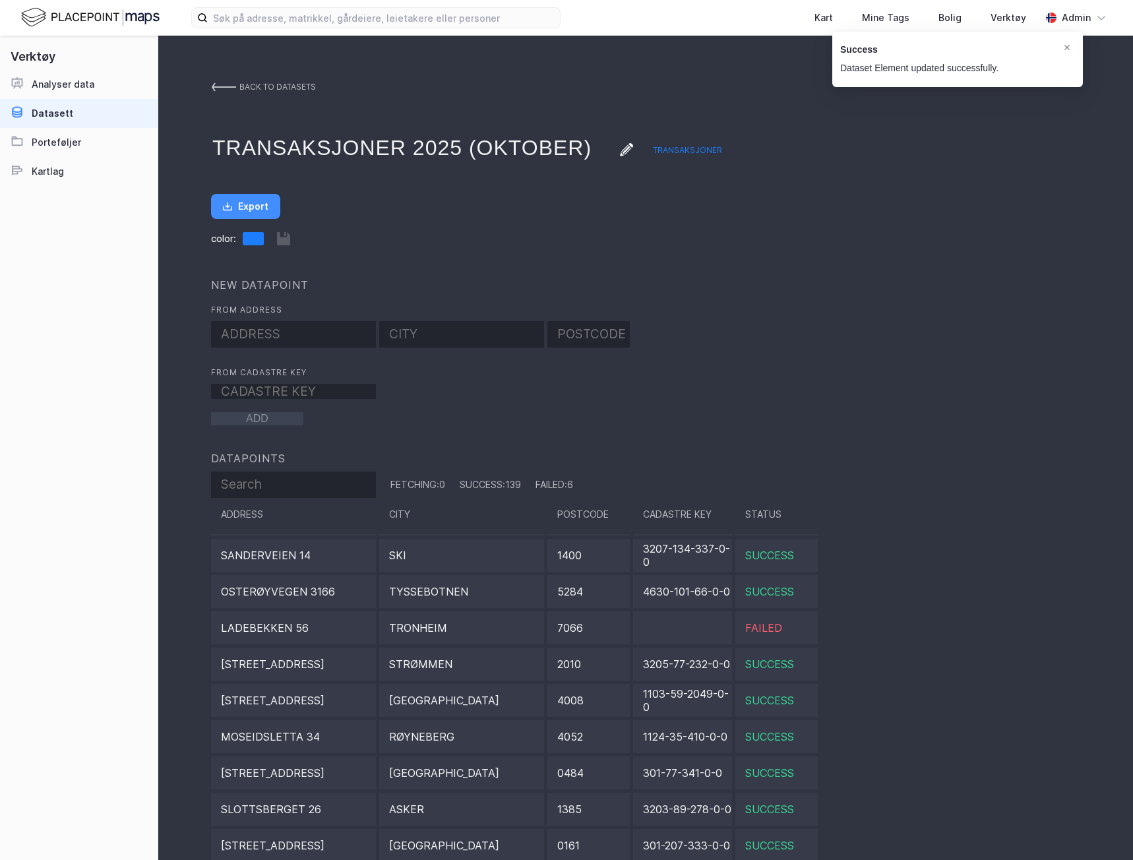
scroll to position [2440, 0]
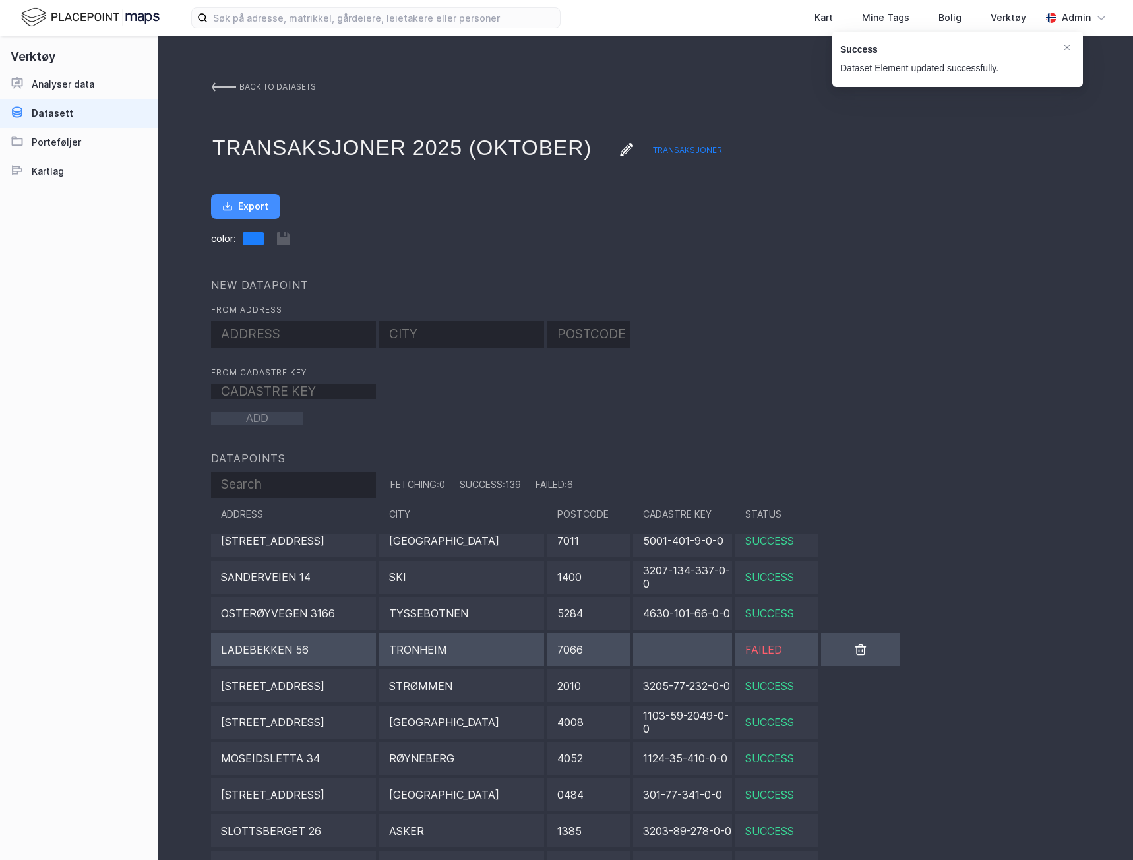
click at [688, 659] on div at bounding box center [682, 649] width 99 height 33
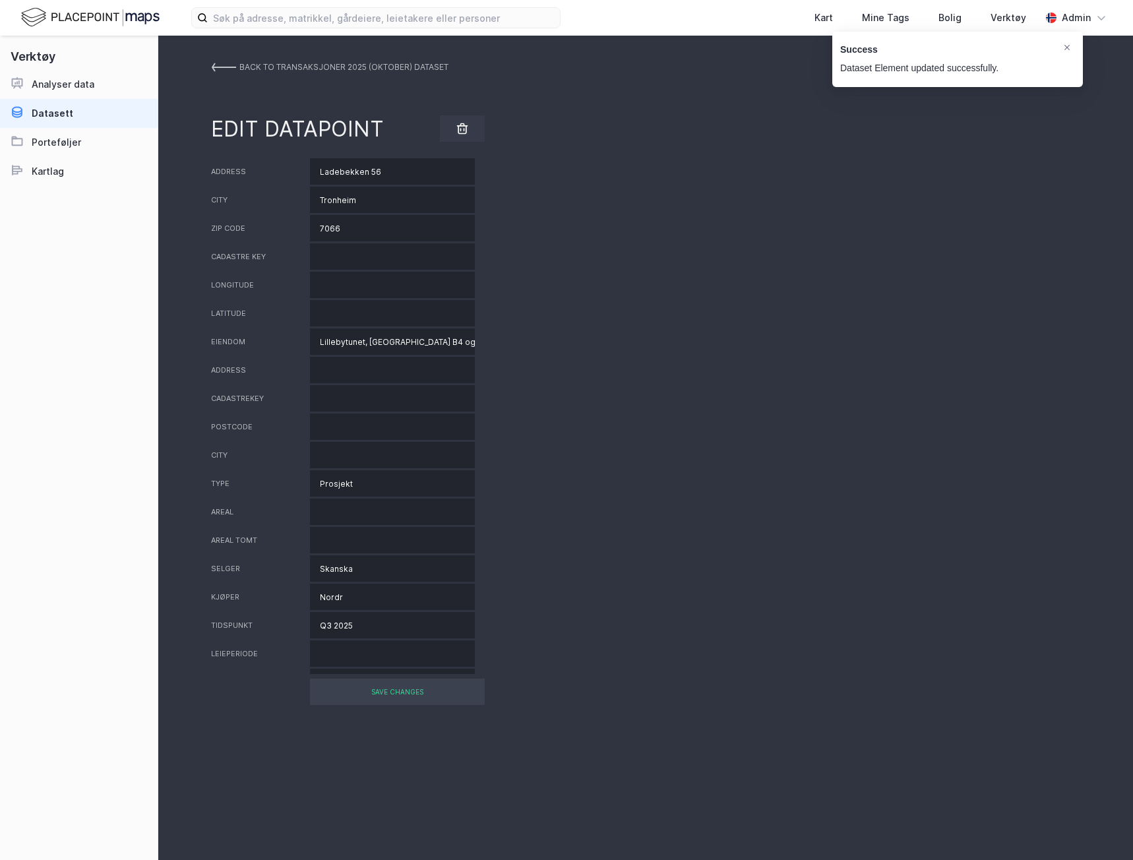
drag, startPoint x: 408, startPoint y: 167, endPoint x: 282, endPoint y: 160, distance: 125.5
click at [282, 160] on div "Address Ladebekken 56" at bounding box center [645, 171] width 869 height 26
click at [415, 187] on input "Tronheim" at bounding box center [392, 200] width 165 height 26
click at [336, 202] on input "Tronheim" at bounding box center [392, 200] width 165 height 26
type input "[GEOGRAPHIC_DATA]"
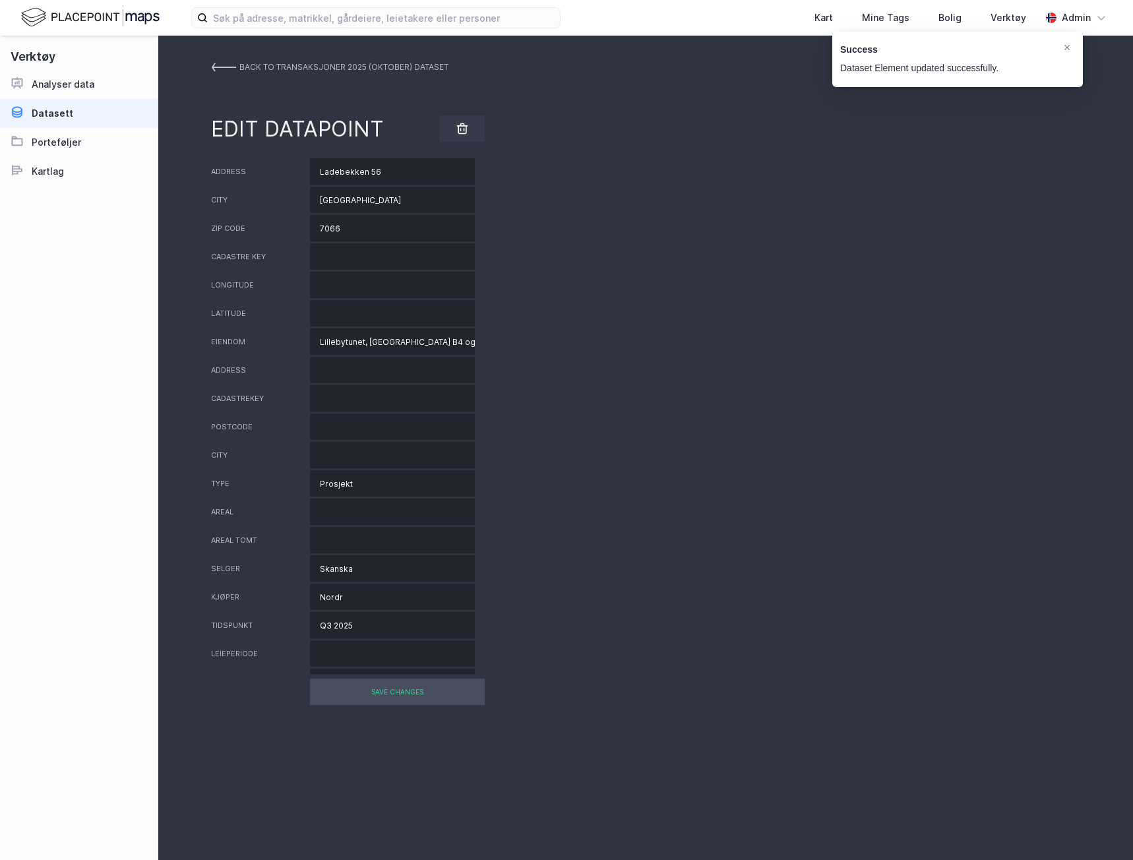
drag, startPoint x: 458, startPoint y: 703, endPoint x: 481, endPoint y: 702, distance: 22.5
click at [459, 702] on div "SAVE CHANGES" at bounding box center [397, 692] width 175 height 26
click at [241, 69] on div "BACK TO Transaksjoner 2025 (oktober) DATASET" at bounding box center [343, 67] width 209 height 24
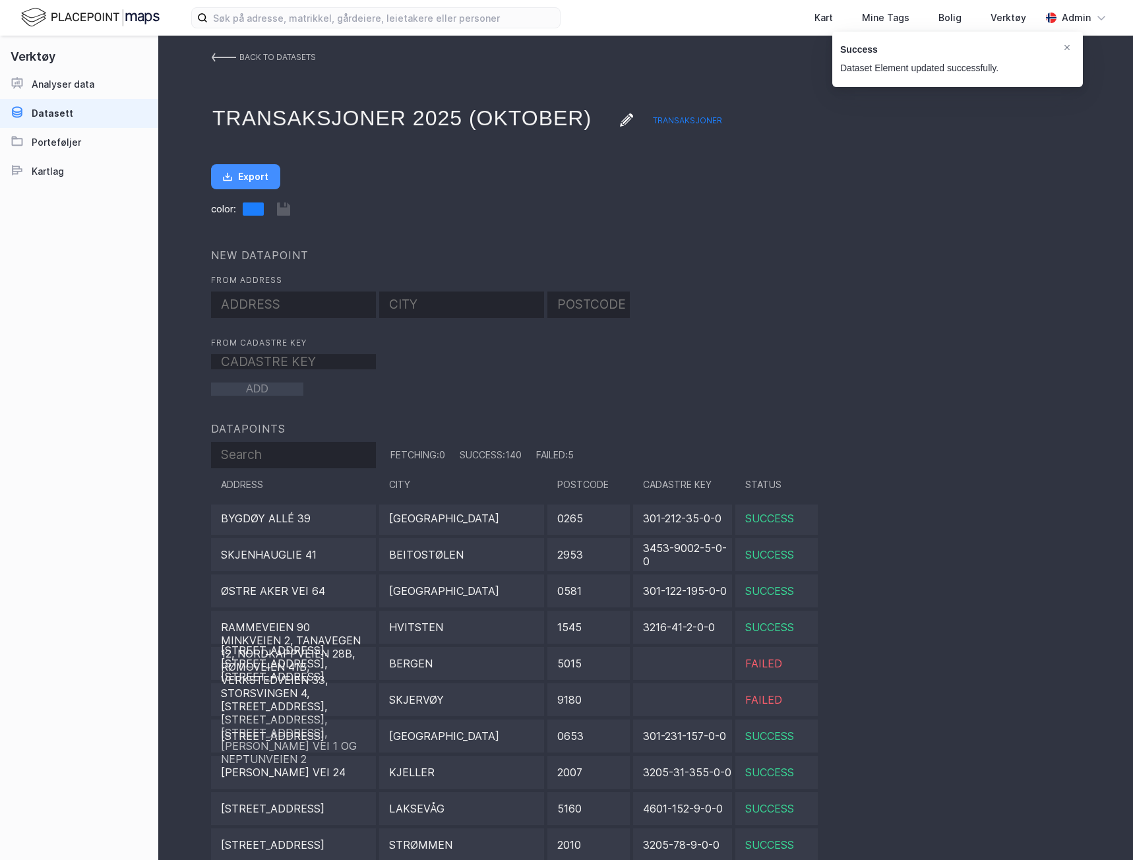
scroll to position [4904, 0]
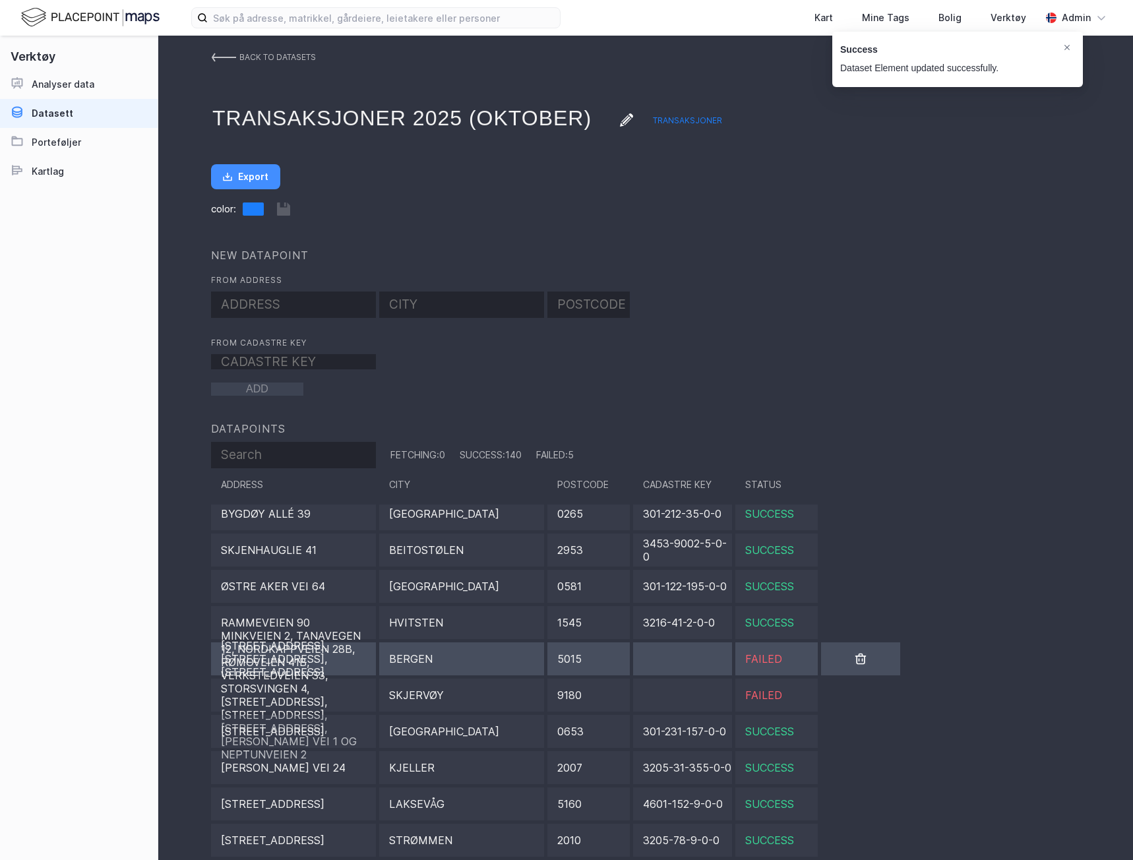
click at [475, 652] on div "Bergen" at bounding box center [461, 658] width 165 height 33
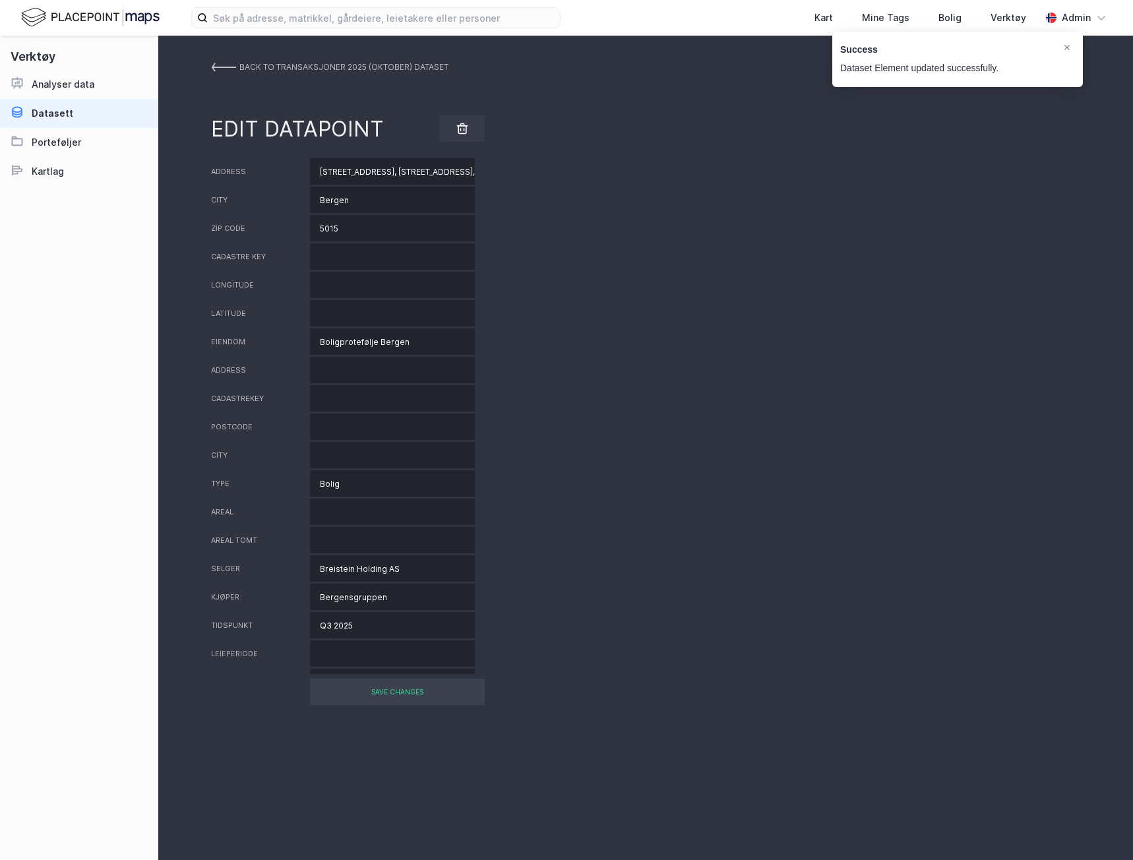
scroll to position [0, 124]
drag, startPoint x: 314, startPoint y: 175, endPoint x: 636, endPoint y: 187, distance: 322.7
click at [636, 187] on div "Address Nygårdsgaten 64, Fosswinckles gate 65, Neumanns gate 12, Furubakken 3 C…" at bounding box center [645, 416] width 869 height 516
click at [445, 350] on input "Boligprotefølje Bergen" at bounding box center [392, 341] width 165 height 26
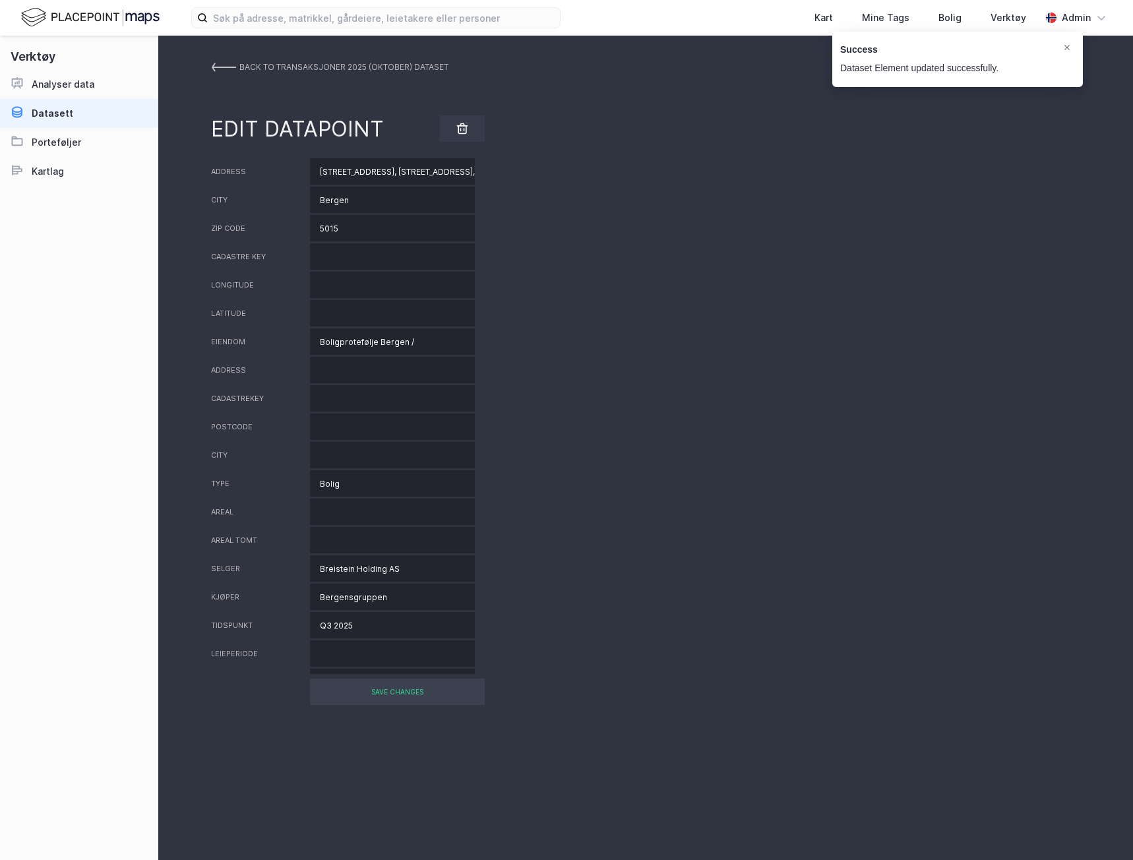
paste input "Nygårdsgaten 64, Fosswinckles gate 65, Neumanns gate 12, Furubakken 3"
type input "Boligprotefølje Bergen /Nygårdsgaten 64, Fosswinckles gate 65, Neumanns gate 12…"
drag, startPoint x: 385, startPoint y: 175, endPoint x: 748, endPoint y: 195, distance: 363.2
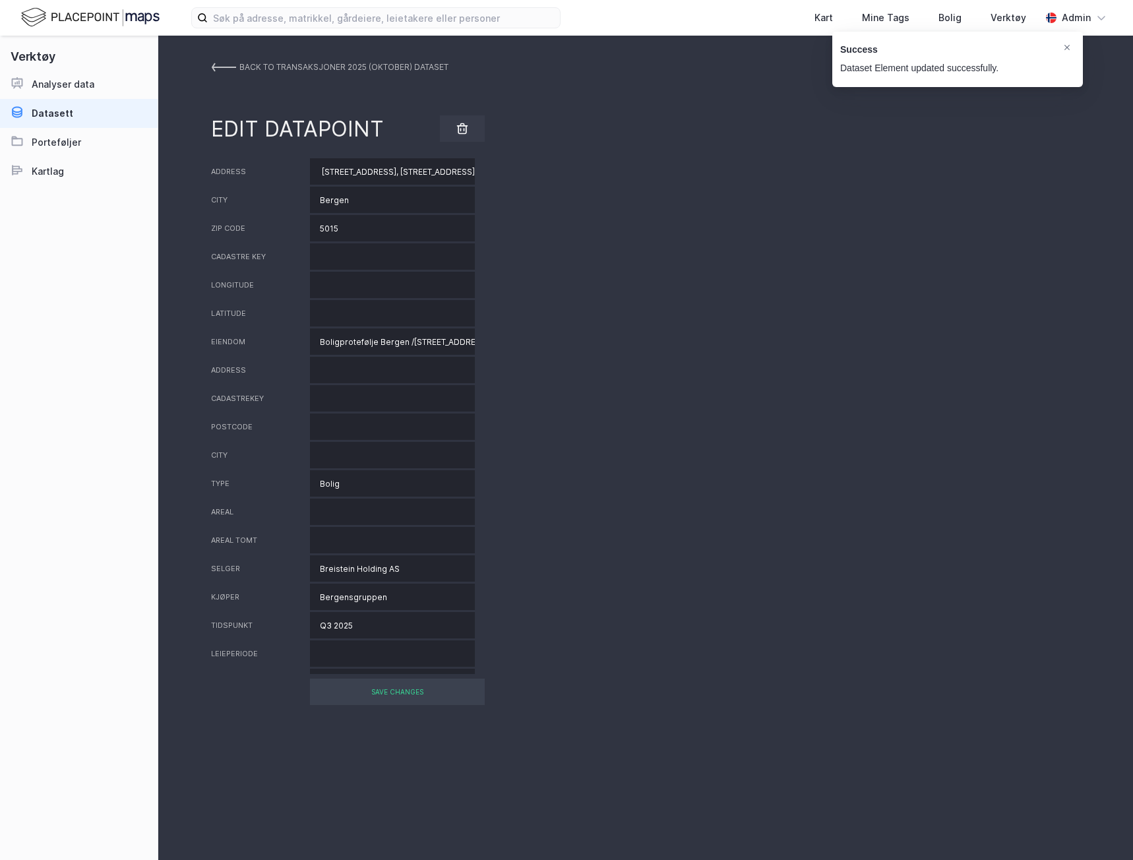
click at [748, 195] on div "Address Nygårdsgaten 64, Fosswinckles gate 65, Neumanns gate 12, Furubakken 3 C…" at bounding box center [645, 416] width 869 height 516
type input "Nygårdsgaten 64"
click at [371, 689] on div "SAVE CHANGES" at bounding box center [397, 692] width 175 height 26
click at [365, 686] on div "SAVE CHANGES" at bounding box center [397, 692] width 175 height 26
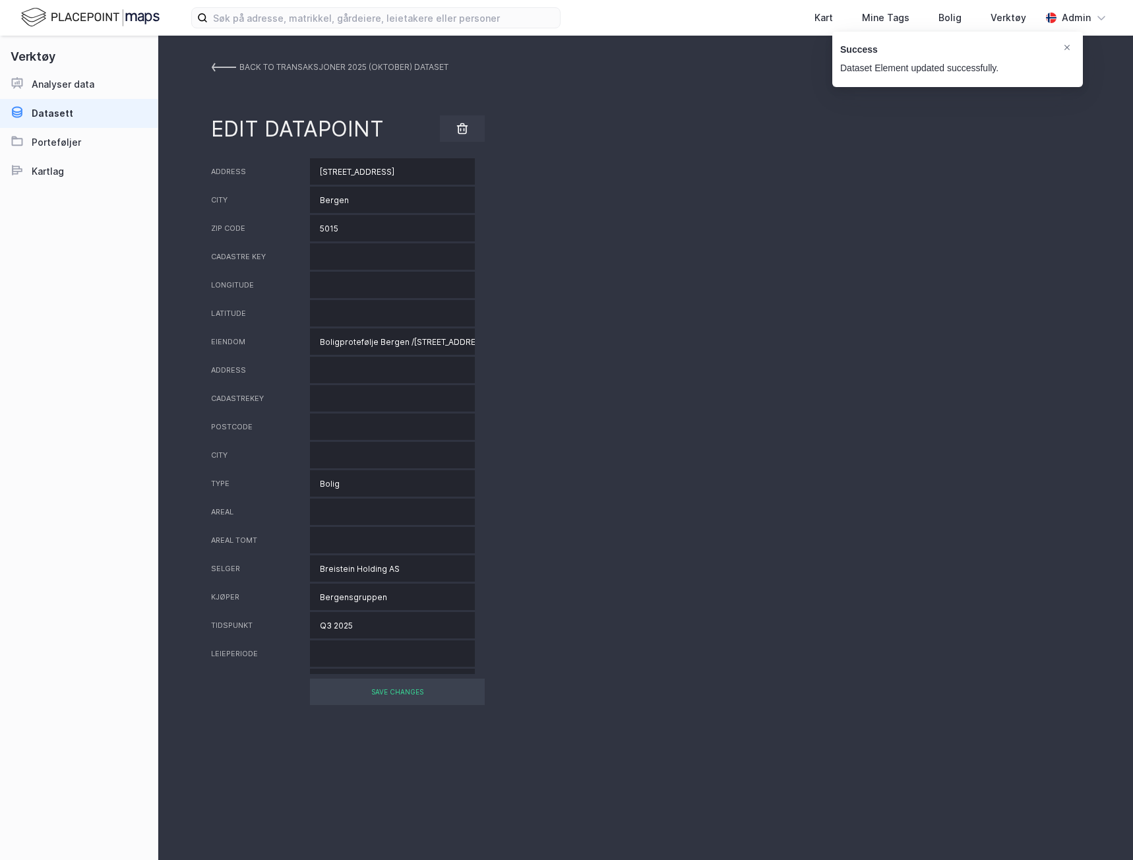
click at [223, 64] on img at bounding box center [223, 67] width 25 height 11
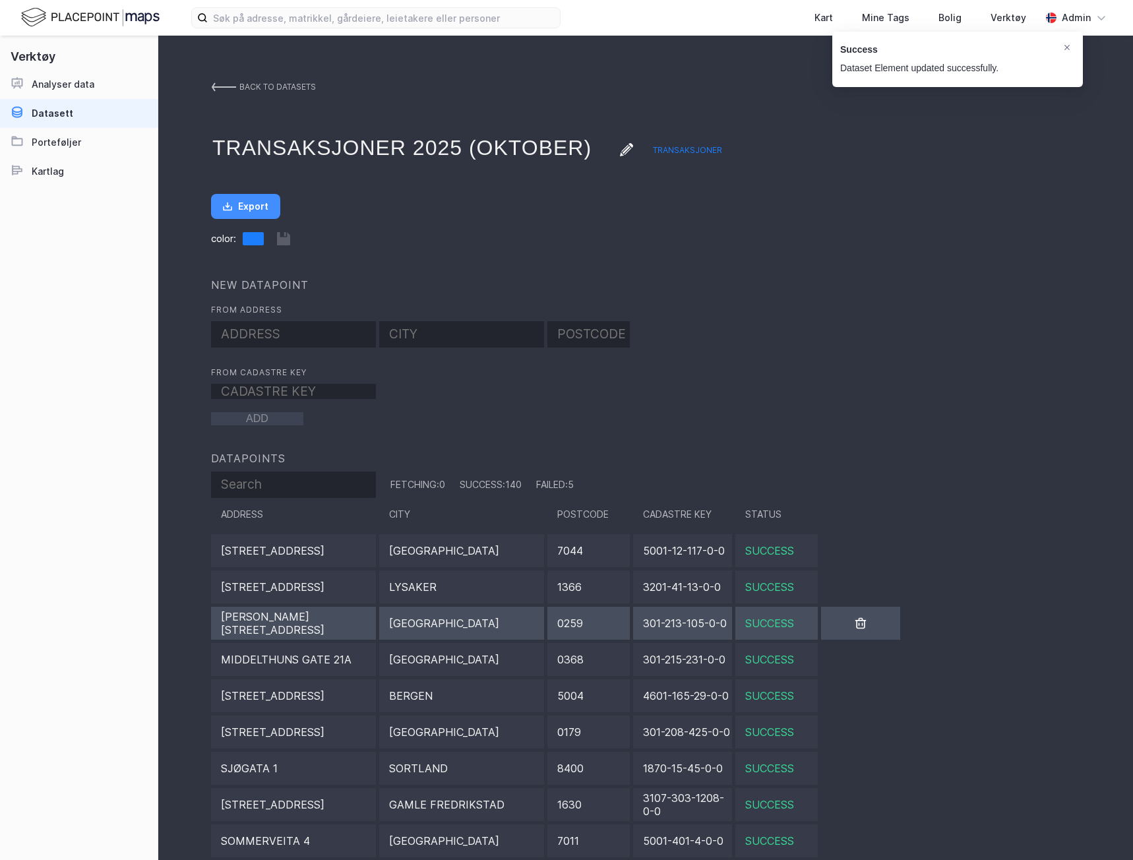
scroll to position [330, 0]
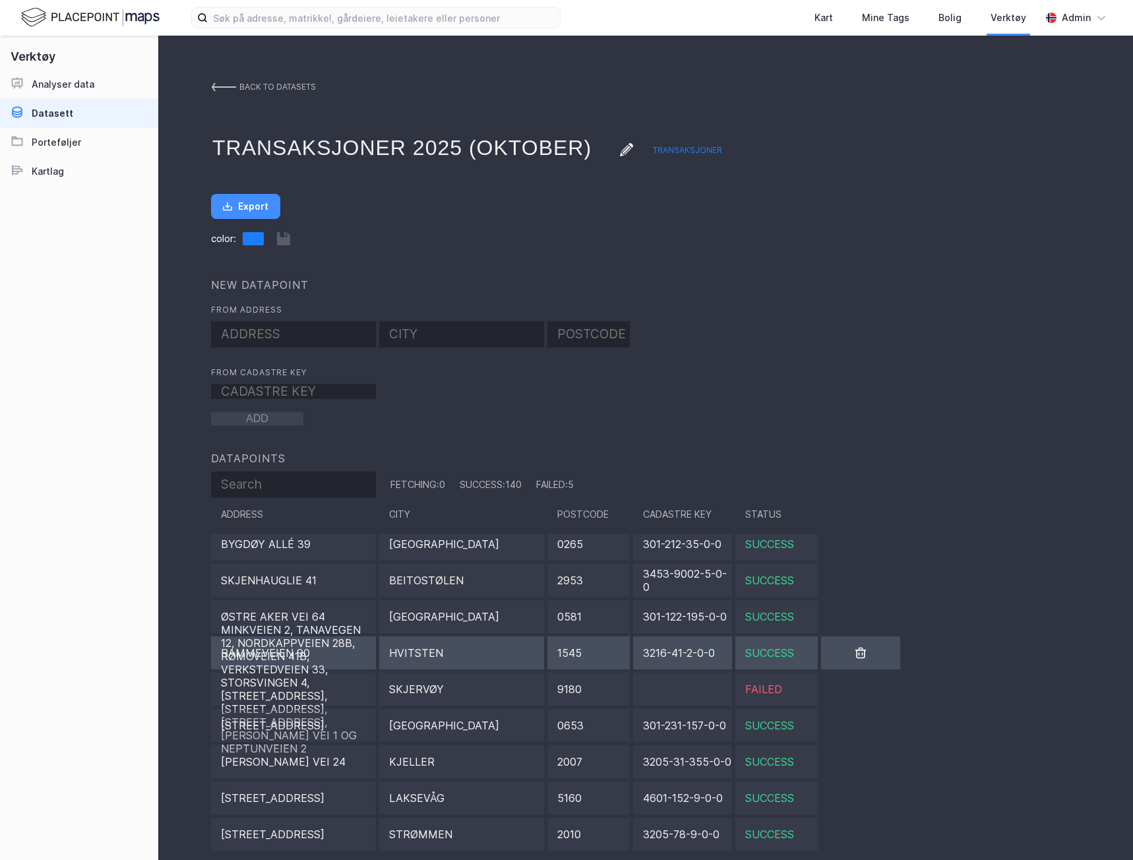
scroll to position [4904, 0]
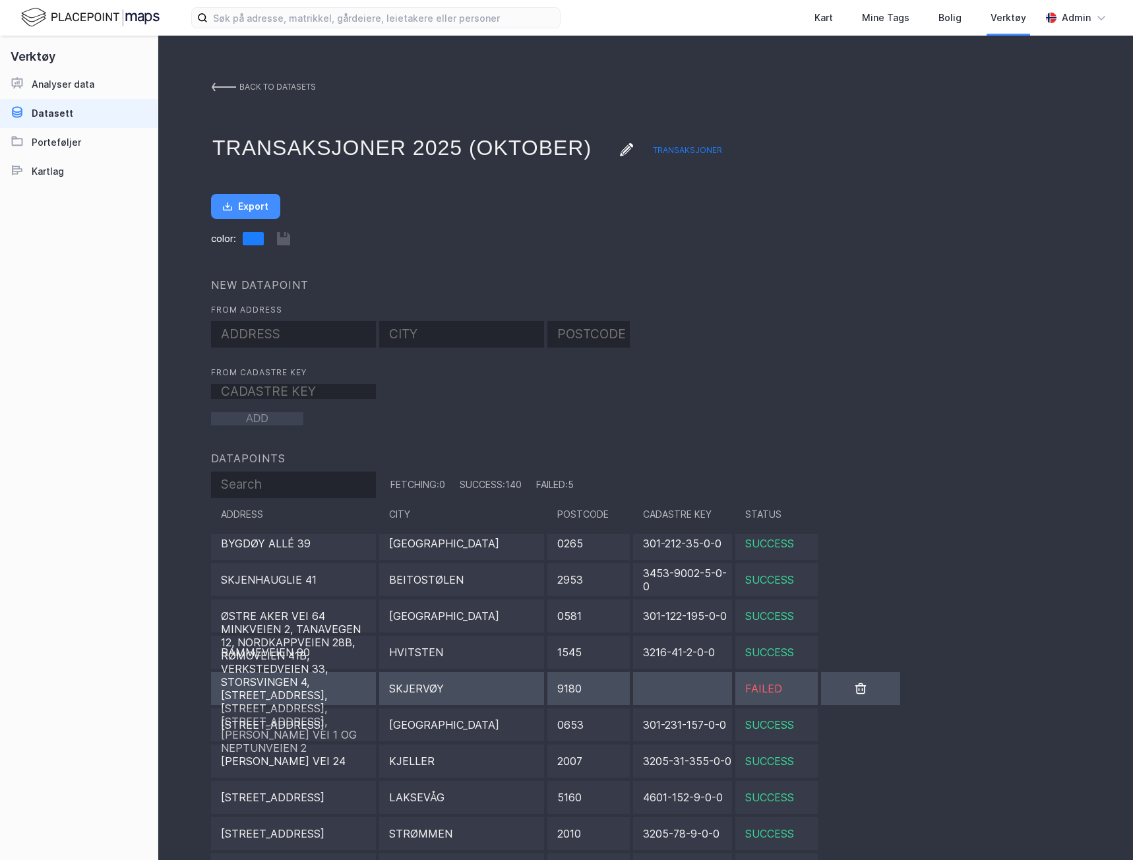
click at [535, 692] on div "Skjervøy" at bounding box center [461, 688] width 165 height 33
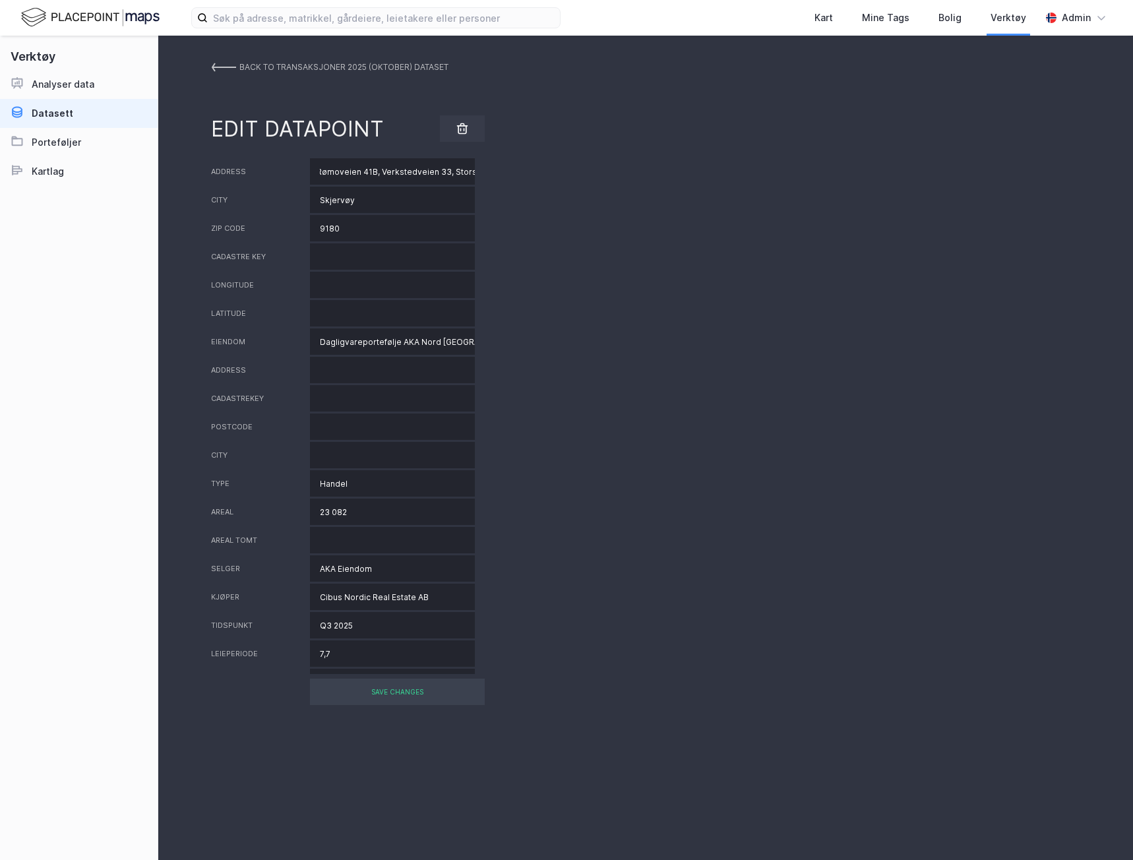
scroll to position [0, 532]
drag, startPoint x: 364, startPoint y: 170, endPoint x: 686, endPoint y: 172, distance: 321.8
click at [686, 172] on div "Address [GEOGRAPHIC_DATA][STREET_ADDRESS][STREET_ADDRESS], [STREET_ADDRESS], [S…" at bounding box center [645, 171] width 869 height 26
type input "Minkveien 2"
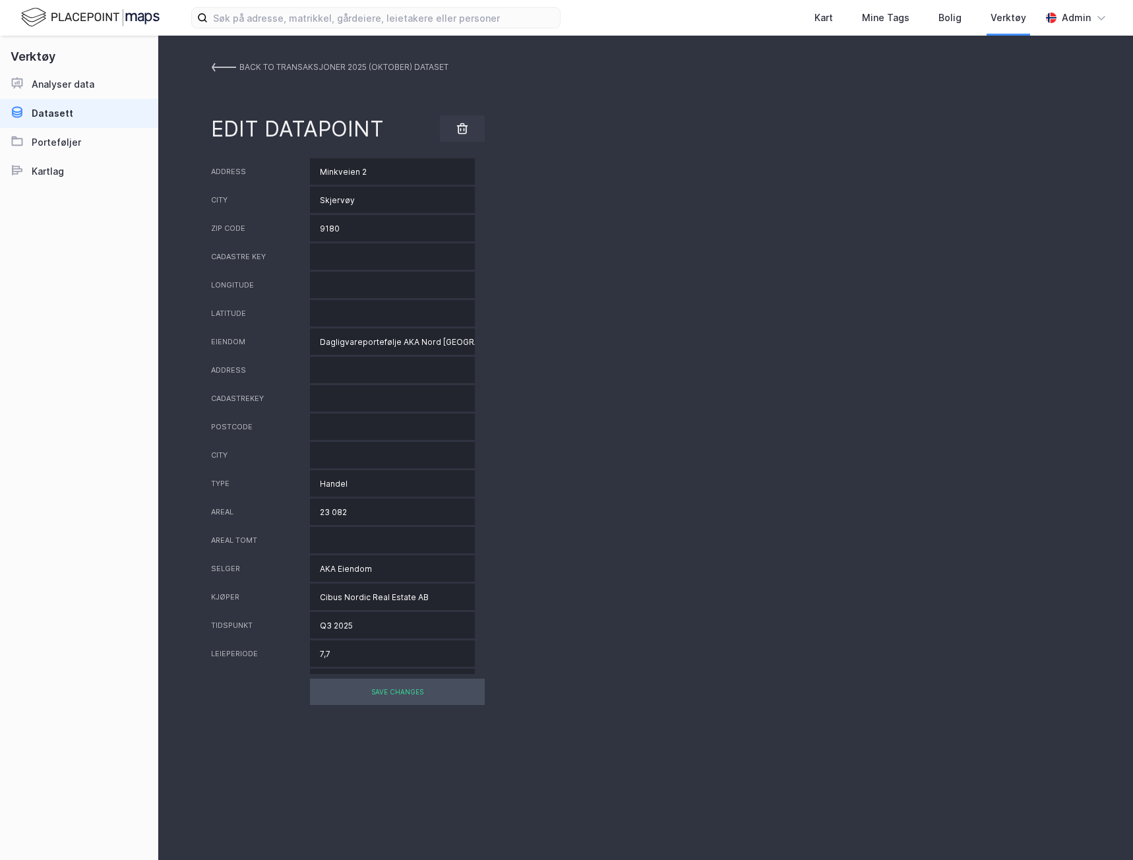
click at [431, 702] on div "SAVE CHANGES" at bounding box center [397, 692] width 175 height 26
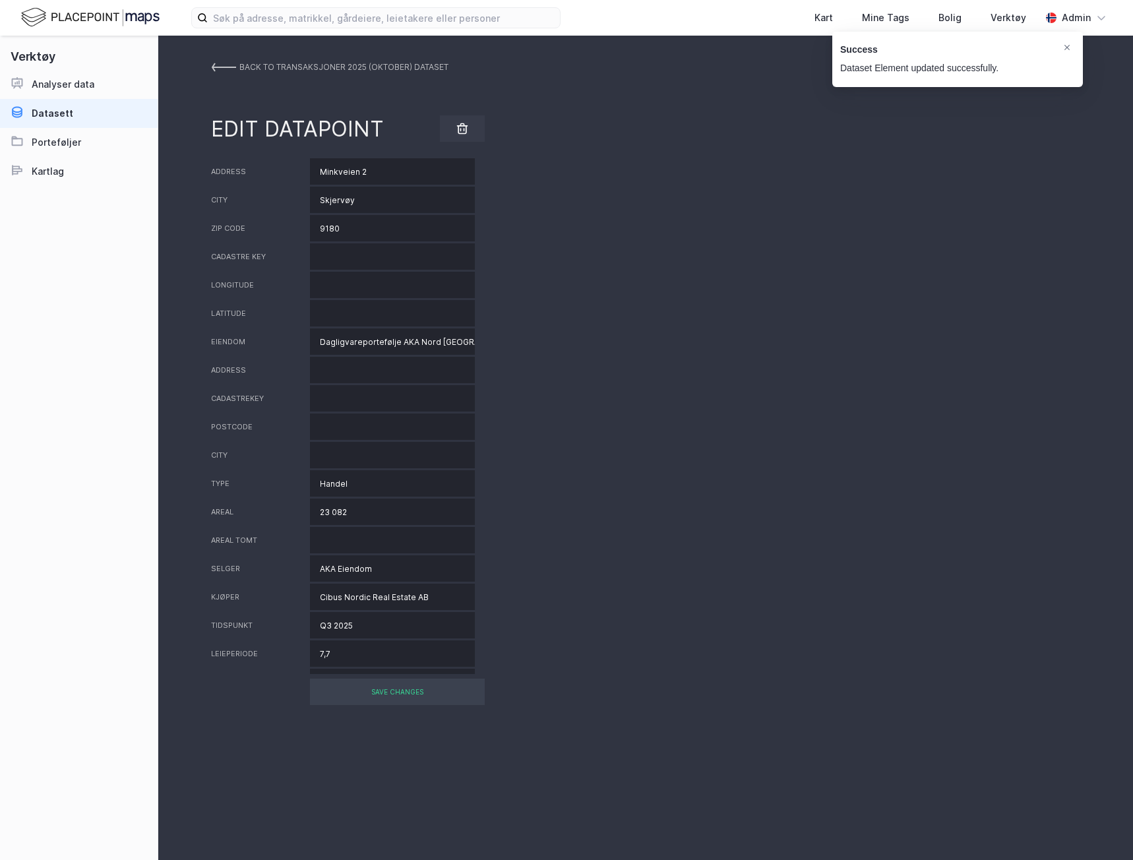
click at [237, 69] on link "BACK TO Transaksjoner 2025 (oktober) DATASET" at bounding box center [329, 67] width 237 height 24
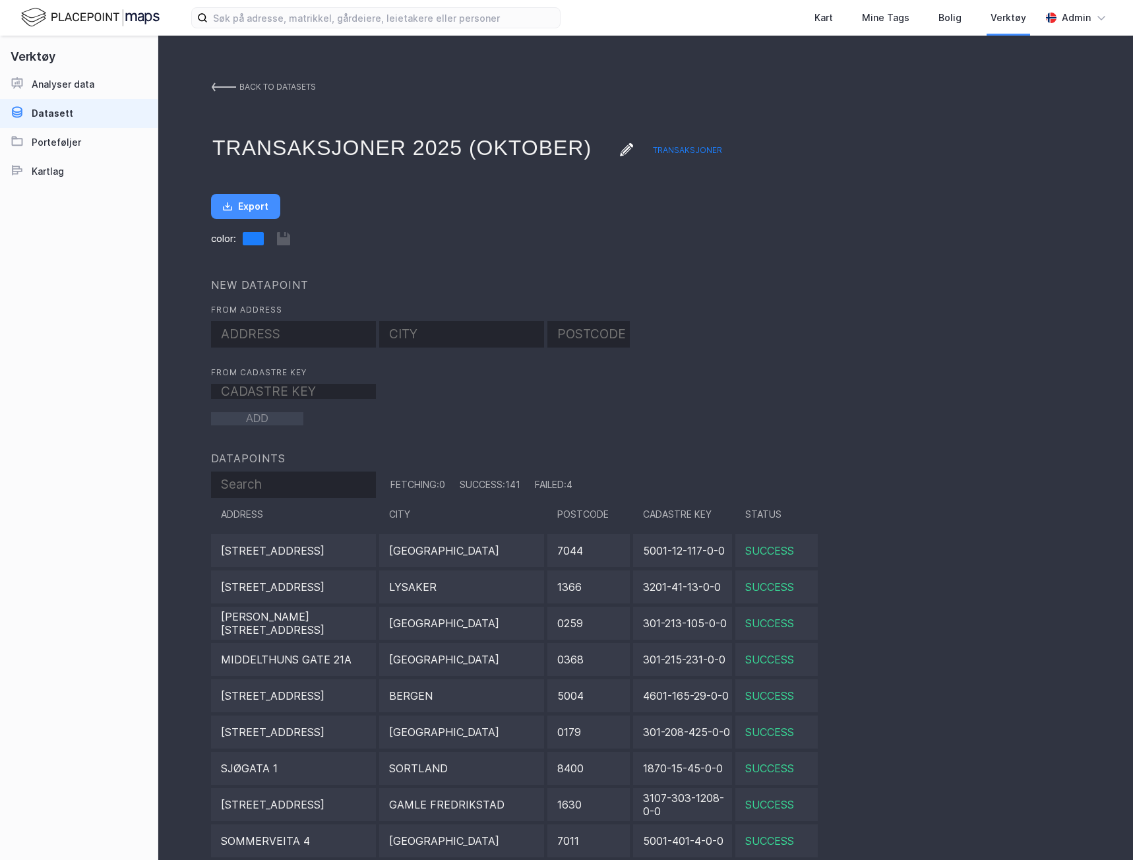
click at [241, 82] on div "back to datasets" at bounding box center [277, 87] width 76 height 24
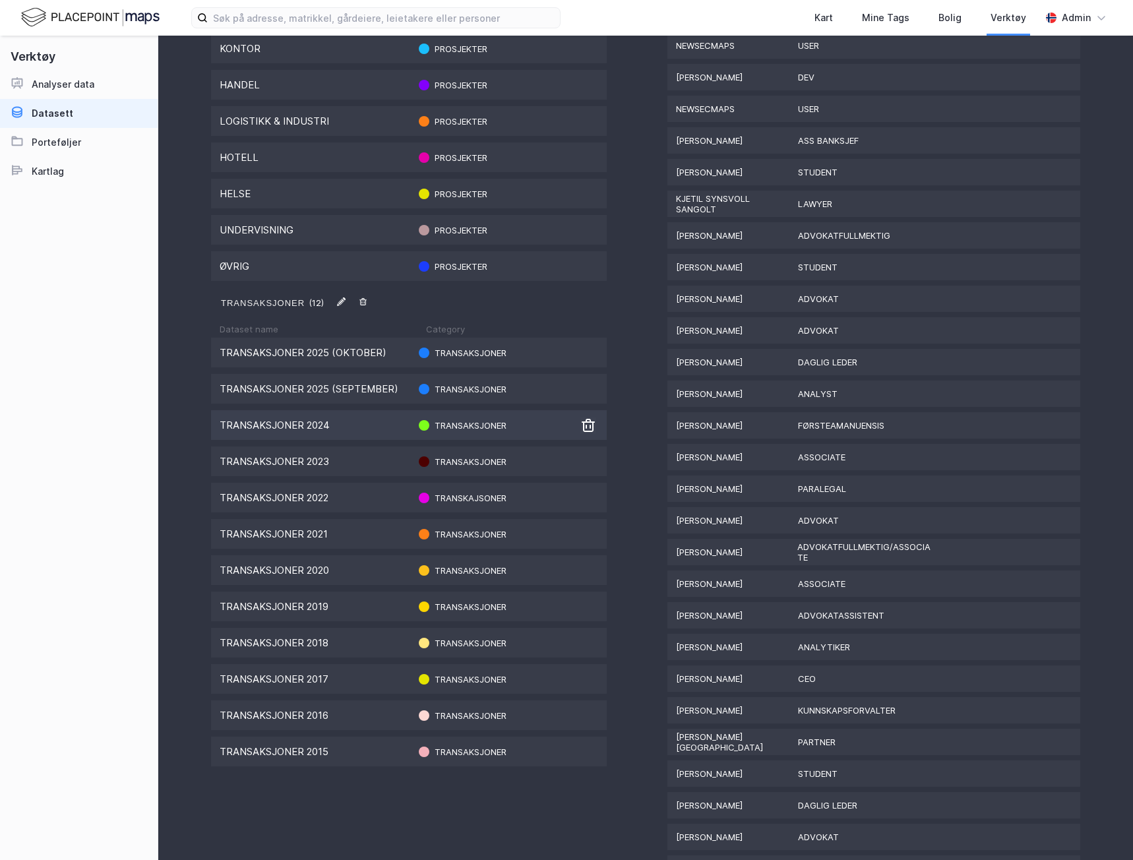
scroll to position [1121, 0]
click at [580, 394] on img at bounding box center [588, 390] width 16 height 16
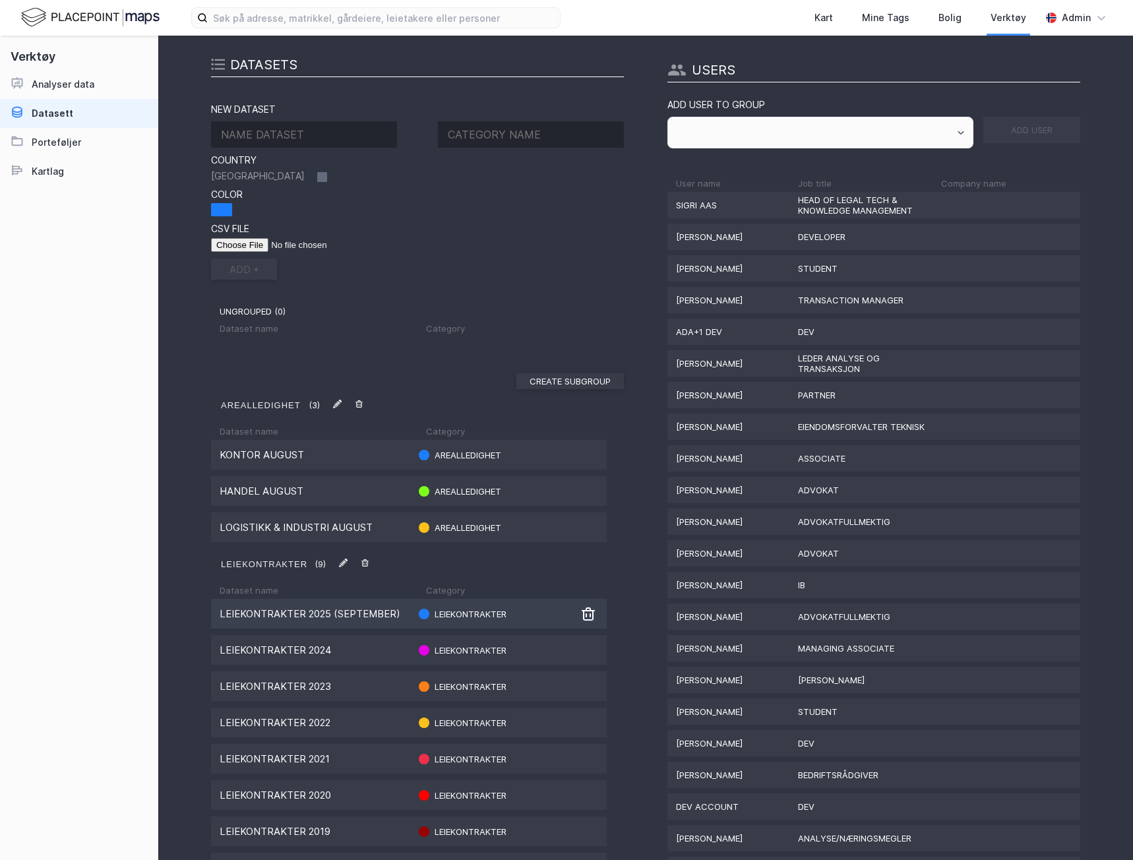
scroll to position [66, 0]
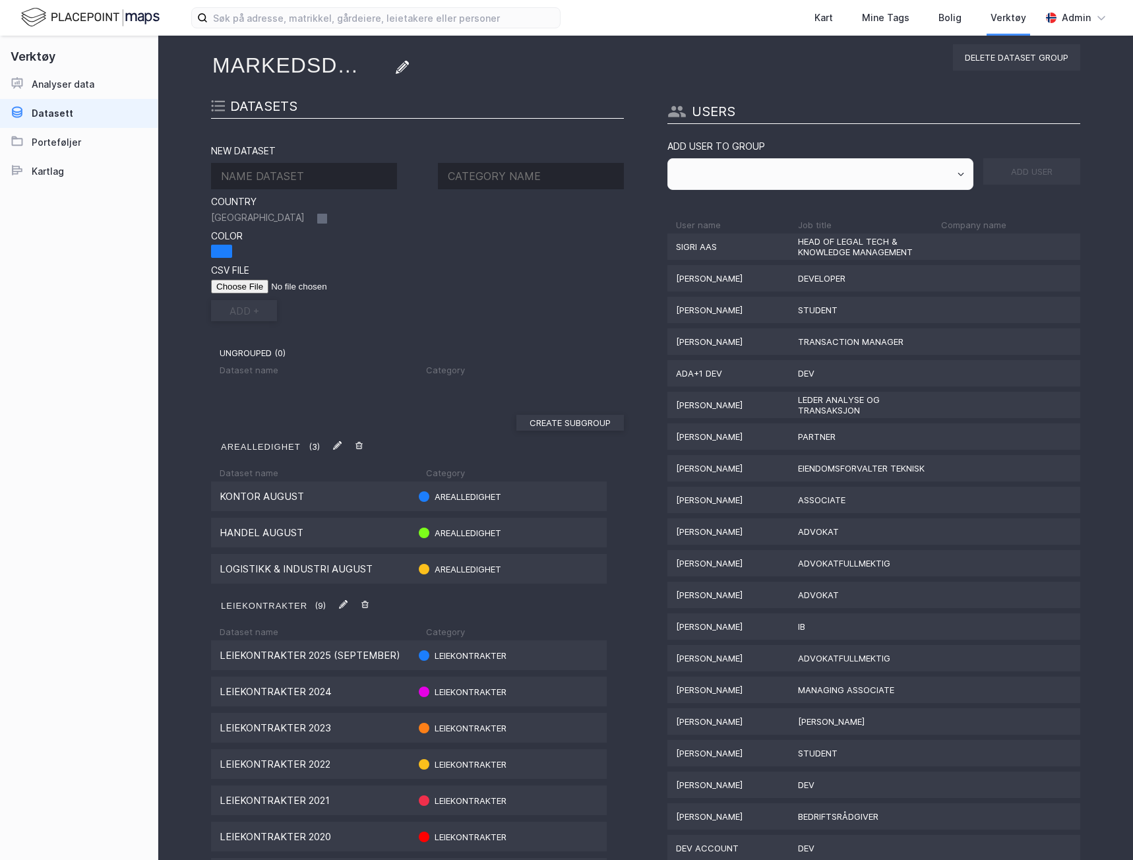
click at [311, 179] on input at bounding box center [304, 176] width 186 height 26
click at [243, 175] on input at bounding box center [304, 176] width 186 height 26
type input "kontor september"
click at [518, 180] on input at bounding box center [531, 176] width 186 height 26
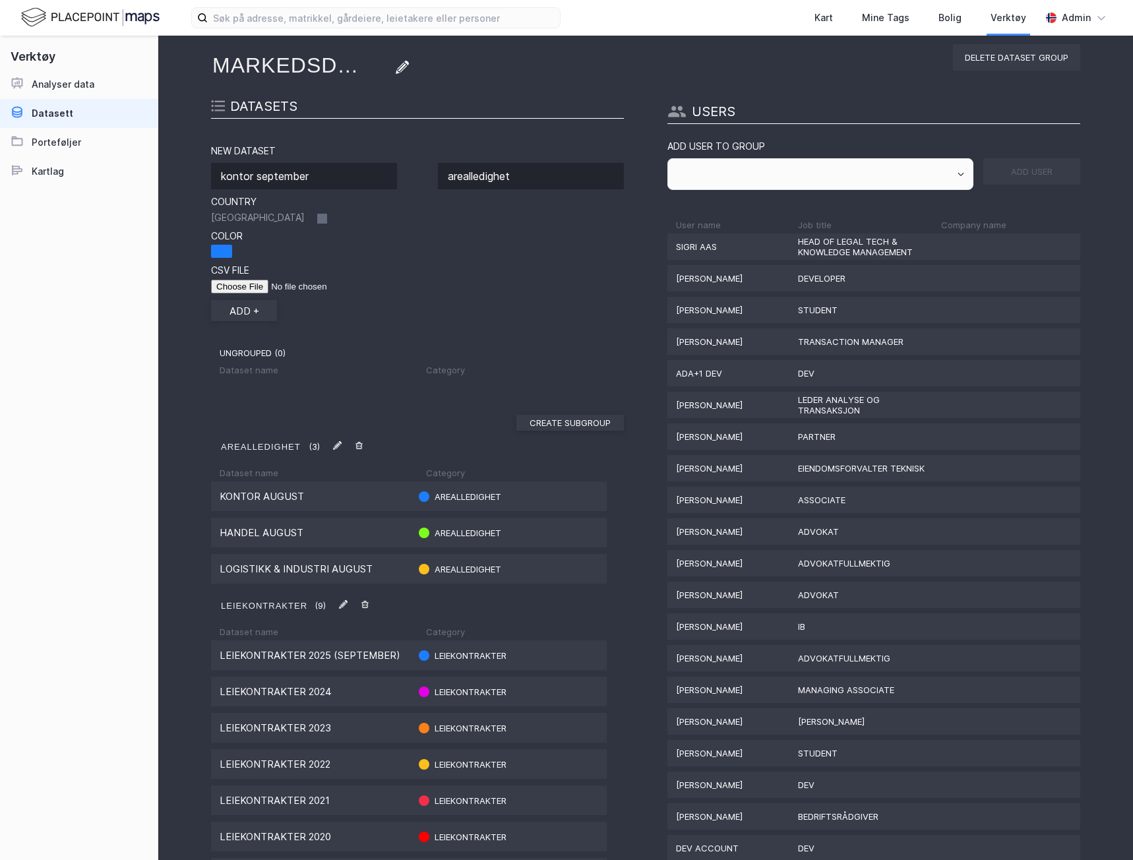
click at [489, 175] on input "arealledighet" at bounding box center [531, 176] width 186 height 26
type input "arealledighet"
click at [239, 285] on input "file" at bounding box center [294, 287] width 167 height 14
type input "C:\fakepath\Kontor [DATE]csv"
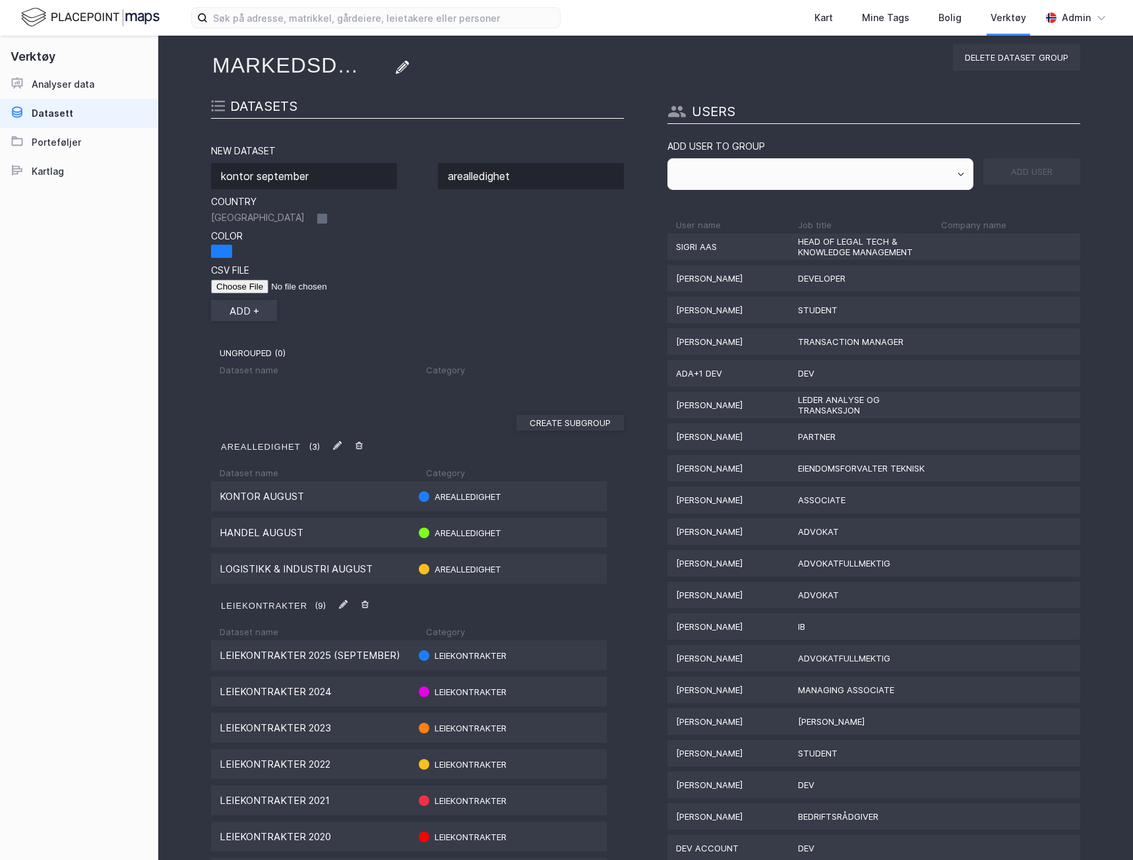
click at [245, 313] on button "add +" at bounding box center [244, 310] width 66 height 21
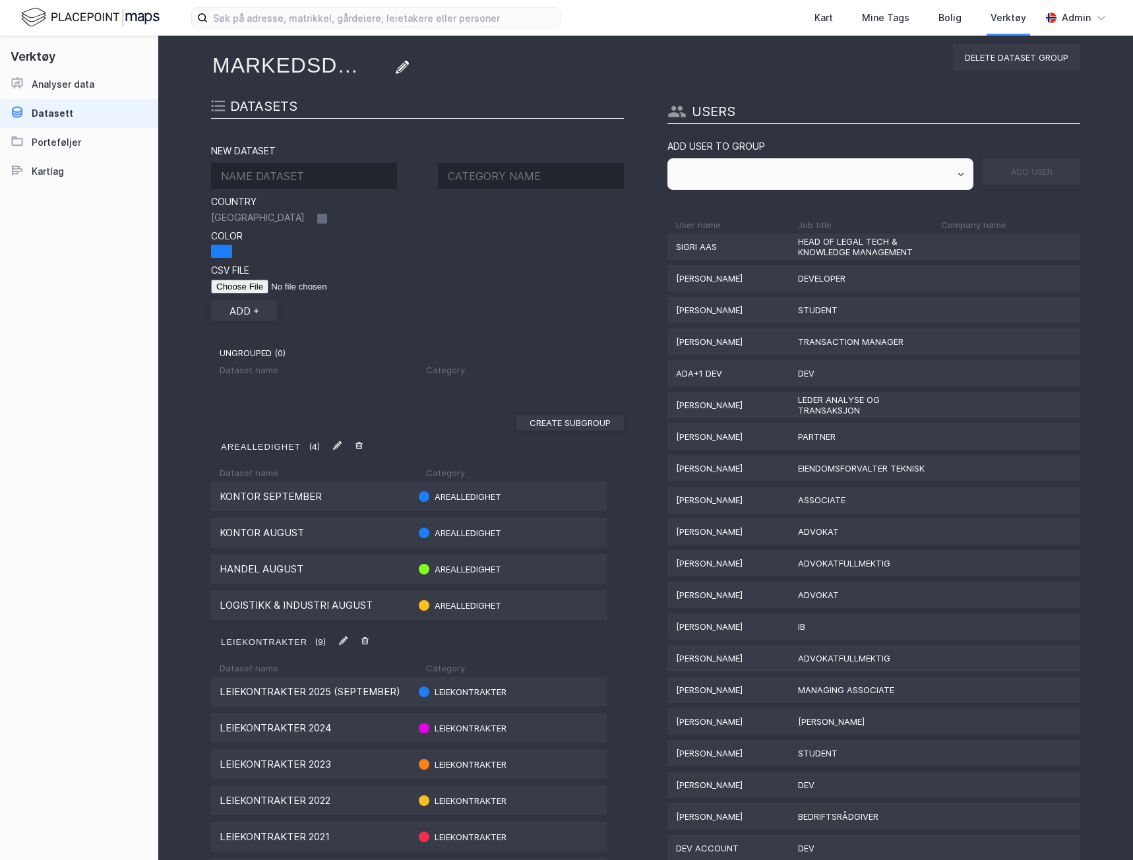
click at [300, 177] on input at bounding box center [304, 176] width 186 height 26
click at [281, 174] on input at bounding box center [304, 176] width 186 height 26
type input "handel august"
click at [493, 177] on input at bounding box center [531, 176] width 186 height 26
type input "arealledighet"
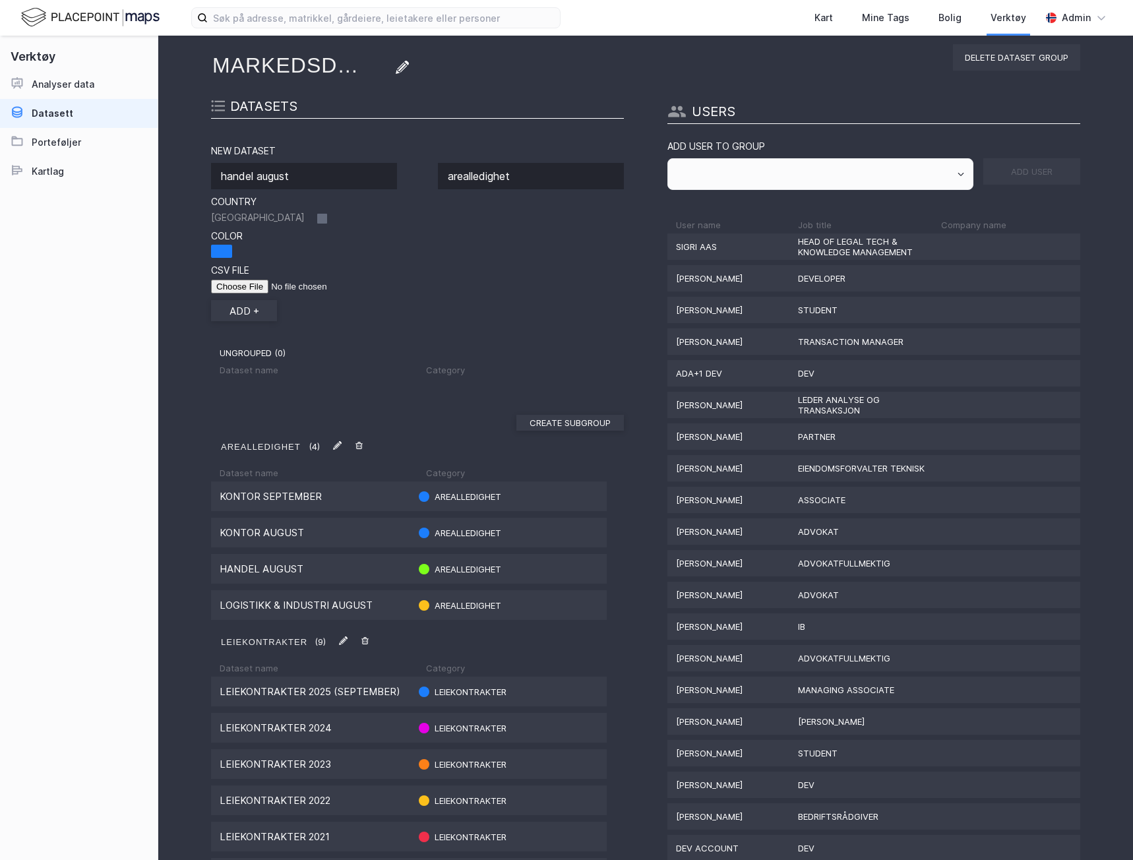
click at [373, 173] on input "handel august" at bounding box center [304, 176] width 186 height 26
type input "handel september"
click at [217, 255] on div at bounding box center [221, 251] width 21 height 13
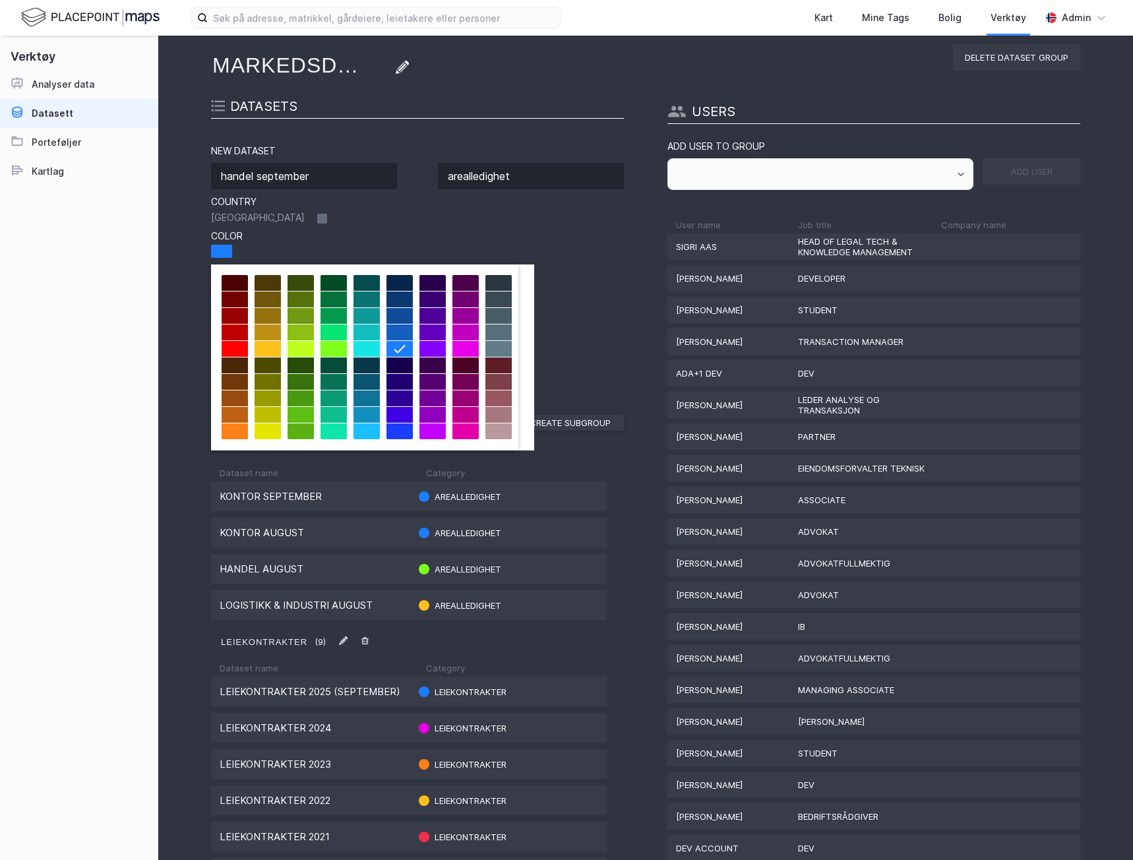
click at [333, 351] on div at bounding box center [334, 349] width 26 height 16
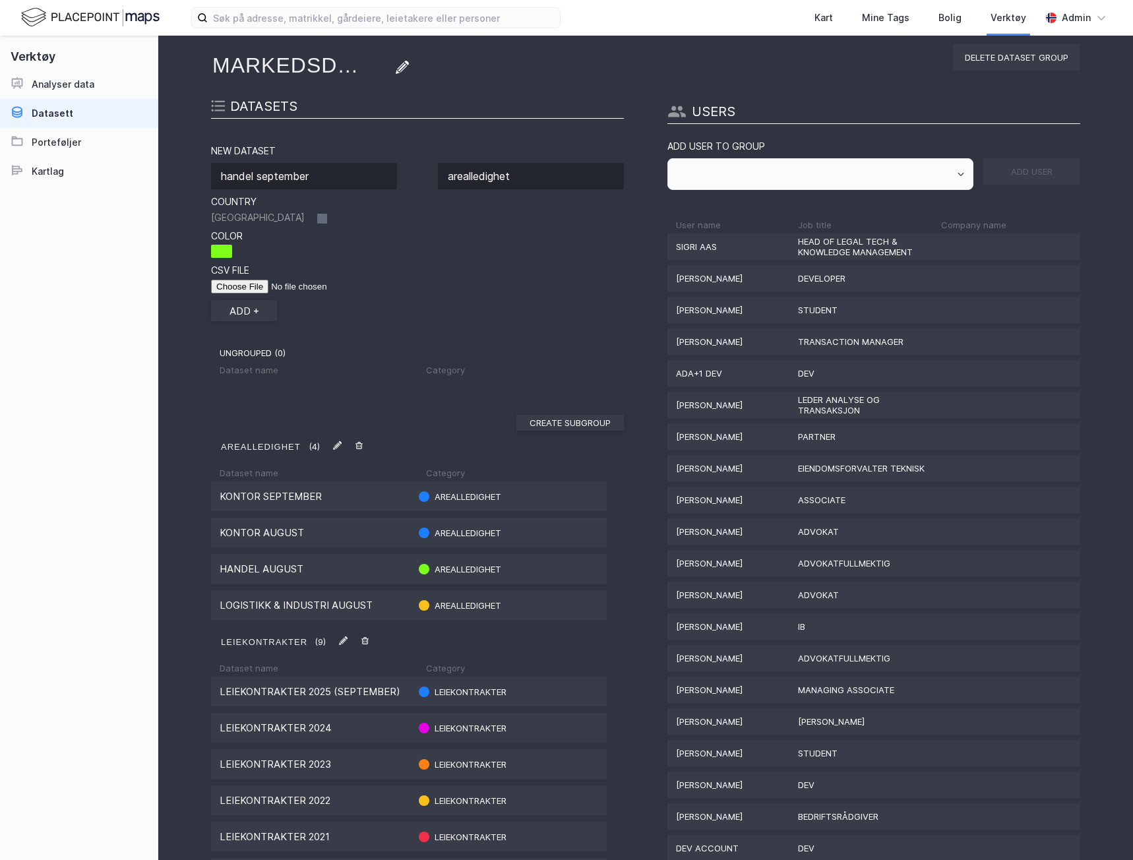
click at [231, 288] on input "file" at bounding box center [294, 287] width 167 height 14
type input "C:\fakepath\handel [DATE]csv"
click at [249, 314] on button "add +" at bounding box center [244, 310] width 66 height 21
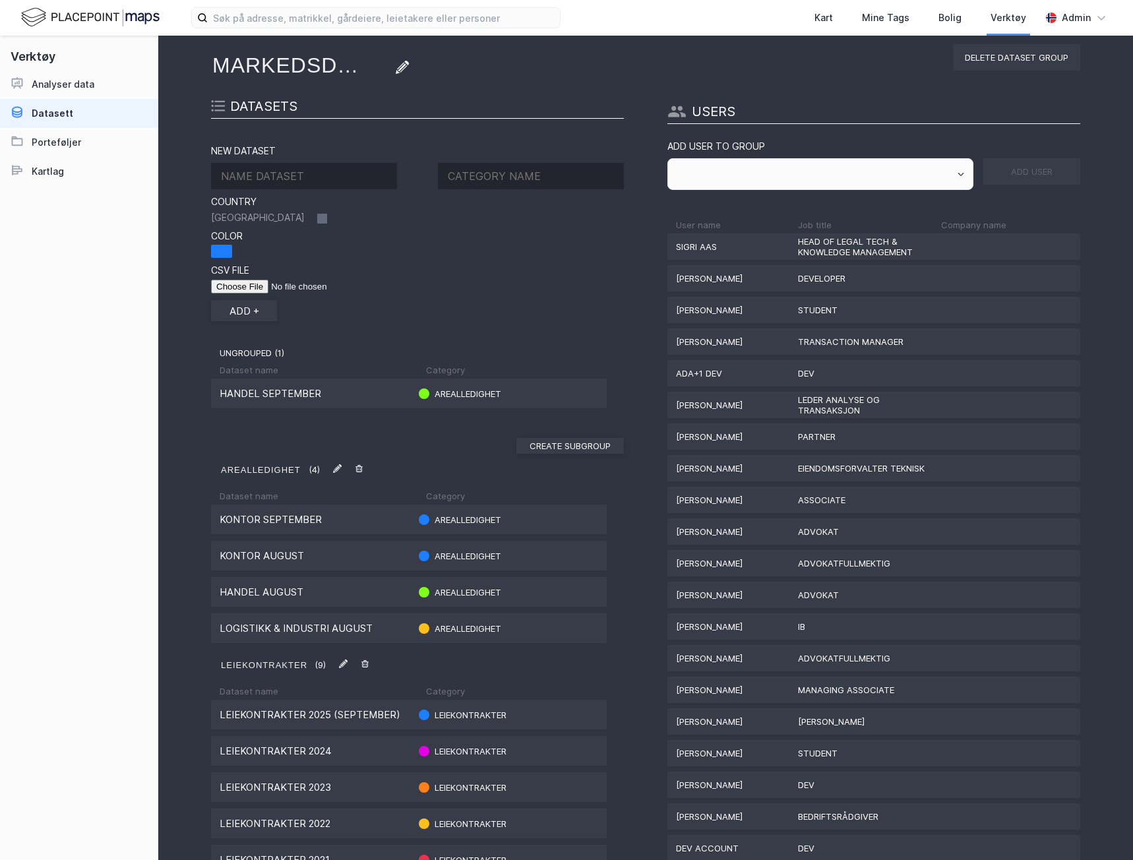
click at [251, 175] on input at bounding box center [304, 176] width 186 height 26
type input "logistikk & industri september"
click at [532, 168] on input at bounding box center [531, 176] width 186 height 26
type input "arealledighet"
click at [226, 249] on div at bounding box center [221, 251] width 21 height 13
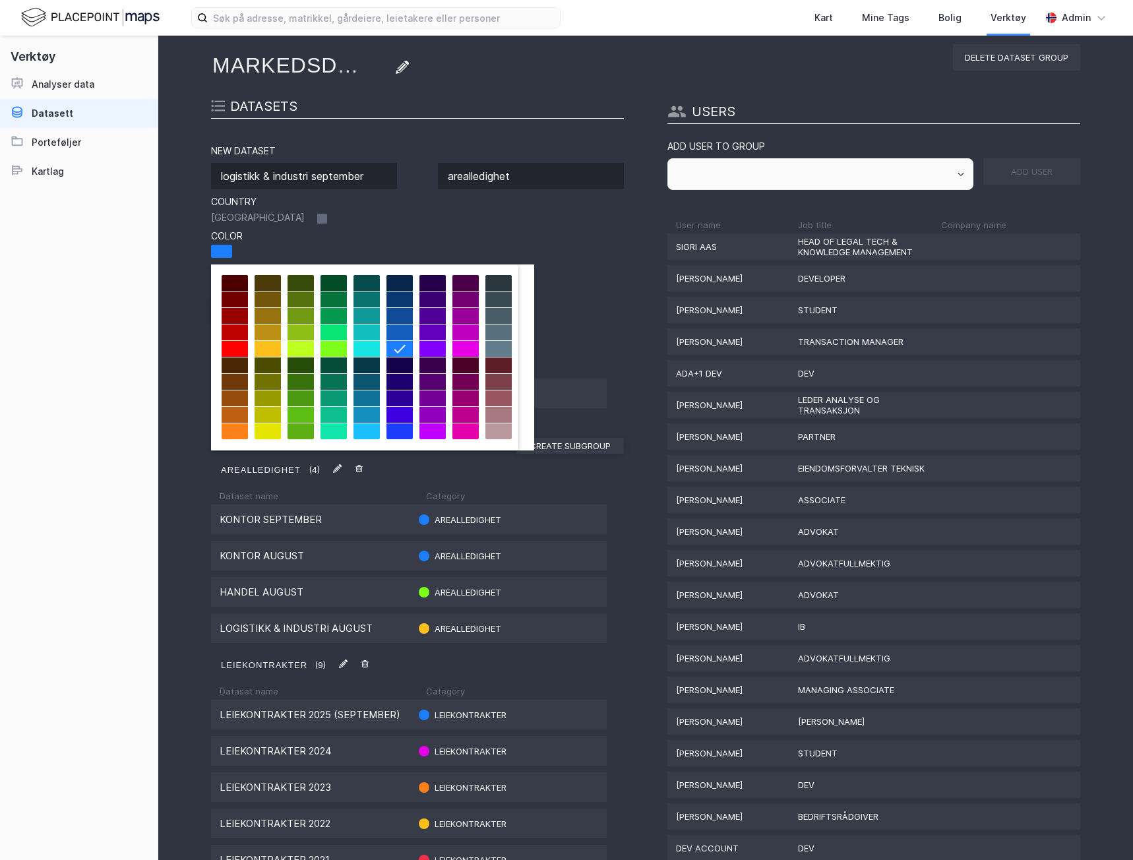
click at [274, 350] on div at bounding box center [268, 349] width 26 height 16
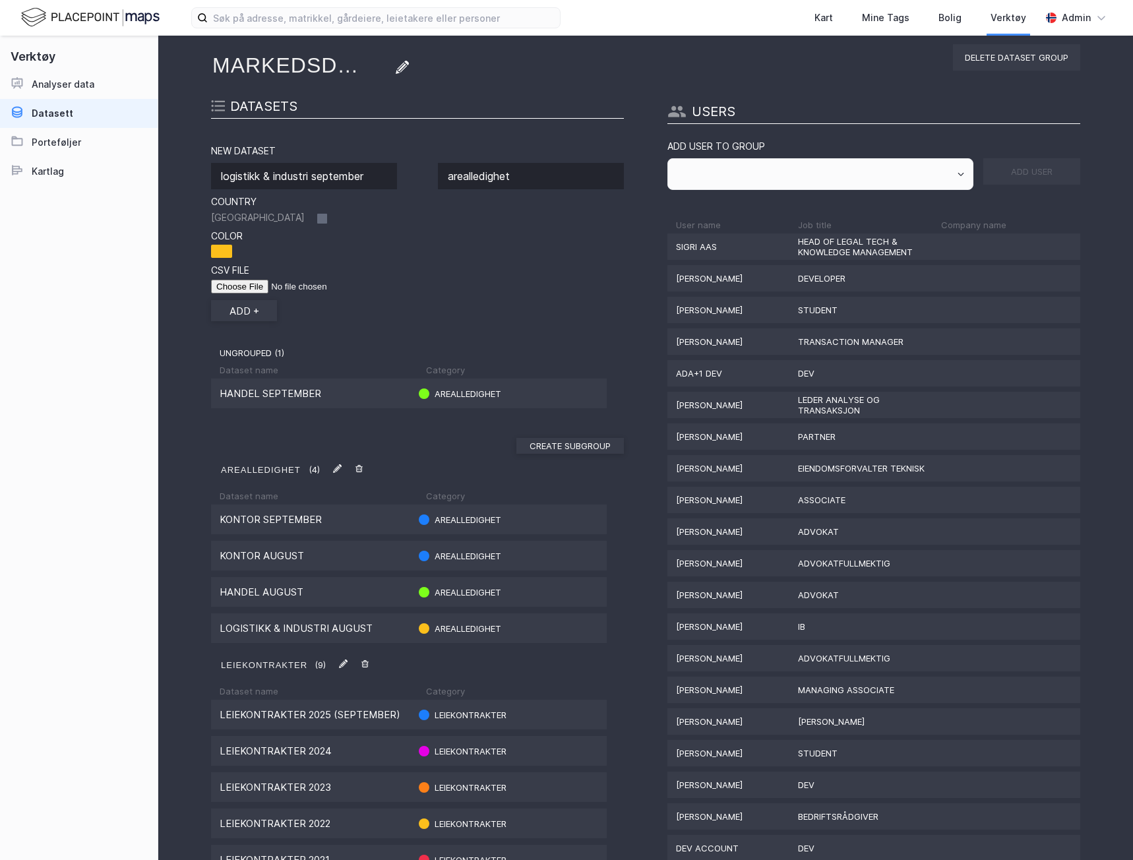
click at [232, 286] on input "file" at bounding box center [294, 287] width 167 height 14
type input "C:\fakepath\logistikk [DATE]csv"
click at [243, 309] on button "add +" at bounding box center [244, 310] width 66 height 21
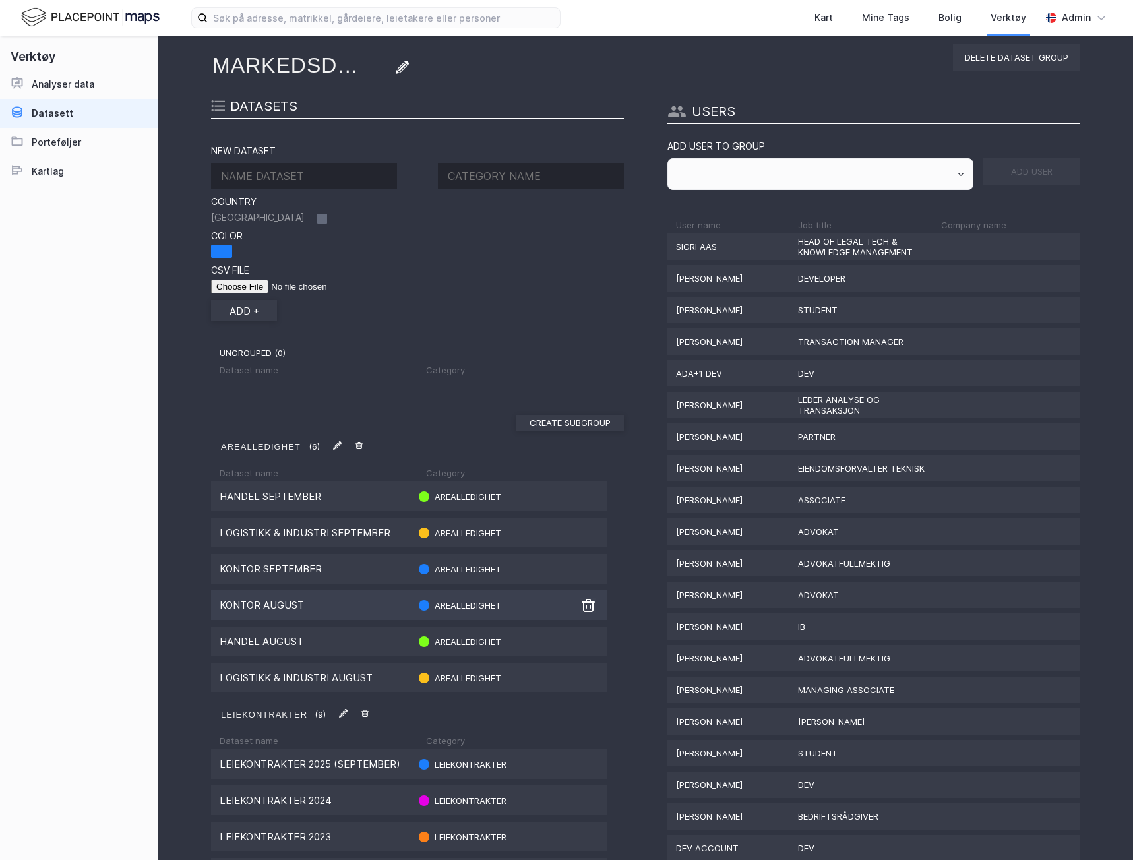
click at [581, 613] on div "Kontor August Arealledighet" at bounding box center [409, 605] width 396 height 30
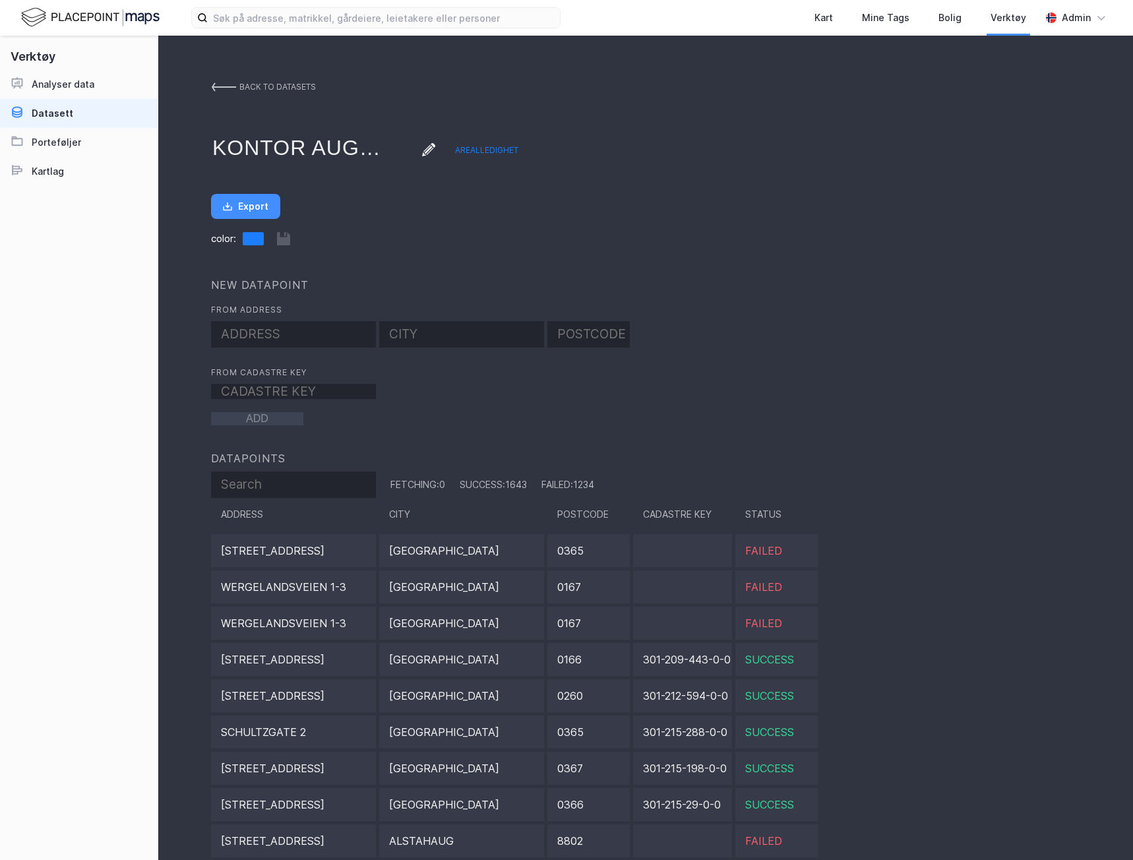
click at [242, 86] on div "back to datasets" at bounding box center [277, 87] width 76 height 24
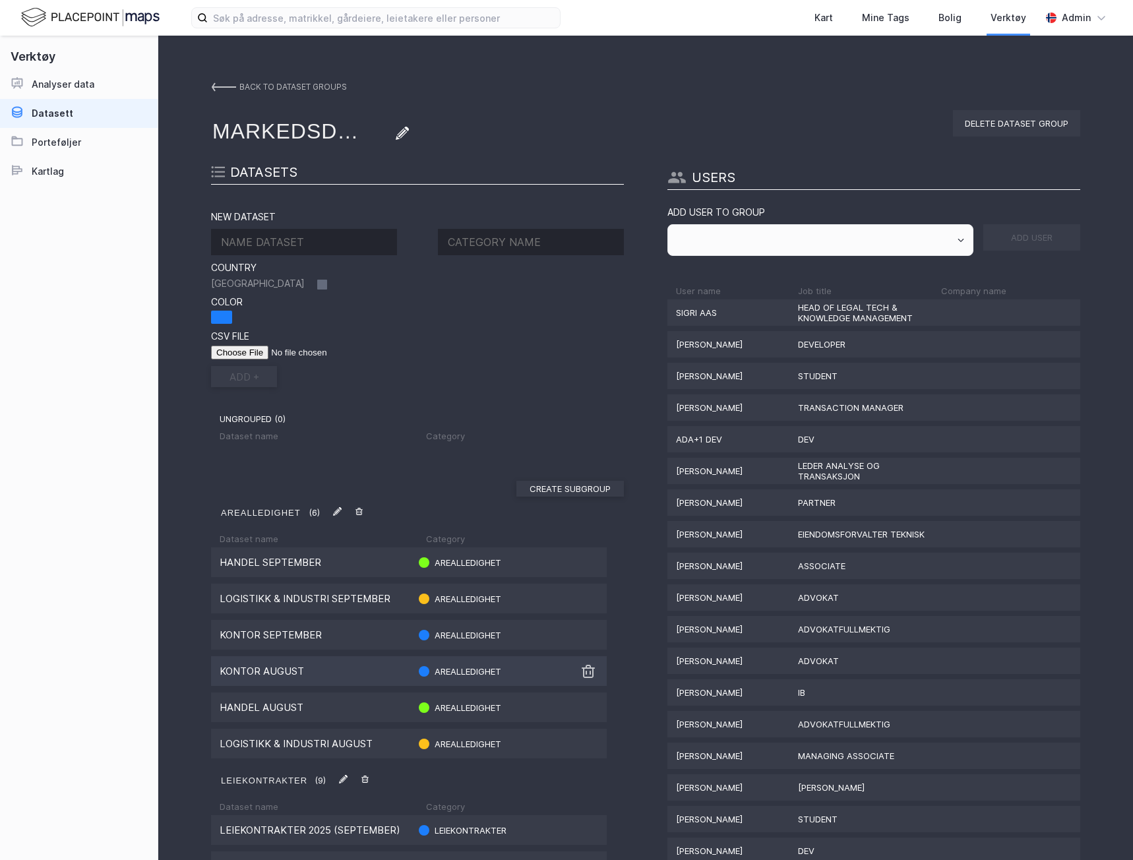
click at [590, 670] on img at bounding box center [588, 671] width 16 height 16
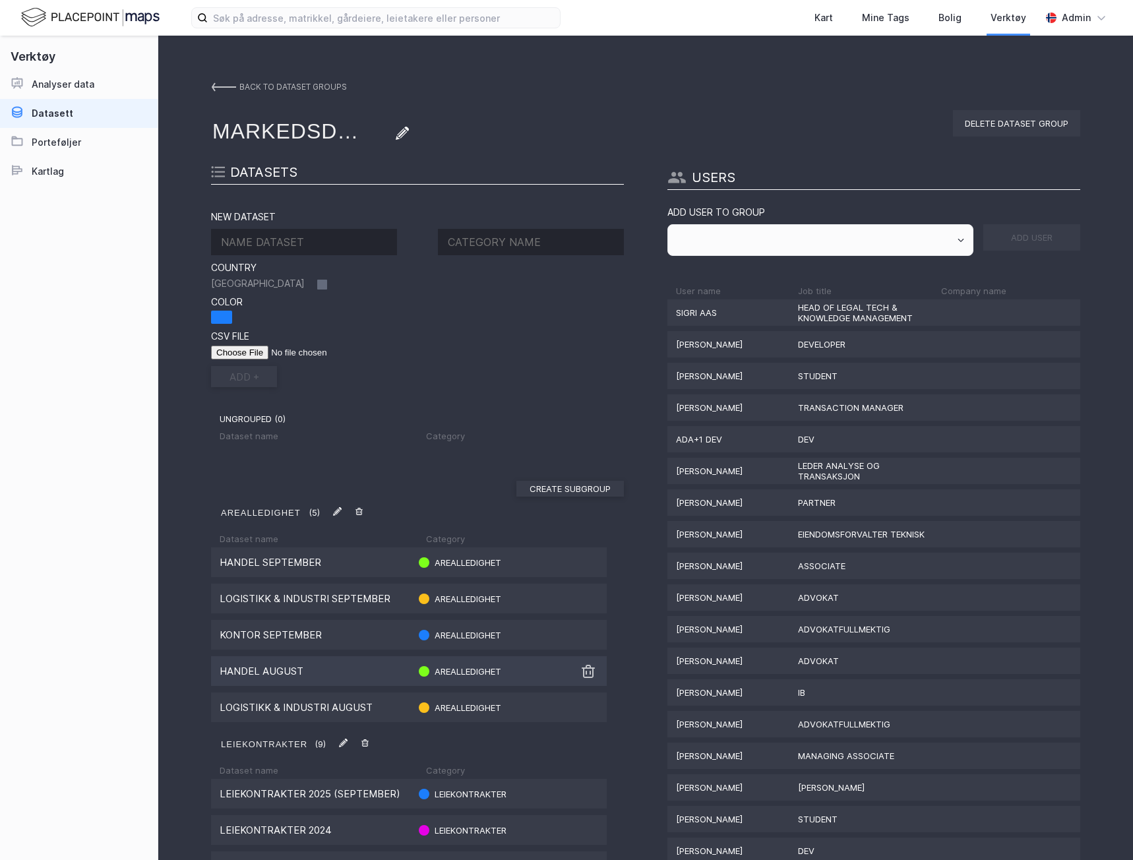
click at [584, 675] on img at bounding box center [588, 671] width 16 height 16
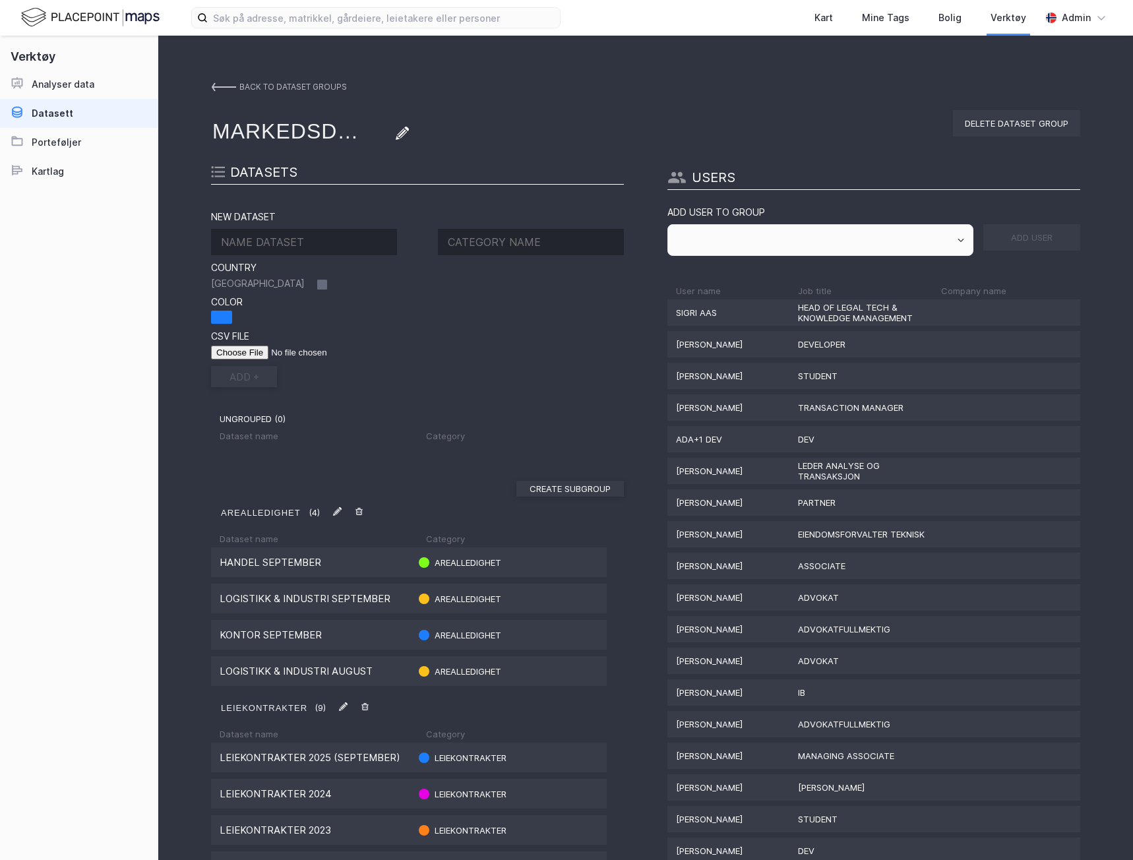
click at [586, 673] on img at bounding box center [588, 671] width 16 height 16
